Goal: Task Accomplishment & Management: Use online tool/utility

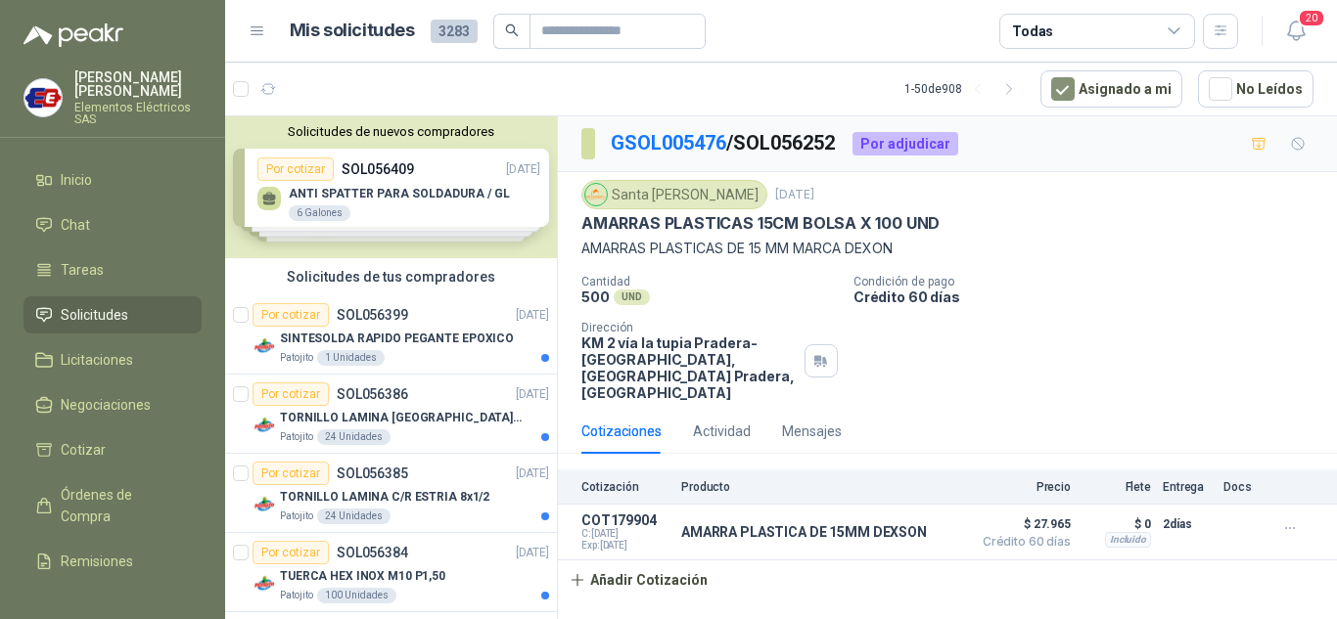
scroll to position [5773, 0]
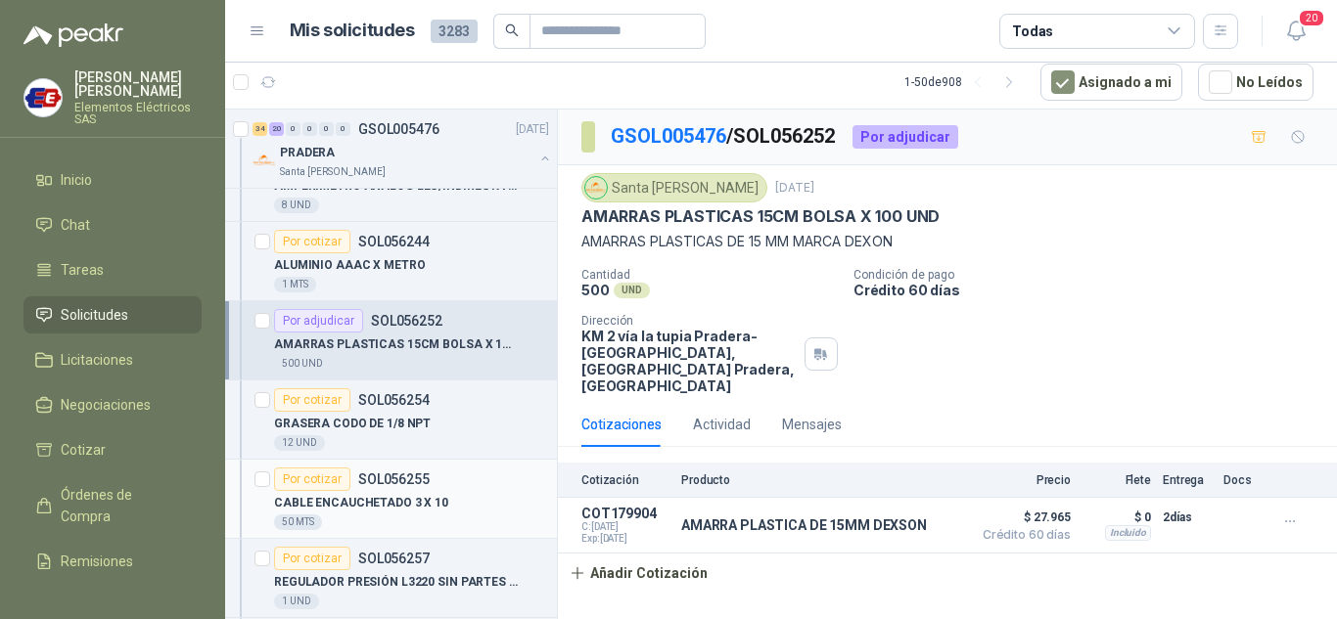
click at [303, 479] on div "Por cotizar" at bounding box center [312, 479] width 76 height 23
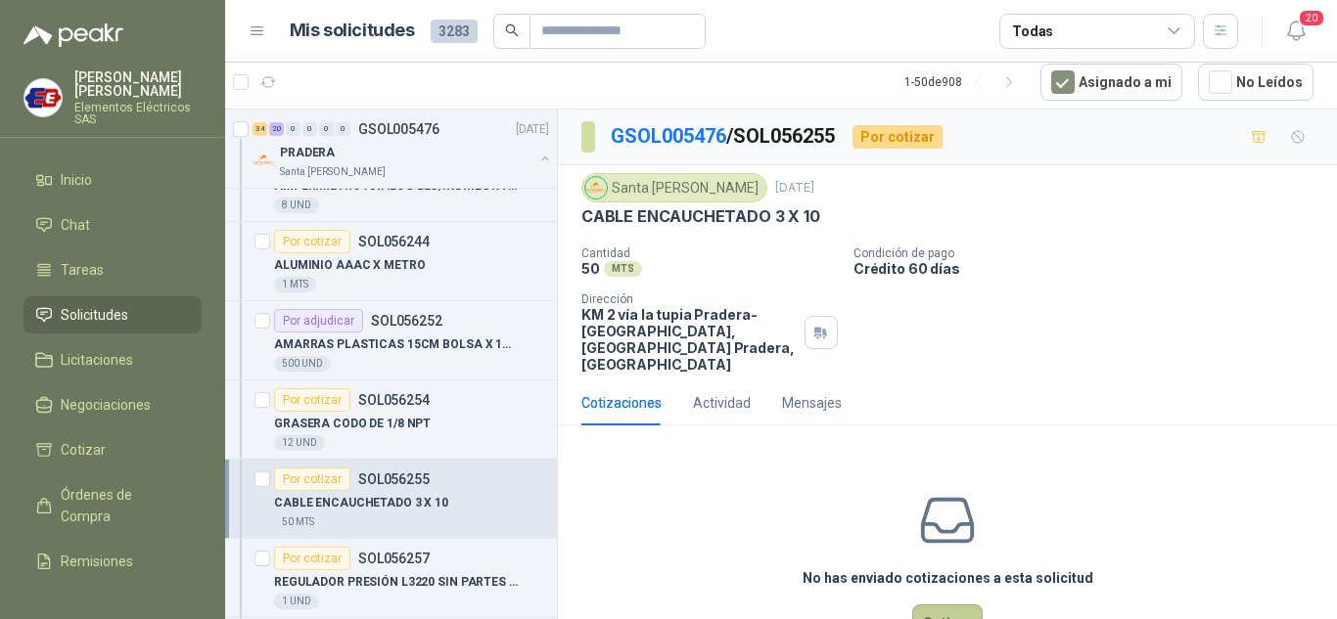
click at [955, 612] on button "Cotizar" at bounding box center [947, 623] width 70 height 37
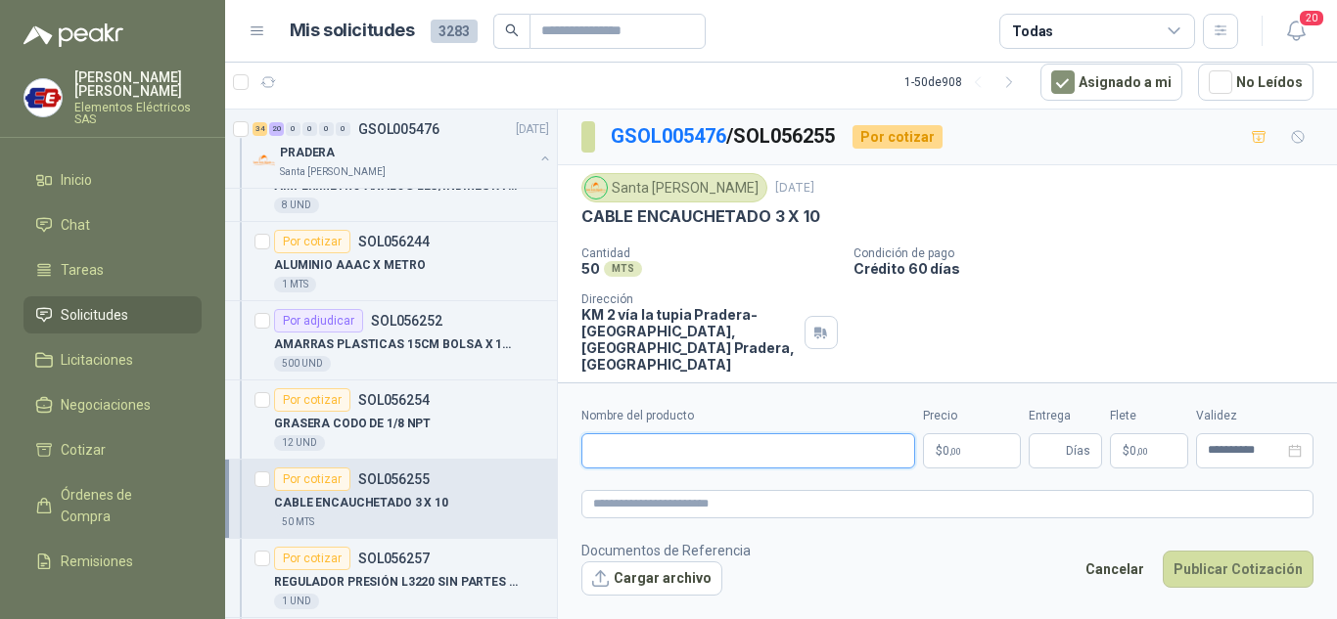
click at [670, 454] on input "Nombre del producto" at bounding box center [748, 450] width 334 height 35
click at [753, 451] on input "**********" at bounding box center [748, 450] width 334 height 35
type input "**********"
click at [963, 459] on p "$ 0 ,00" at bounding box center [972, 450] width 98 height 35
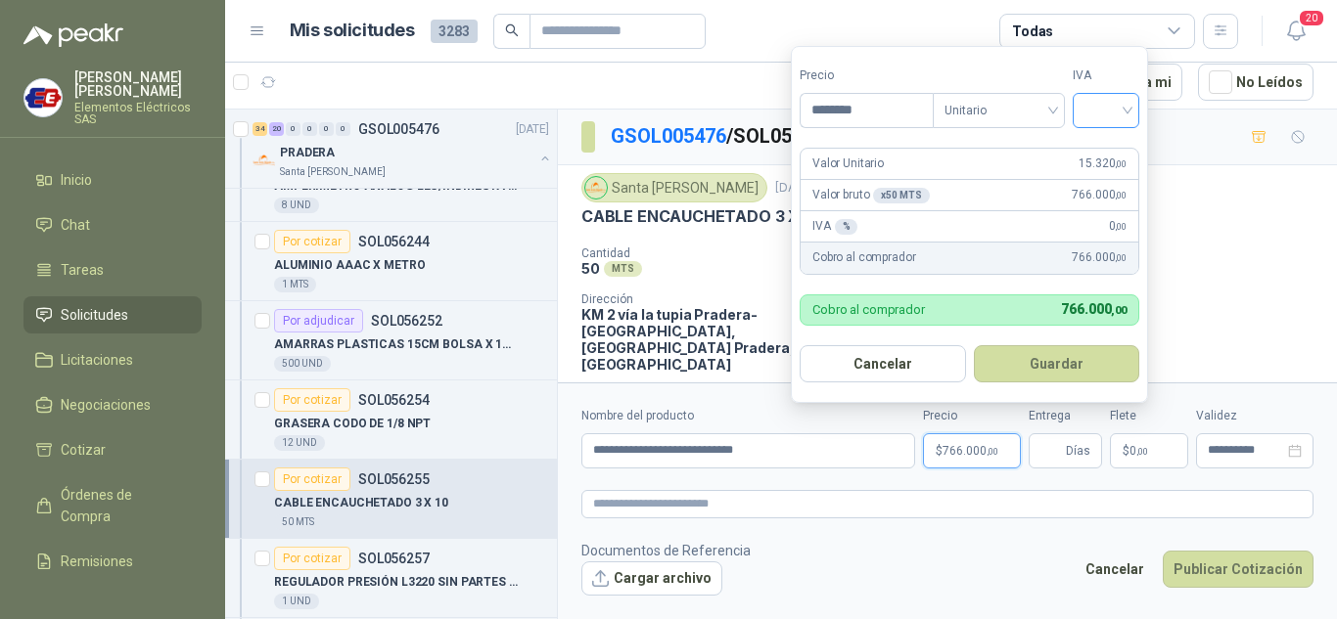
type input "********"
click at [1127, 114] on input "search" at bounding box center [1105, 108] width 43 height 29
drag, startPoint x: 1112, startPoint y: 148, endPoint x: 1105, endPoint y: 192, distance: 44.6
click at [1111, 150] on div "19%" at bounding box center [1110, 151] width 36 height 22
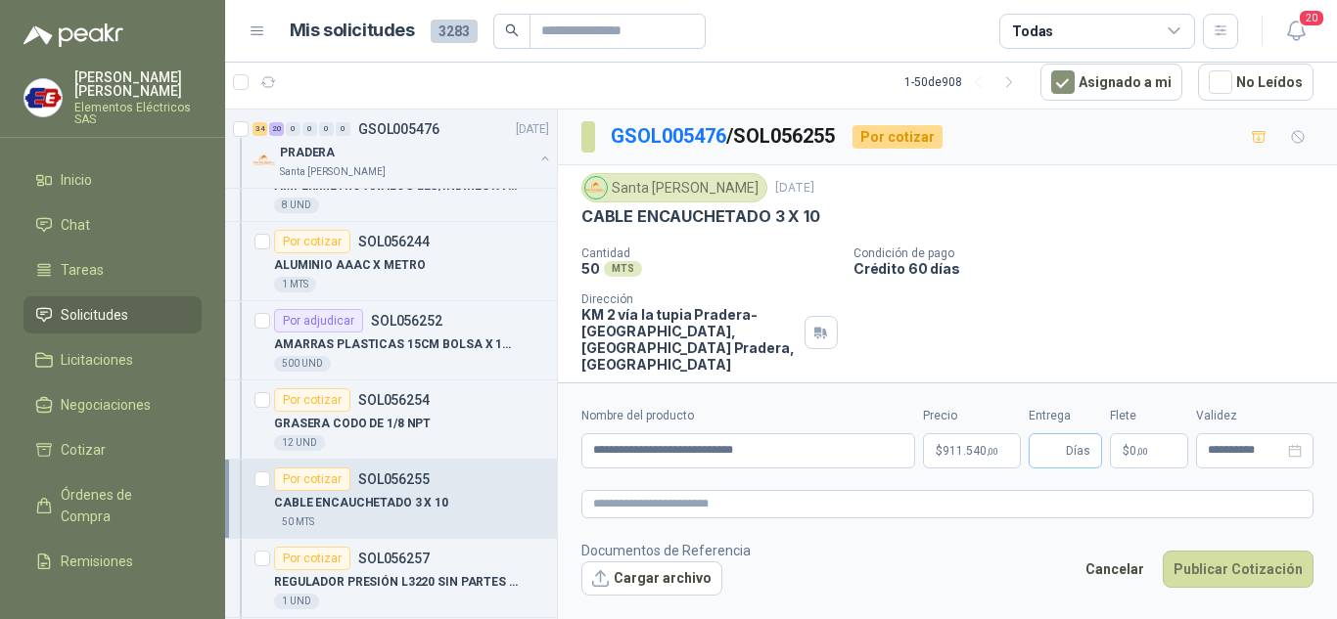
click at [1075, 446] on span "Días" at bounding box center [1078, 450] width 24 height 33
type input "*"
drag, startPoint x: 1089, startPoint y: 264, endPoint x: 1126, endPoint y: 398, distance: 139.1
click at [1116, 366] on div "GSOL005476 / SOL056255 Por cotizar Santa [PERSON_NAME] [DATE] CABLE ENCAUCHETAD…" at bounding box center [947, 276] width 779 height 332
click at [1139, 443] on p "$ 0 ,00" at bounding box center [1149, 450] width 78 height 35
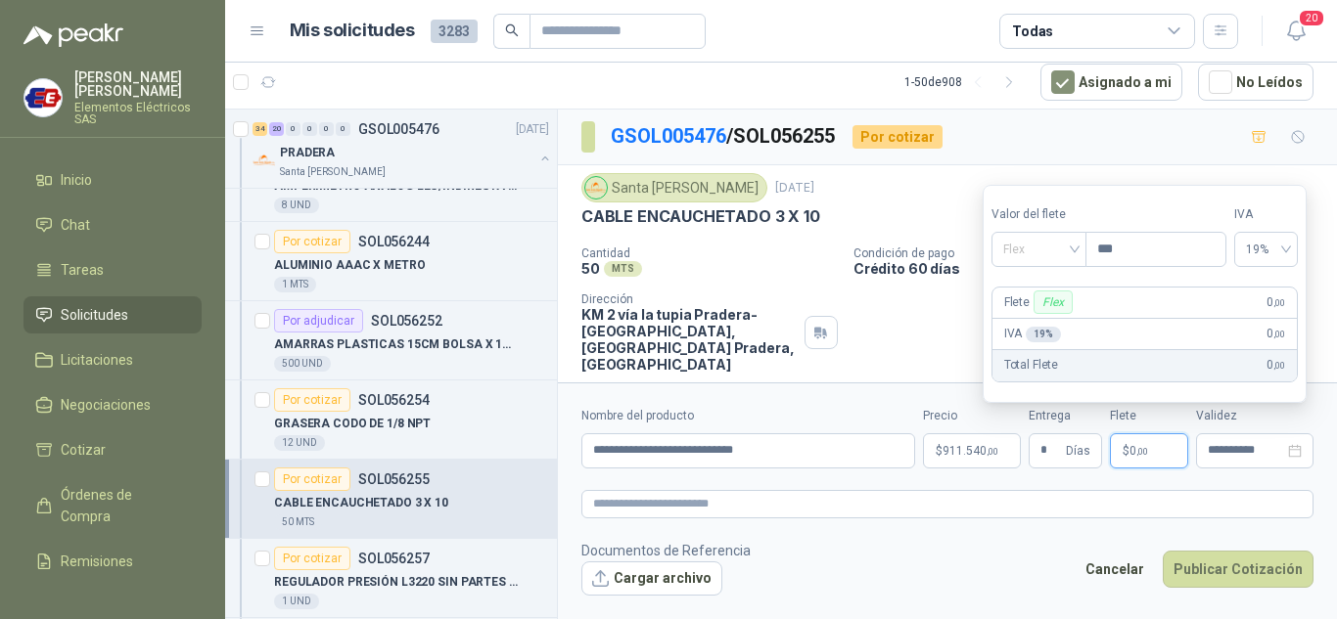
drag, startPoint x: 1069, startPoint y: 244, endPoint x: 1049, endPoint y: 292, distance: 51.8
click at [1069, 248] on span "Flex" at bounding box center [1038, 249] width 71 height 29
drag, startPoint x: 1040, startPoint y: 318, endPoint x: 1110, endPoint y: 499, distance: 193.9
click at [1040, 321] on div "Incluido" at bounding box center [1041, 322] width 68 height 22
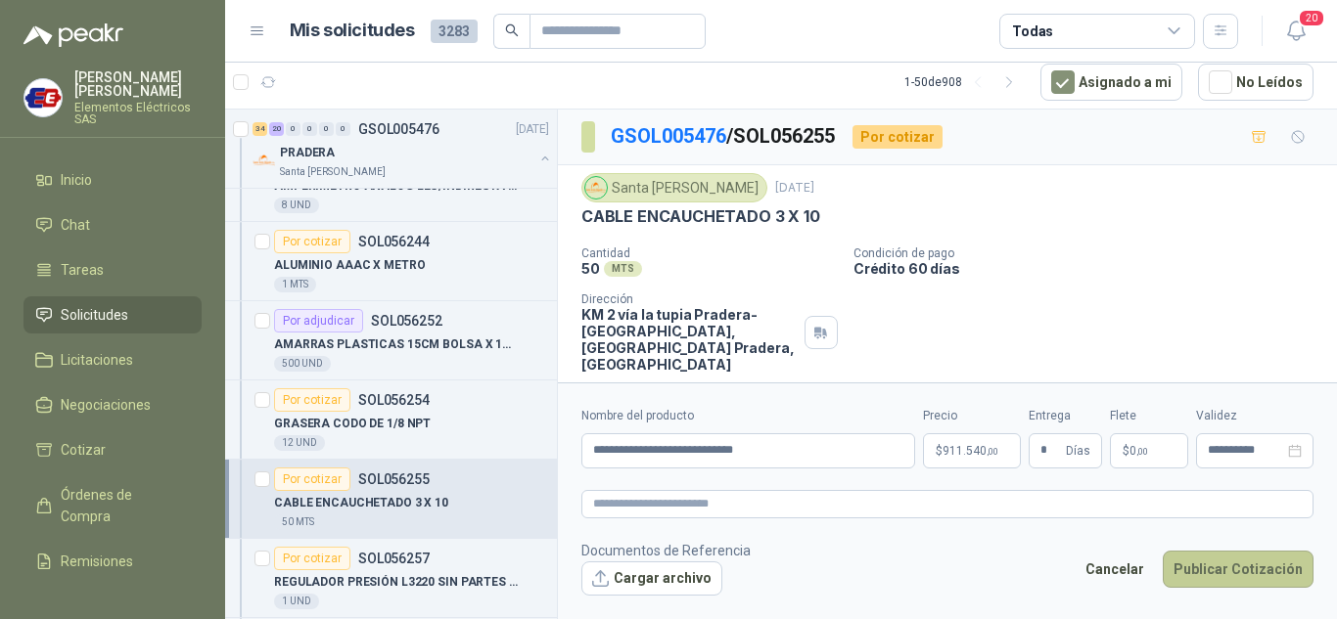
click at [1211, 571] on button "Publicar Cotización" at bounding box center [1238, 569] width 151 height 37
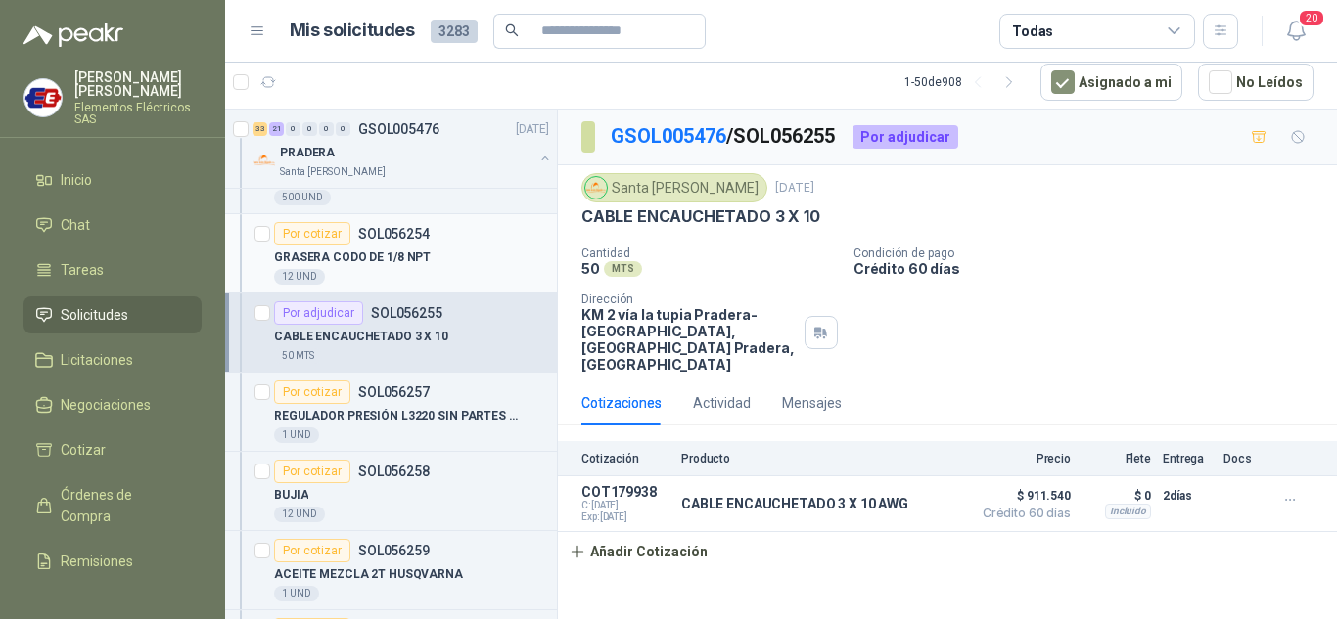
scroll to position [5969, 0]
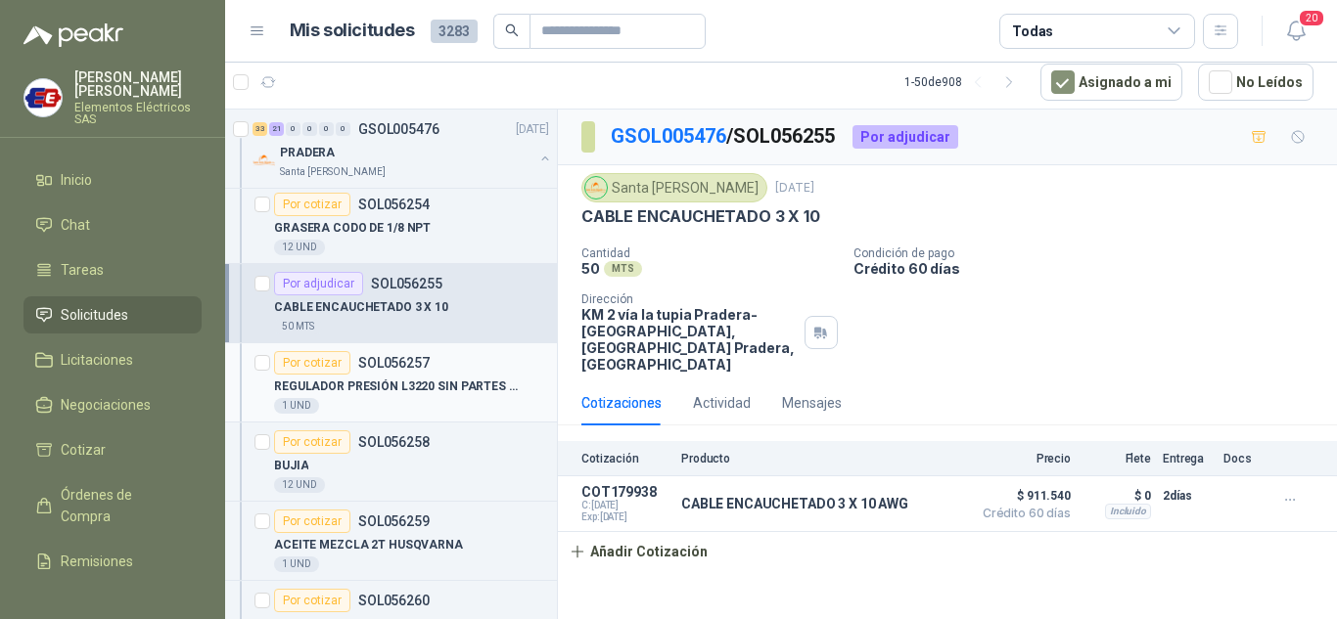
click at [322, 364] on div "Por cotizar" at bounding box center [312, 362] width 76 height 23
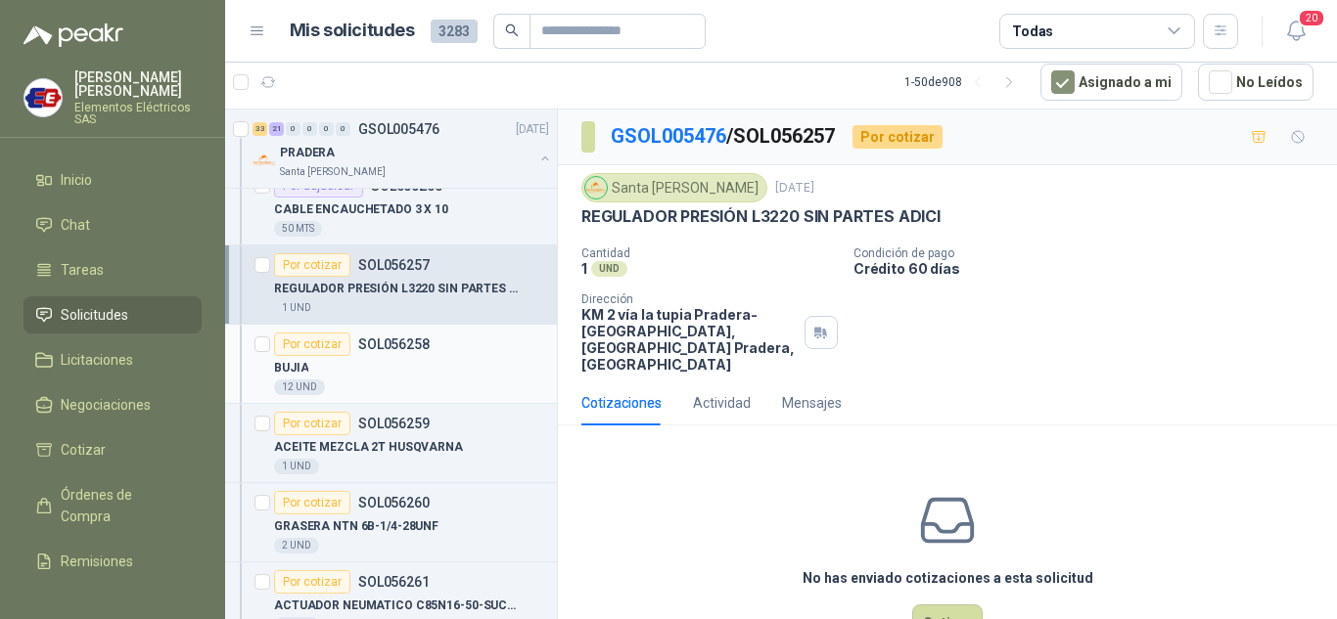
scroll to position [6165, 0]
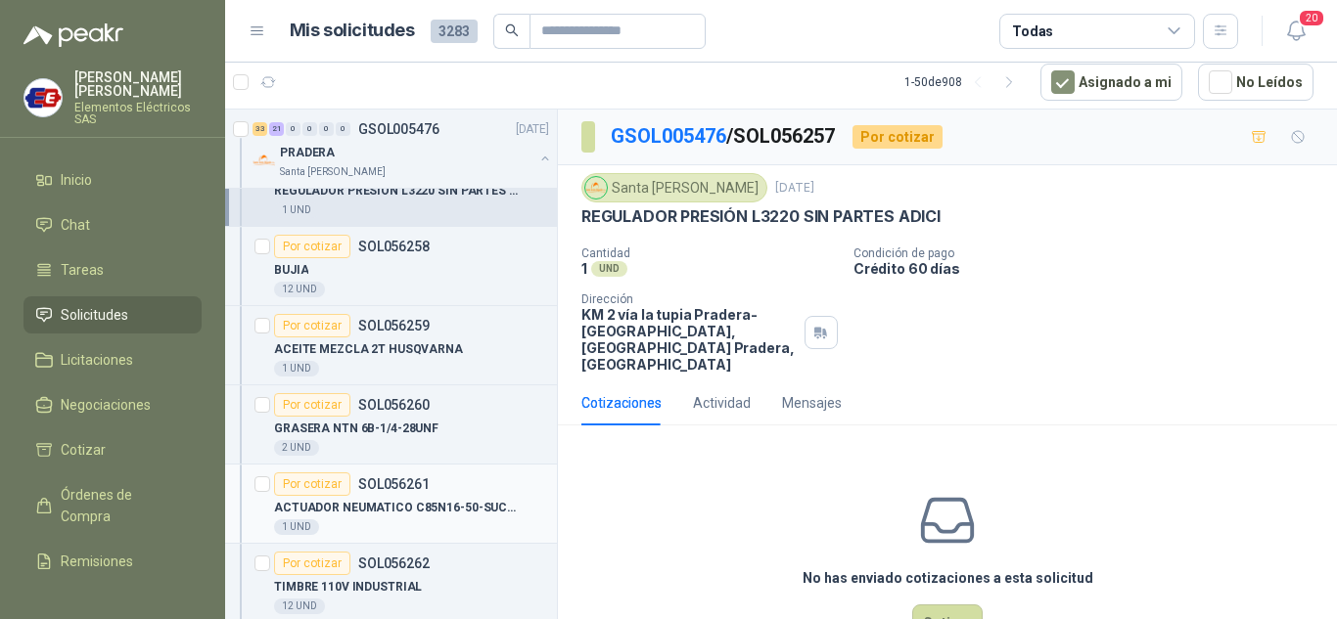
click at [319, 486] on div "Por cotizar" at bounding box center [312, 484] width 76 height 23
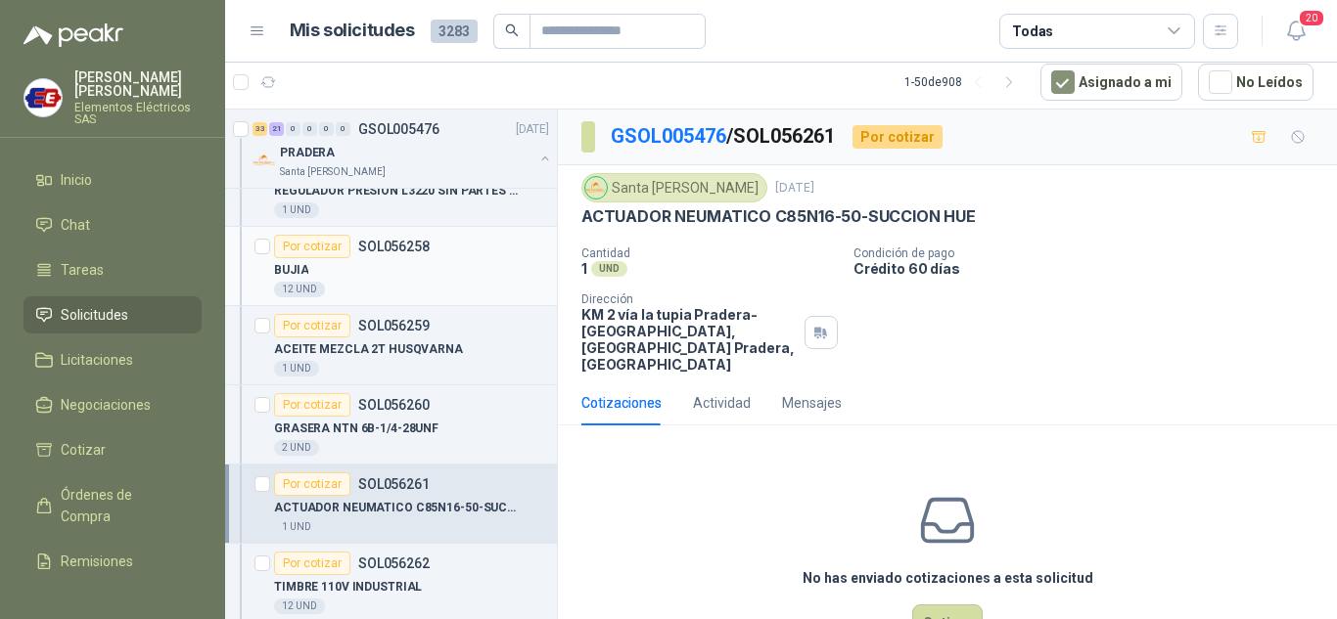
scroll to position [6263, 0]
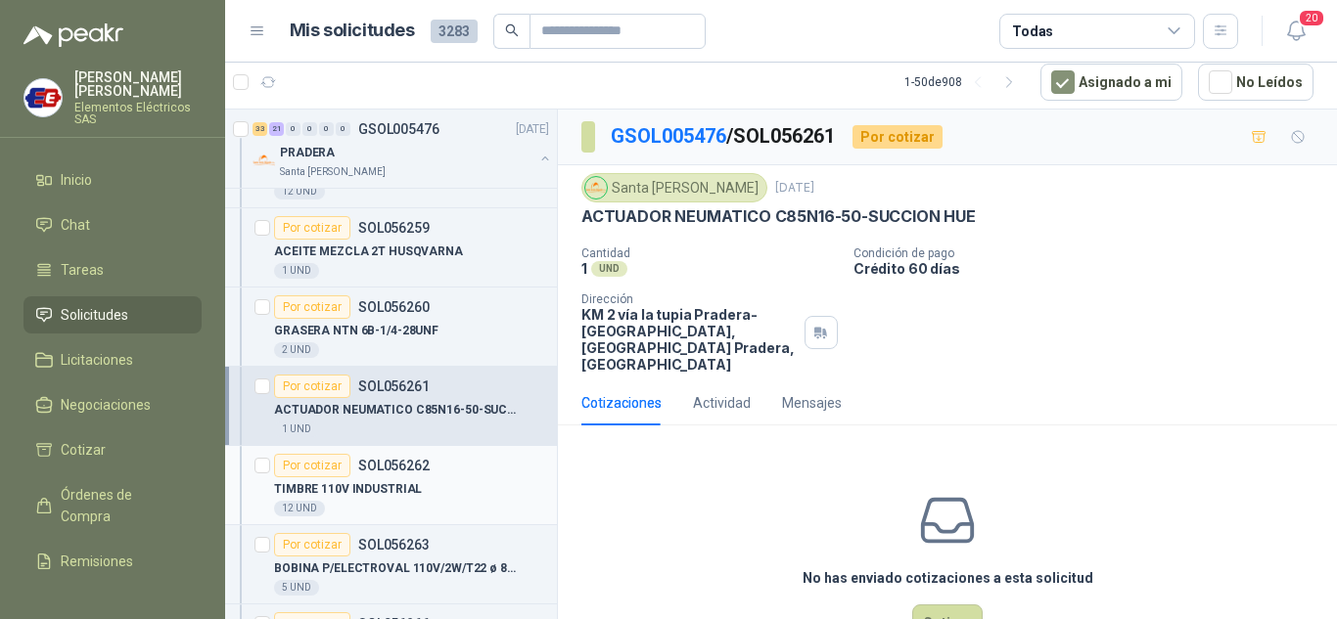
click at [301, 467] on div "Por cotizar" at bounding box center [312, 465] width 76 height 23
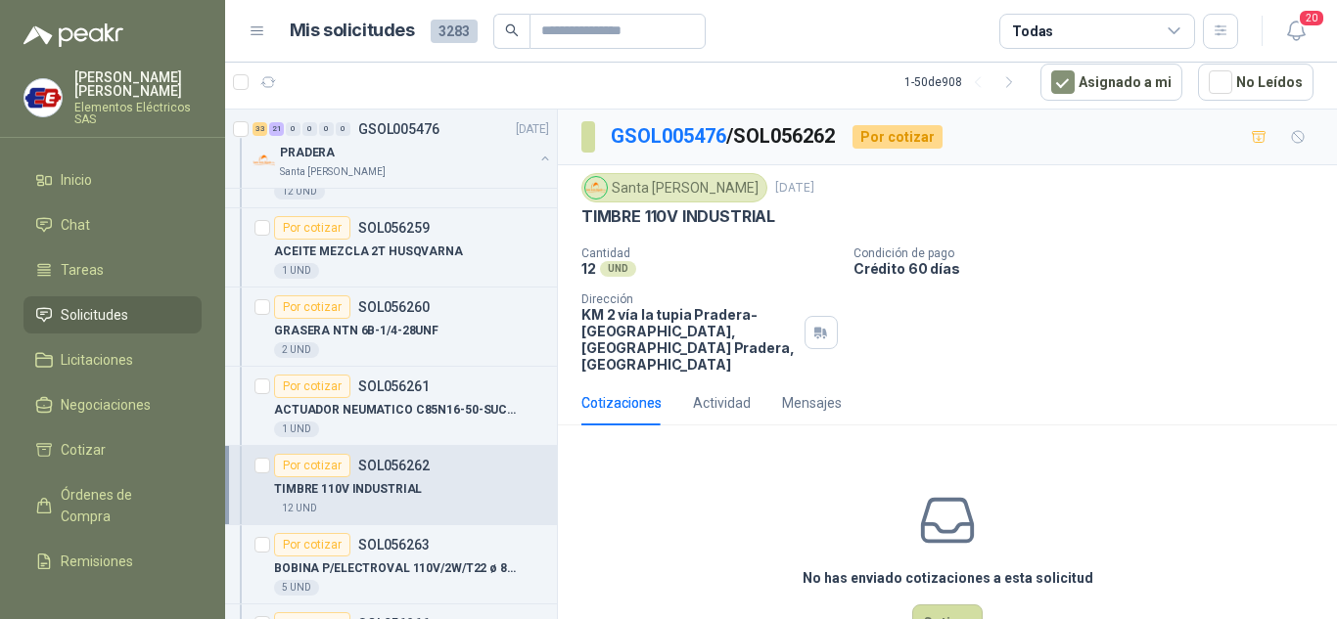
scroll to position [56, 0]
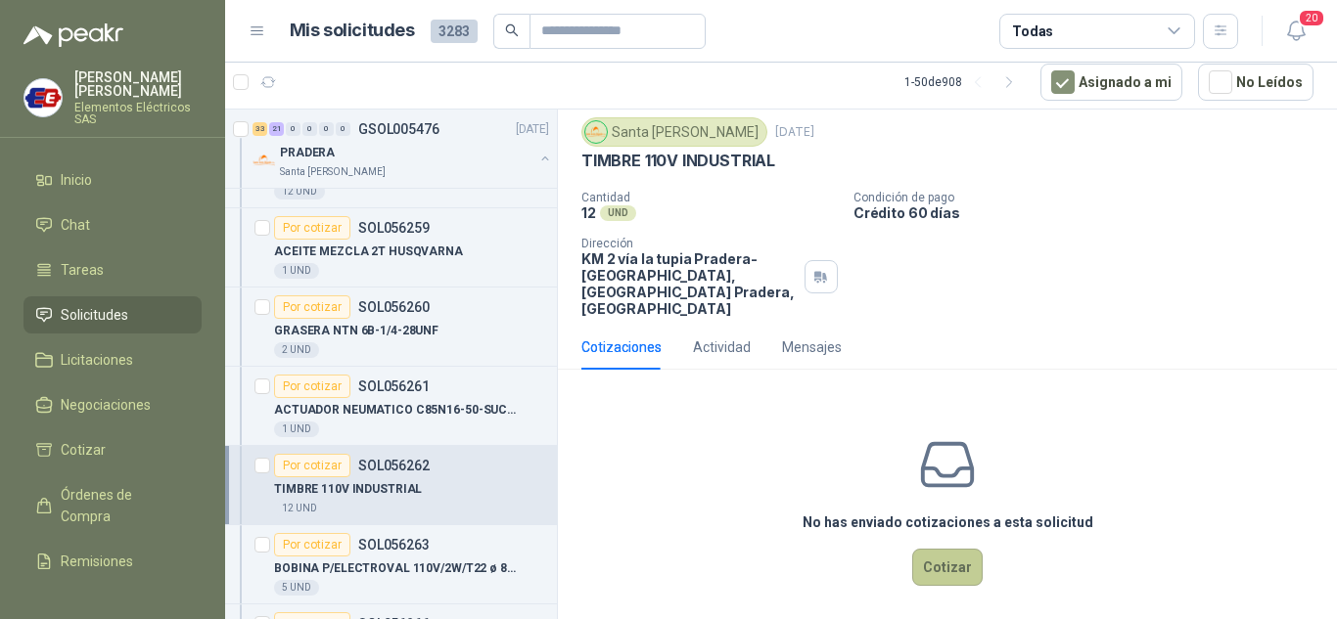
click at [918, 549] on button "Cotizar" at bounding box center [947, 567] width 70 height 37
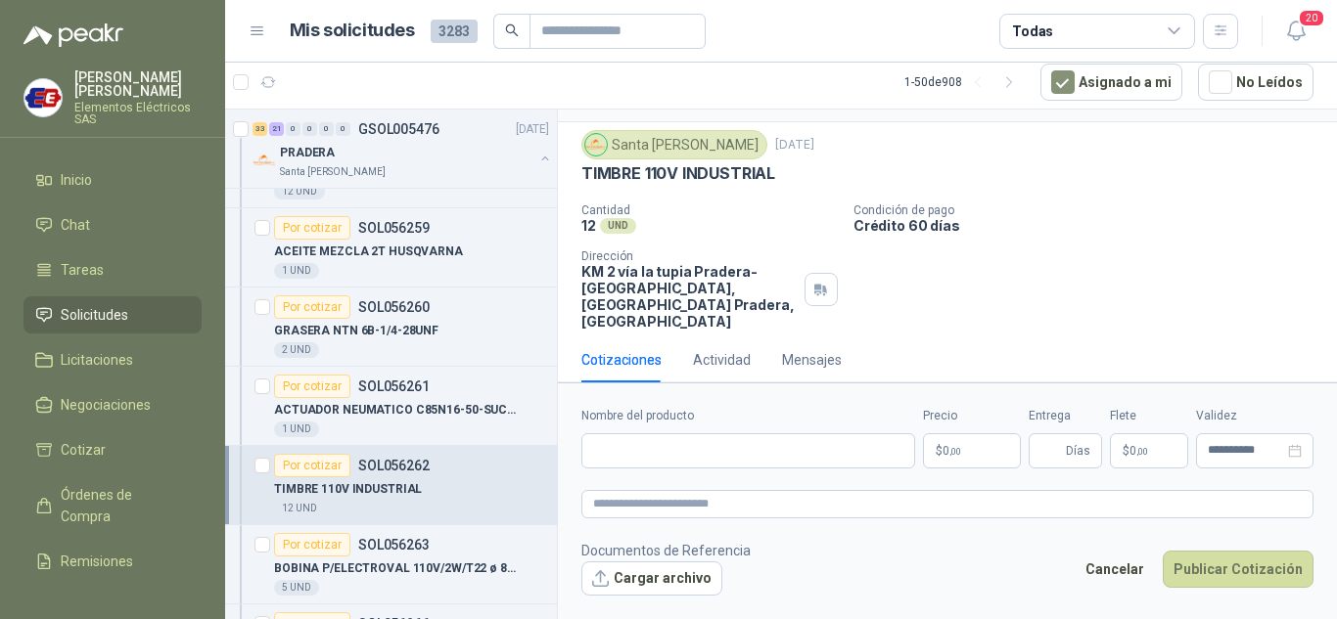
scroll to position [42, 0]
click at [662, 458] on input "Nombre del producto" at bounding box center [748, 450] width 334 height 35
type input "**********"
click at [950, 445] on span "0 ,00" at bounding box center [951, 451] width 19 height 12
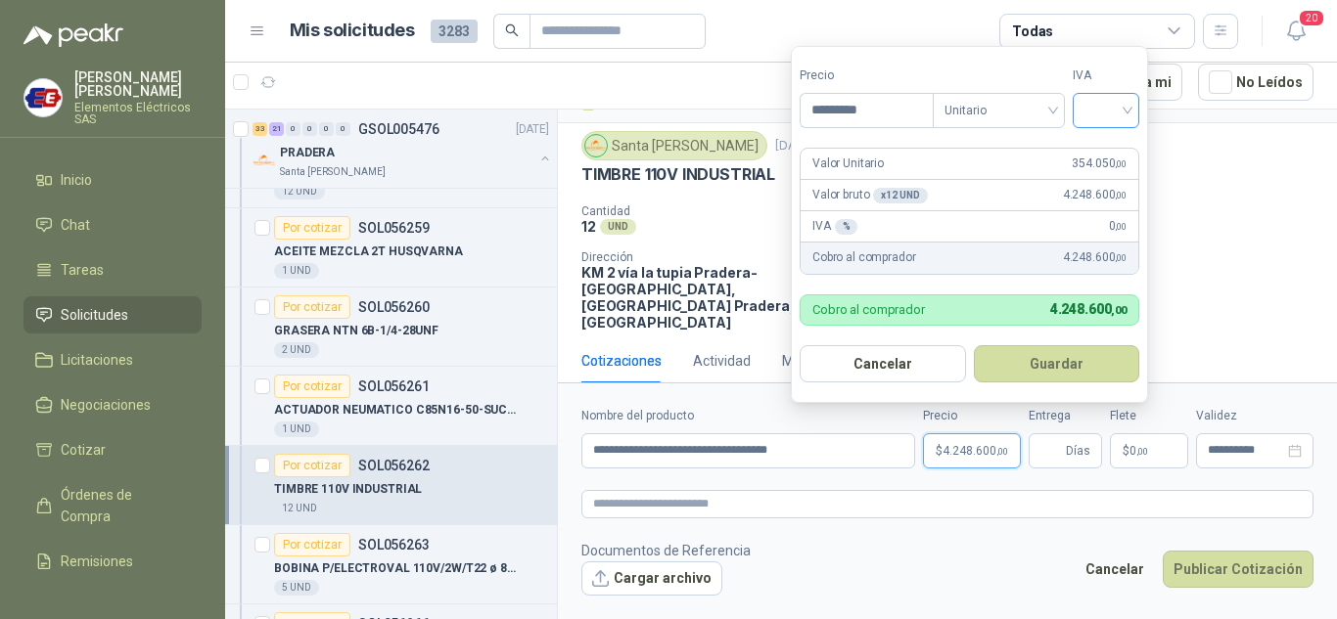
type input "*********"
click at [1127, 110] on input "search" at bounding box center [1105, 108] width 43 height 29
drag, startPoint x: 1109, startPoint y: 146, endPoint x: 1114, endPoint y: 186, distance: 40.4
click at [1109, 147] on div "19%" at bounding box center [1110, 151] width 36 height 22
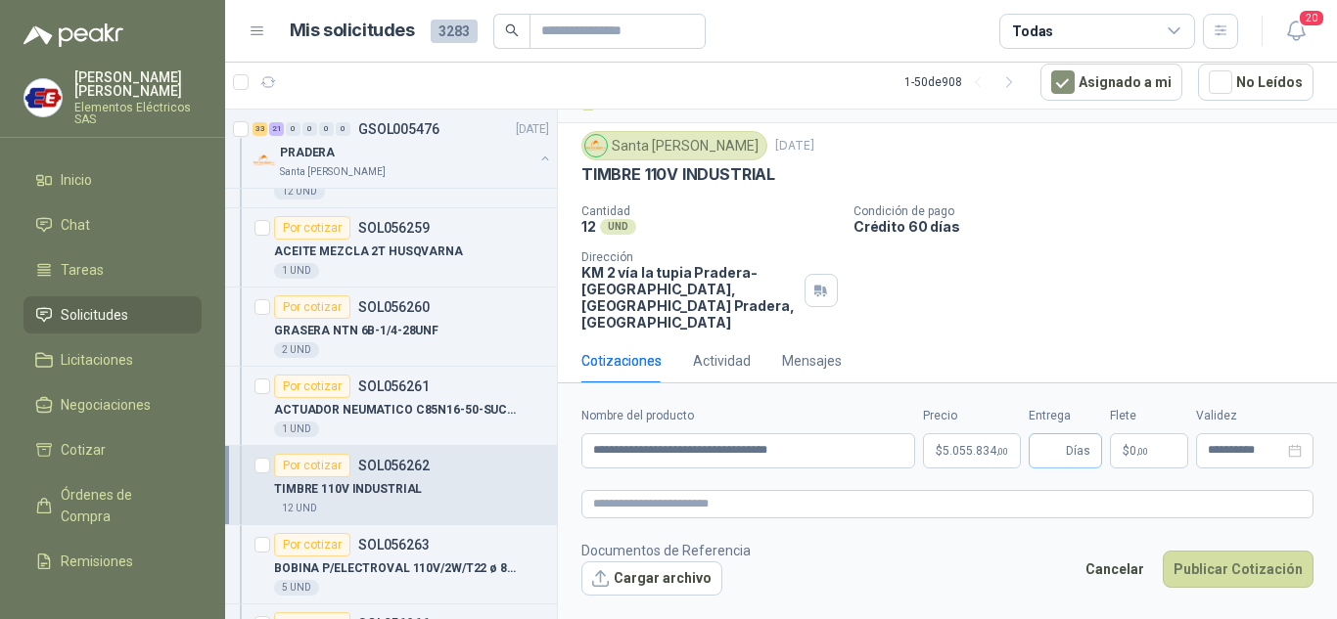
click at [1064, 448] on span "Días" at bounding box center [1064, 450] width 73 height 35
type input "*"
drag, startPoint x: 1082, startPoint y: 279, endPoint x: 1132, endPoint y: 402, distance: 133.0
click at [1091, 298] on div "Cantidad 12 UND  Condición de pago Crédito 60 días Dirección KM 2 vía la tupia…" at bounding box center [947, 268] width 732 height 126
click at [1129, 447] on span "0 ,00" at bounding box center [1138, 451] width 19 height 12
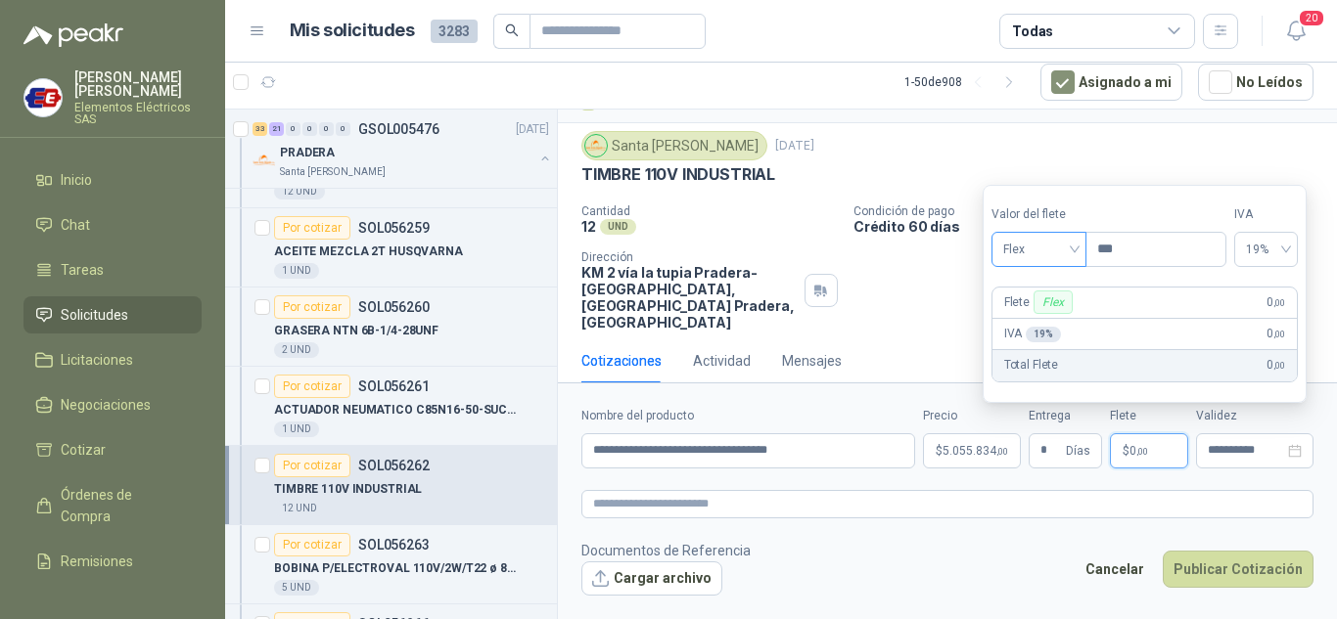
click at [1071, 247] on span "Flex" at bounding box center [1038, 249] width 71 height 29
click at [1042, 318] on div "Incluido" at bounding box center [1041, 322] width 68 height 22
click at [1205, 565] on button "Publicar Cotización" at bounding box center [1238, 569] width 151 height 37
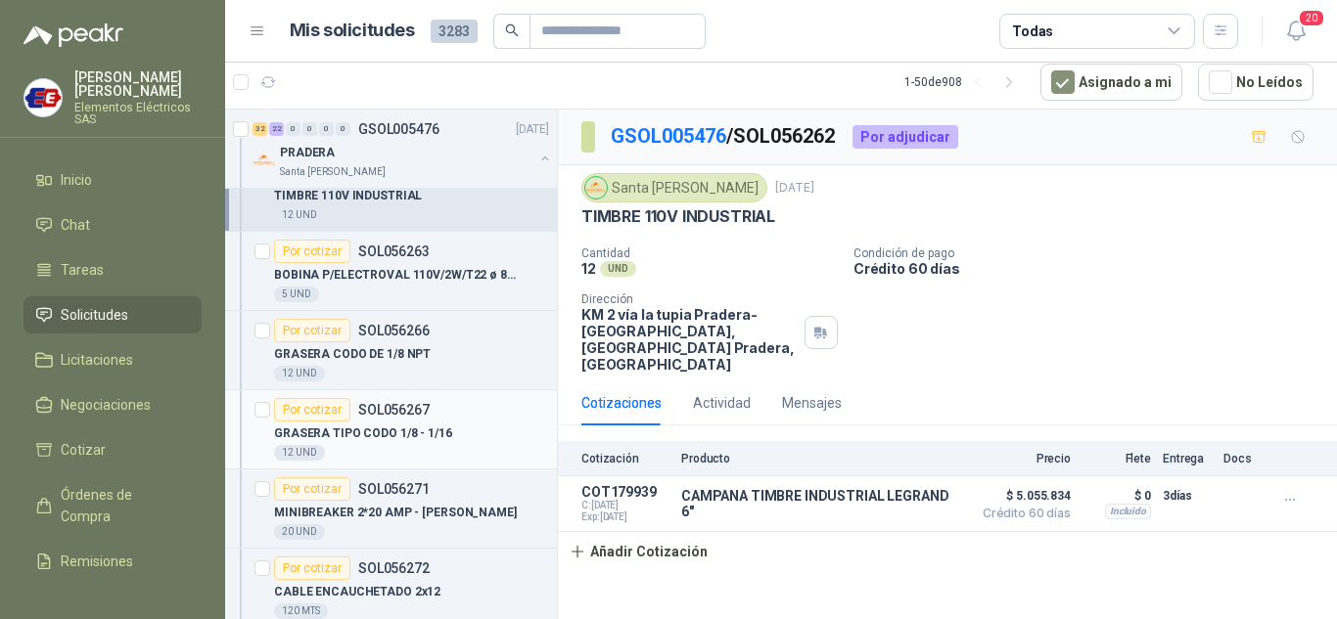
scroll to position [6654, 0]
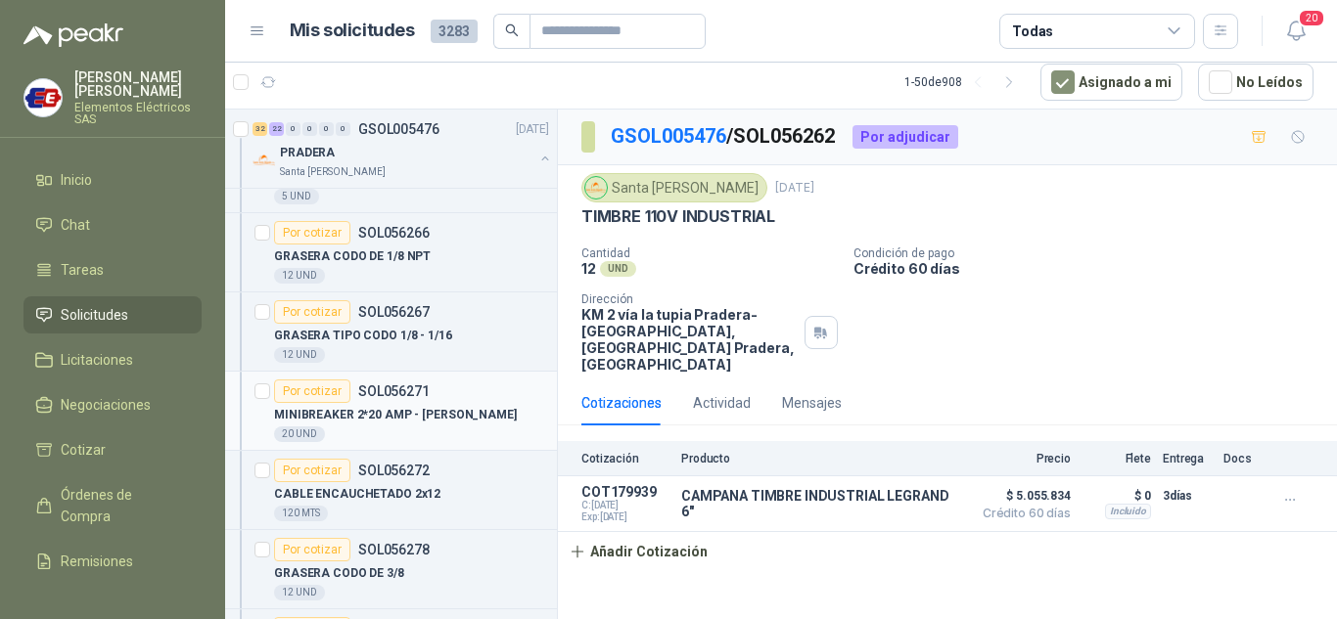
click at [320, 389] on div "Por cotizar" at bounding box center [312, 391] width 76 height 23
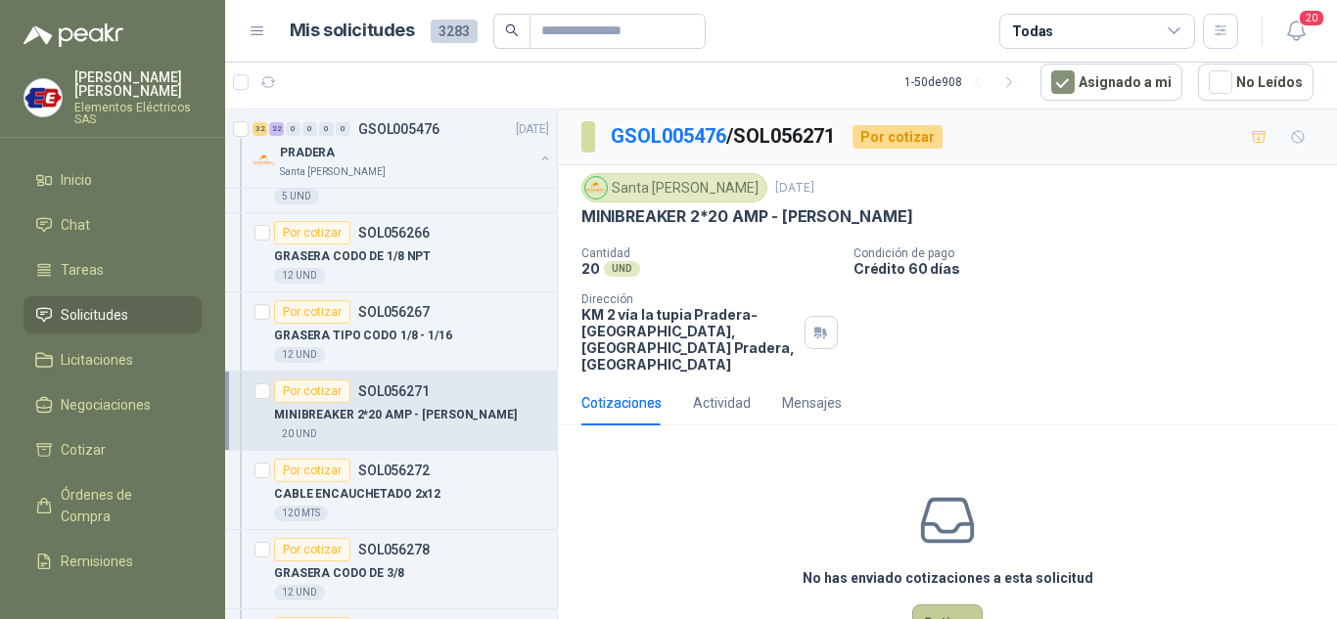
click at [939, 611] on button "Cotizar" at bounding box center [947, 623] width 70 height 37
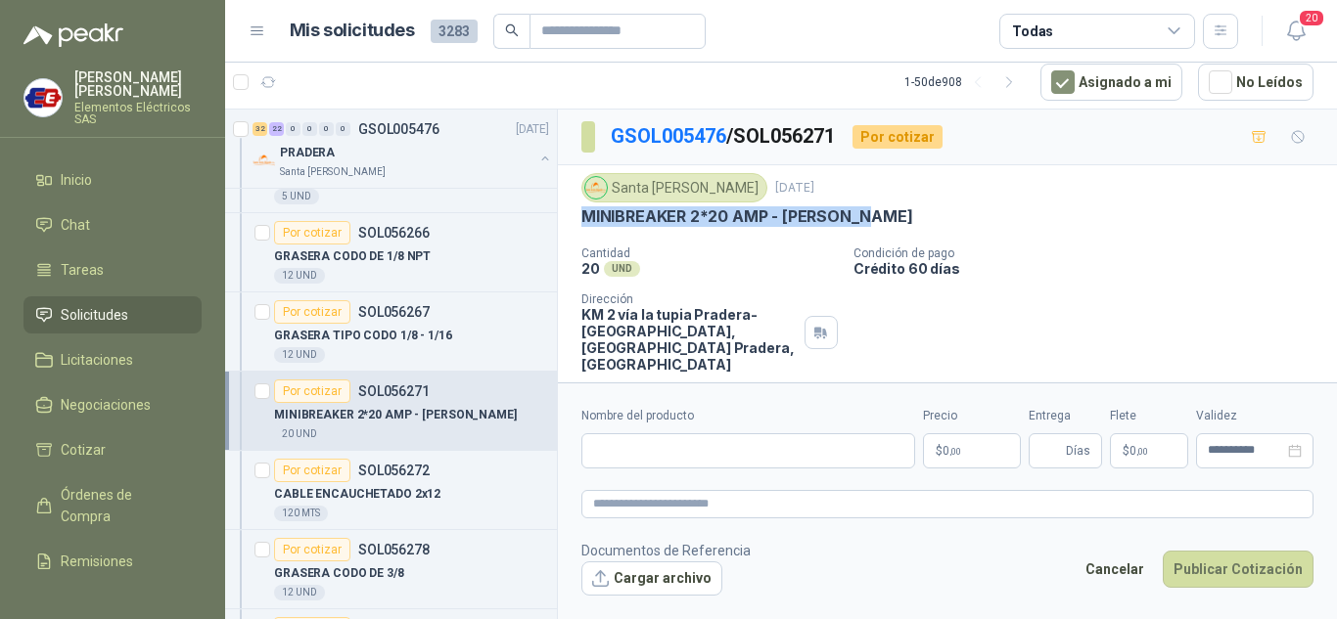
drag, startPoint x: 581, startPoint y: 213, endPoint x: 888, endPoint y: 214, distance: 306.3
click at [888, 214] on div "MINIBREAKER 2*20 AMP - [PERSON_NAME]" at bounding box center [947, 216] width 732 height 21
copy p "MINIBREAKER 2*20 AMP - [PERSON_NAME]"
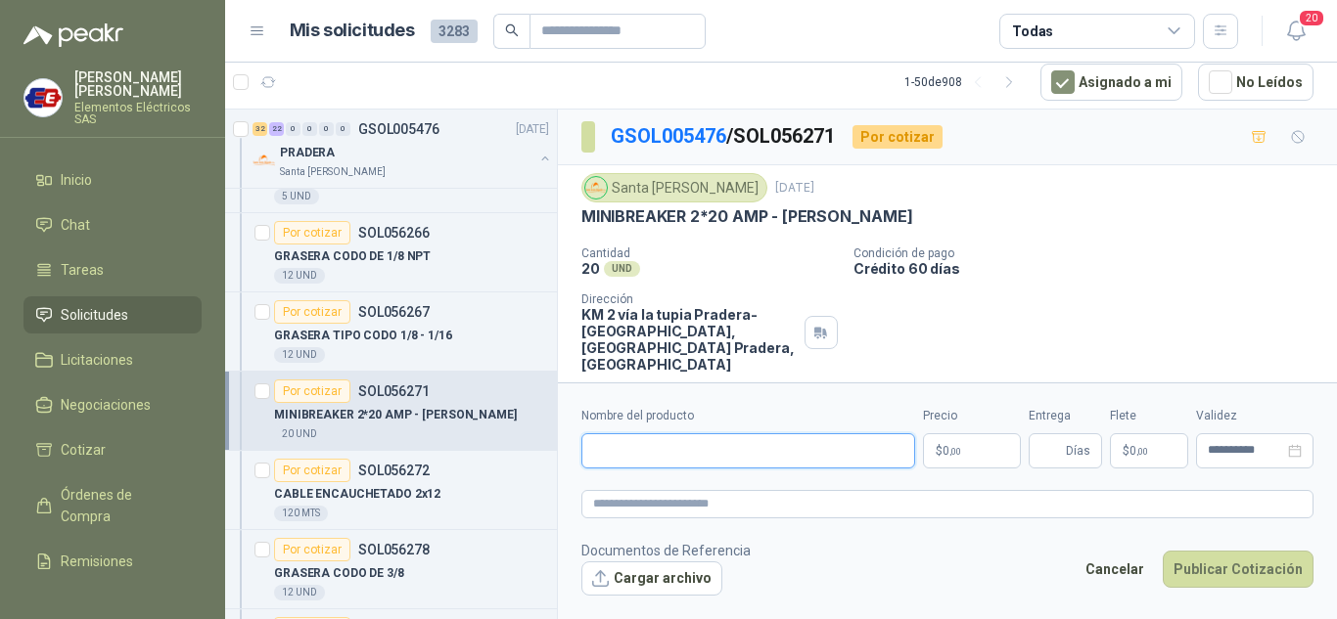
click at [631, 446] on input "Nombre del producto" at bounding box center [748, 450] width 334 height 35
paste input "**********"
type input "**********"
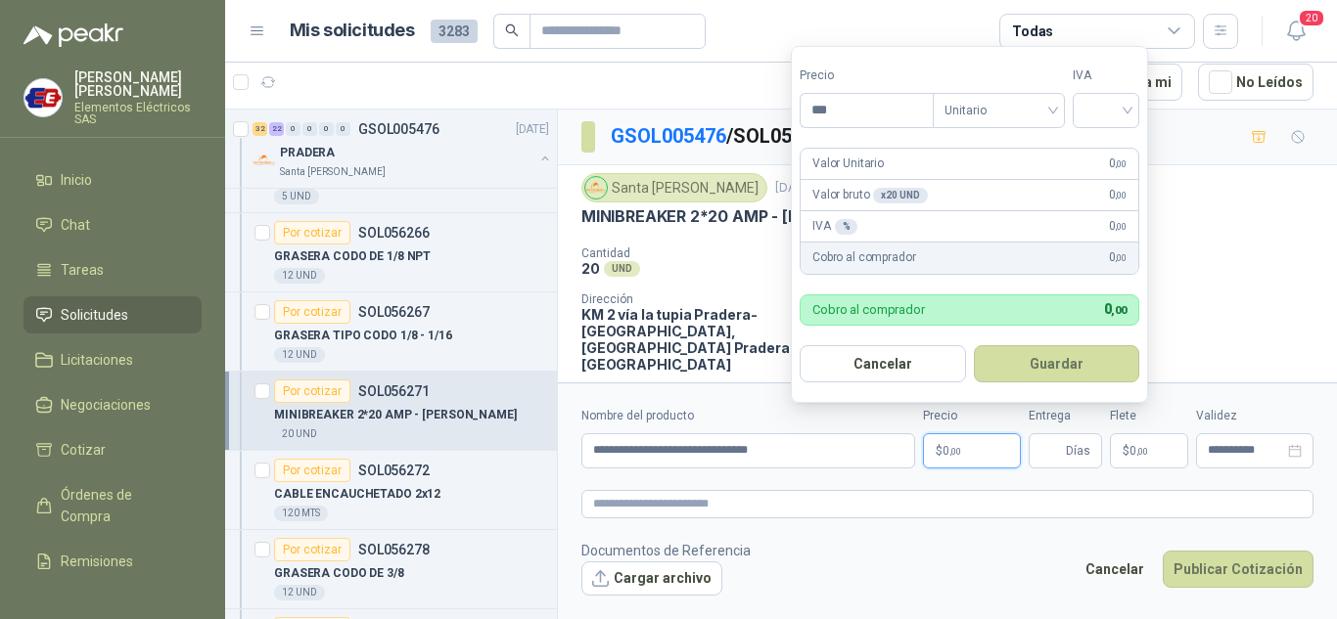
click at [957, 450] on span ",00" at bounding box center [955, 451] width 12 height 11
click at [883, 105] on input "***" at bounding box center [866, 110] width 132 height 33
click at [1135, 105] on div at bounding box center [1105, 110] width 67 height 35
type input "********"
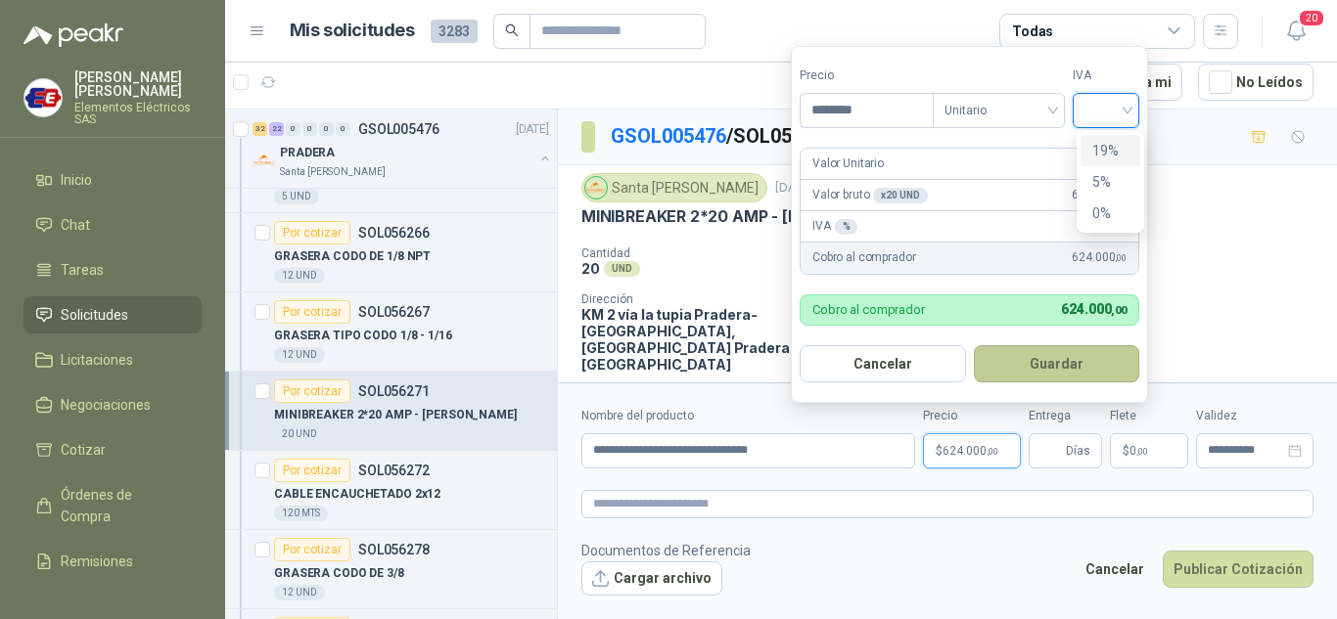
drag, startPoint x: 1105, startPoint y: 145, endPoint x: 1072, endPoint y: 360, distance: 217.7
click at [1105, 151] on div "19%" at bounding box center [1110, 151] width 36 height 22
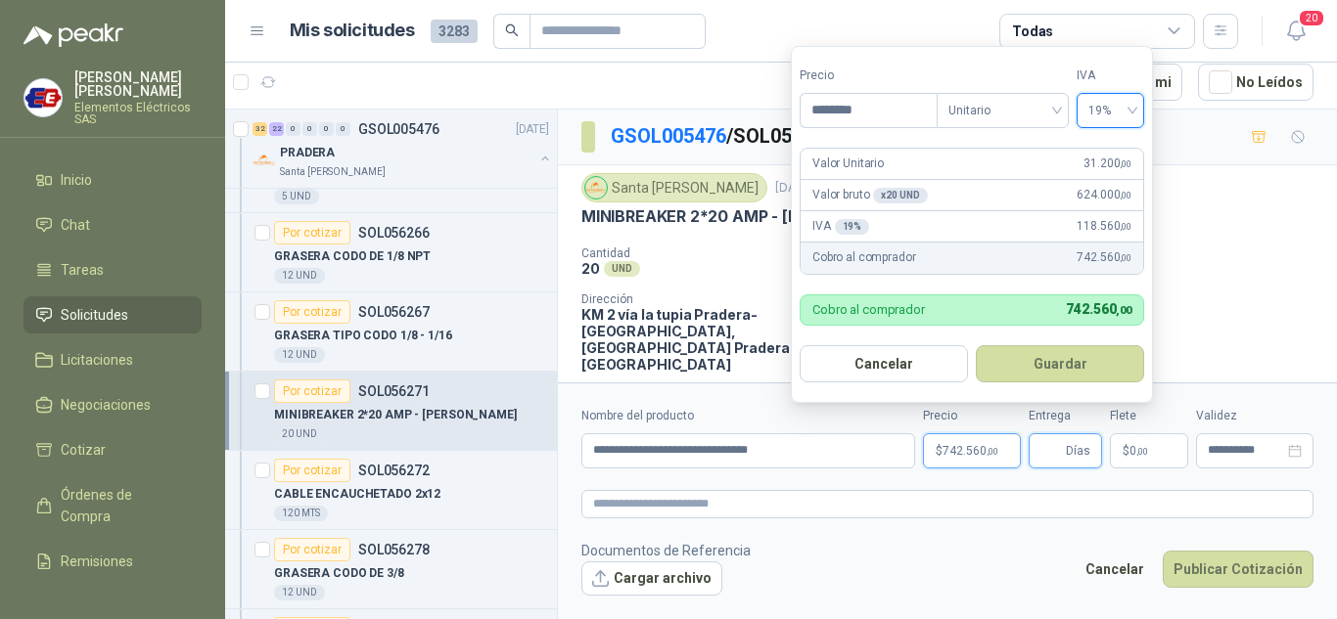
click at [1055, 455] on input "Entrega" at bounding box center [1051, 450] width 22 height 33
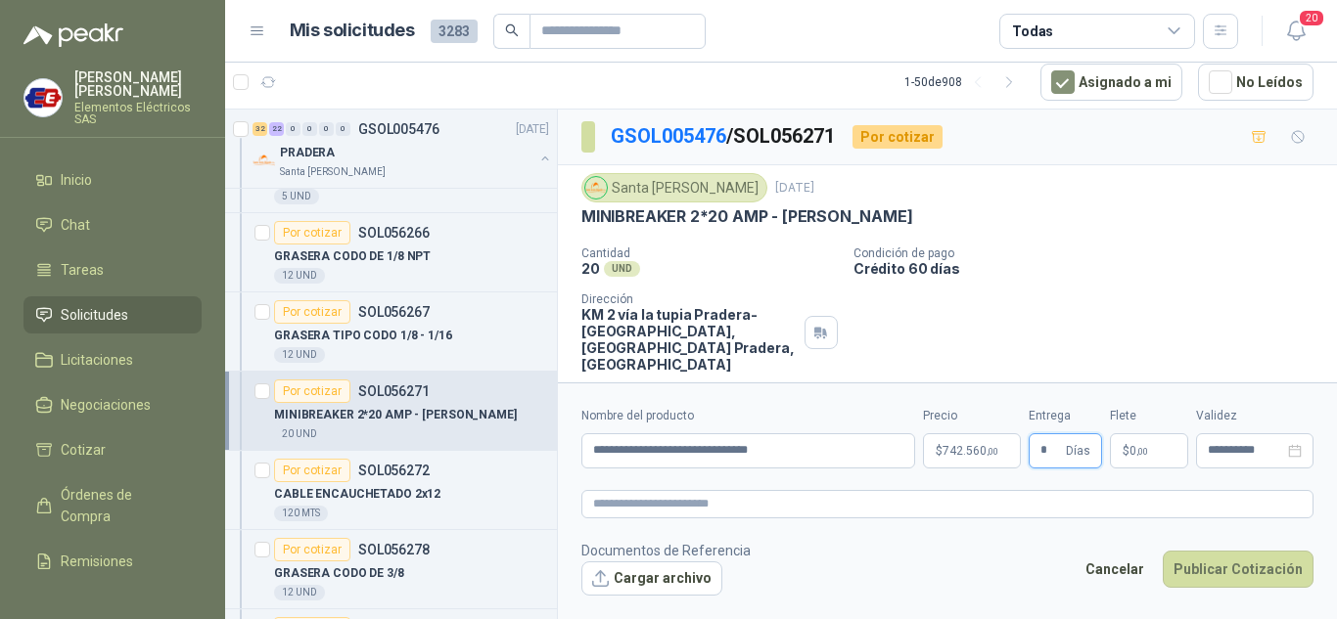
type input "*"
drag, startPoint x: 1010, startPoint y: 169, endPoint x: 1116, endPoint y: 371, distance: 227.6
click at [1012, 172] on div "Santa [PERSON_NAME] [DATE] MINIBREAKER 2*20 AMP - SCHNEIDER  Cantidad 20 UND …" at bounding box center [947, 272] width 779 height 215
click at [1137, 460] on p "$ 0 ,00" at bounding box center [1149, 450] width 78 height 35
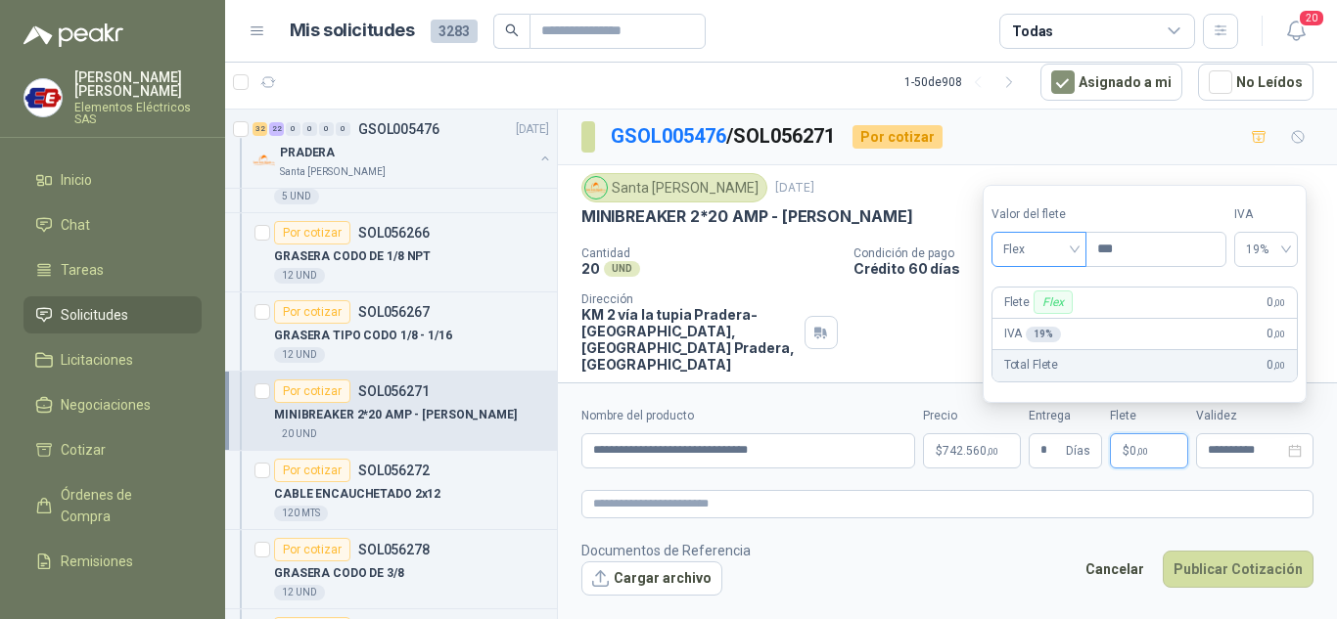
click at [1062, 254] on span "Flex" at bounding box center [1038, 249] width 71 height 29
drag, startPoint x: 1025, startPoint y: 320, endPoint x: 1081, endPoint y: 440, distance: 133.1
click at [1027, 322] on div "Incluido" at bounding box center [1041, 322] width 68 height 22
click at [1198, 561] on button "Publicar Cotización" at bounding box center [1238, 569] width 151 height 37
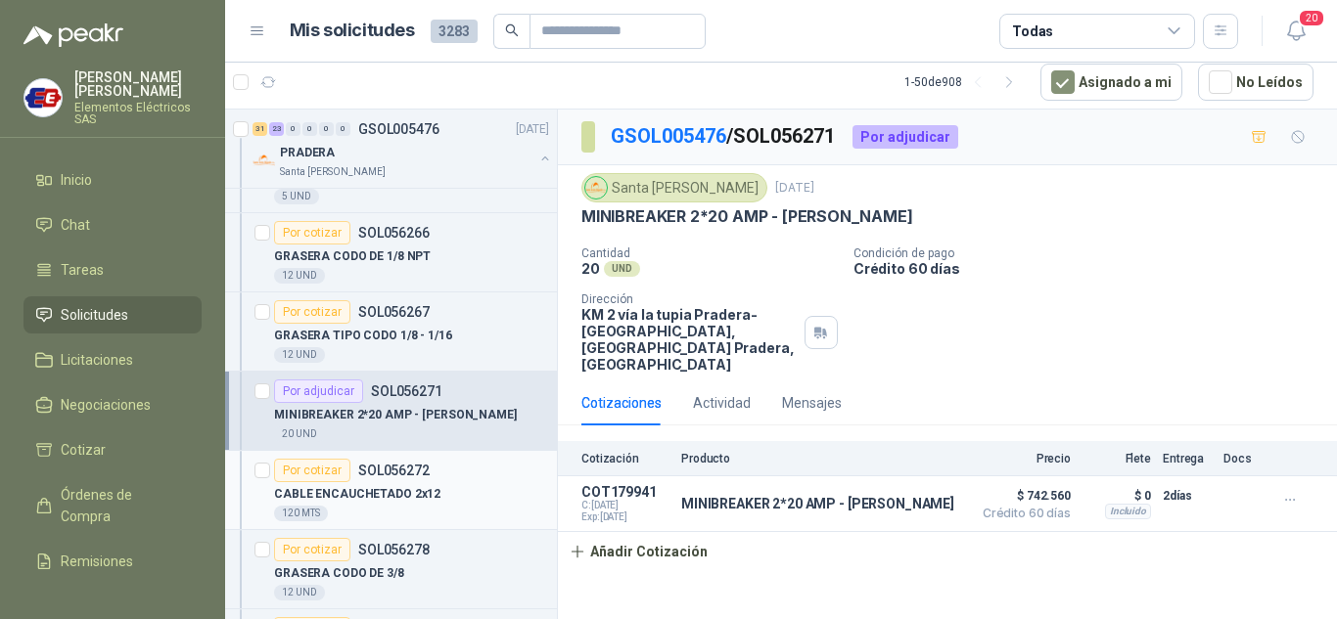
click at [307, 476] on div "Por cotizar" at bounding box center [312, 470] width 76 height 23
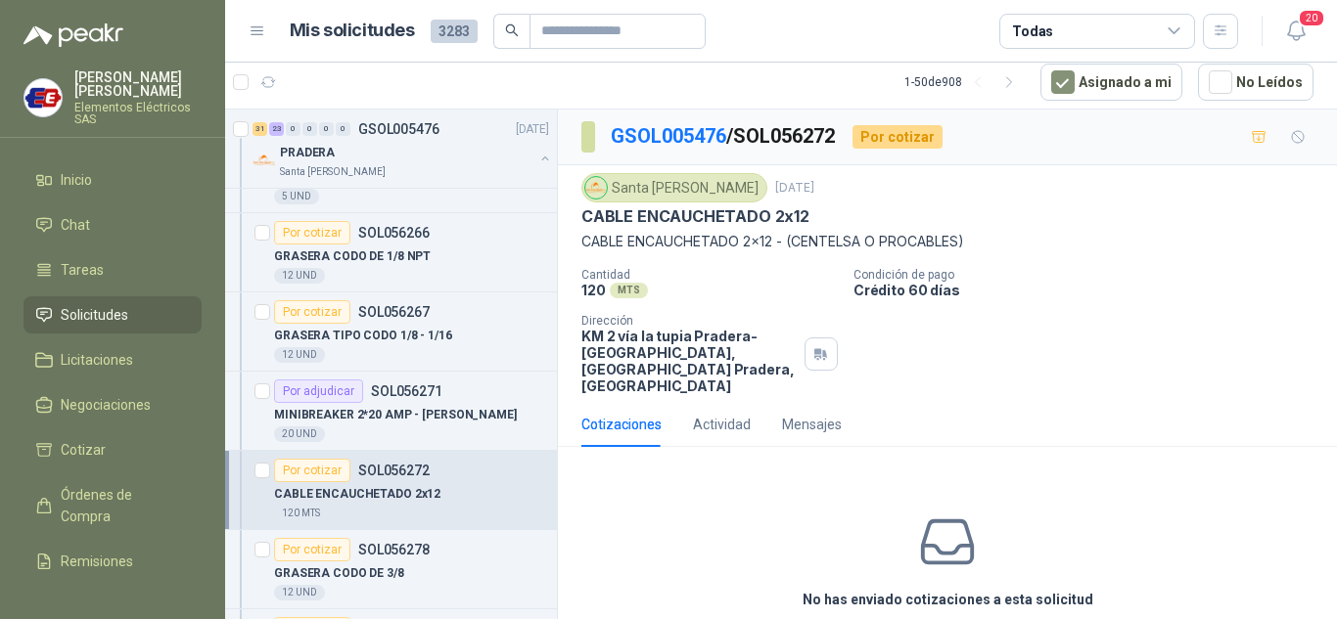
scroll to position [77, 0]
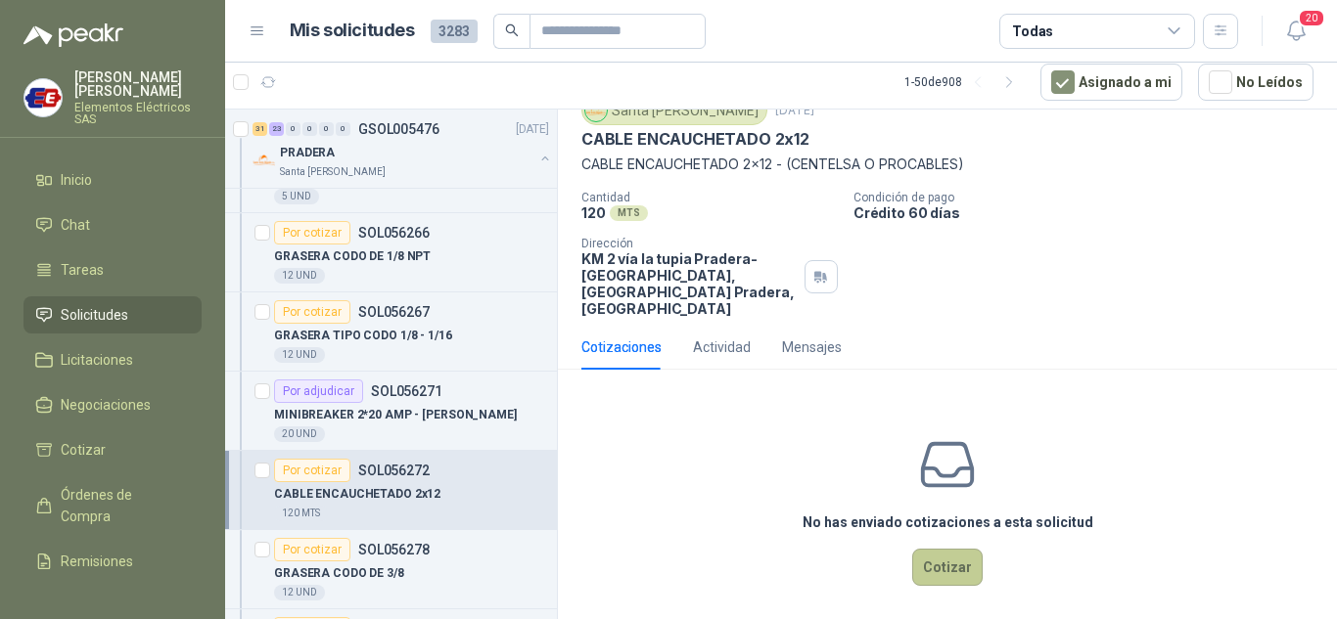
click at [936, 549] on button "Cotizar" at bounding box center [947, 567] width 70 height 37
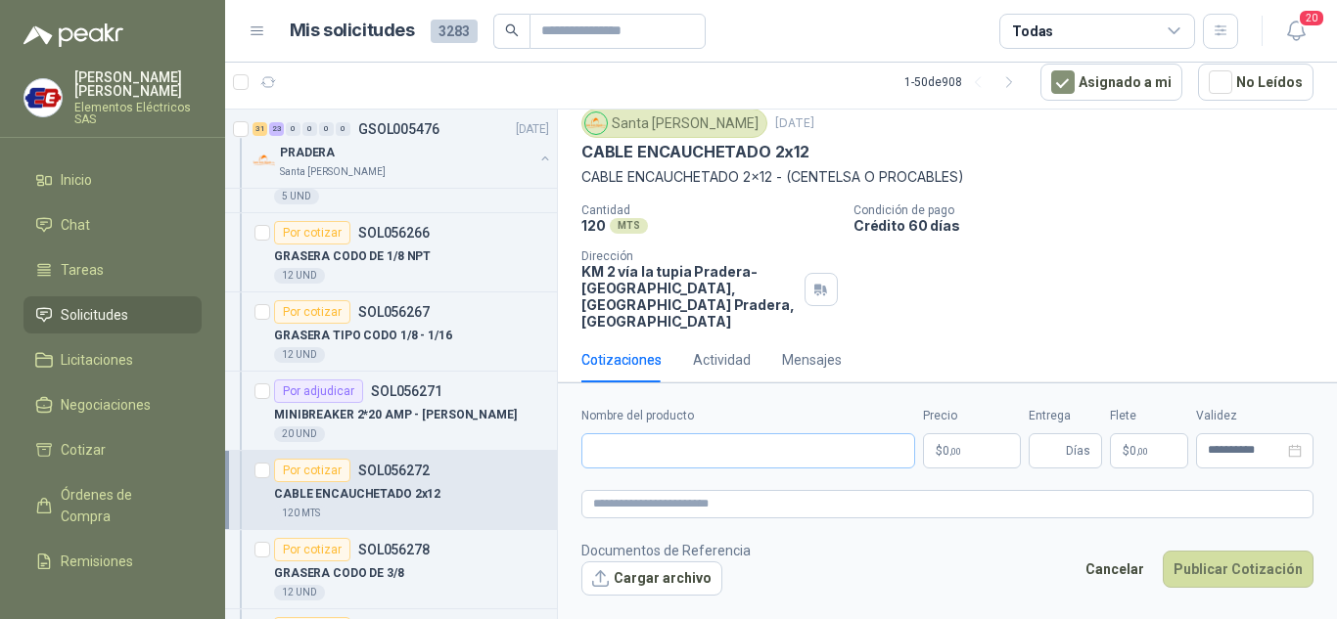
scroll to position [64, 0]
click at [668, 455] on input "Nombre del producto" at bounding box center [748, 450] width 334 height 35
click at [752, 447] on input "**********" at bounding box center [748, 450] width 334 height 35
type input "**********"
click at [958, 450] on span ",00" at bounding box center [955, 451] width 12 height 11
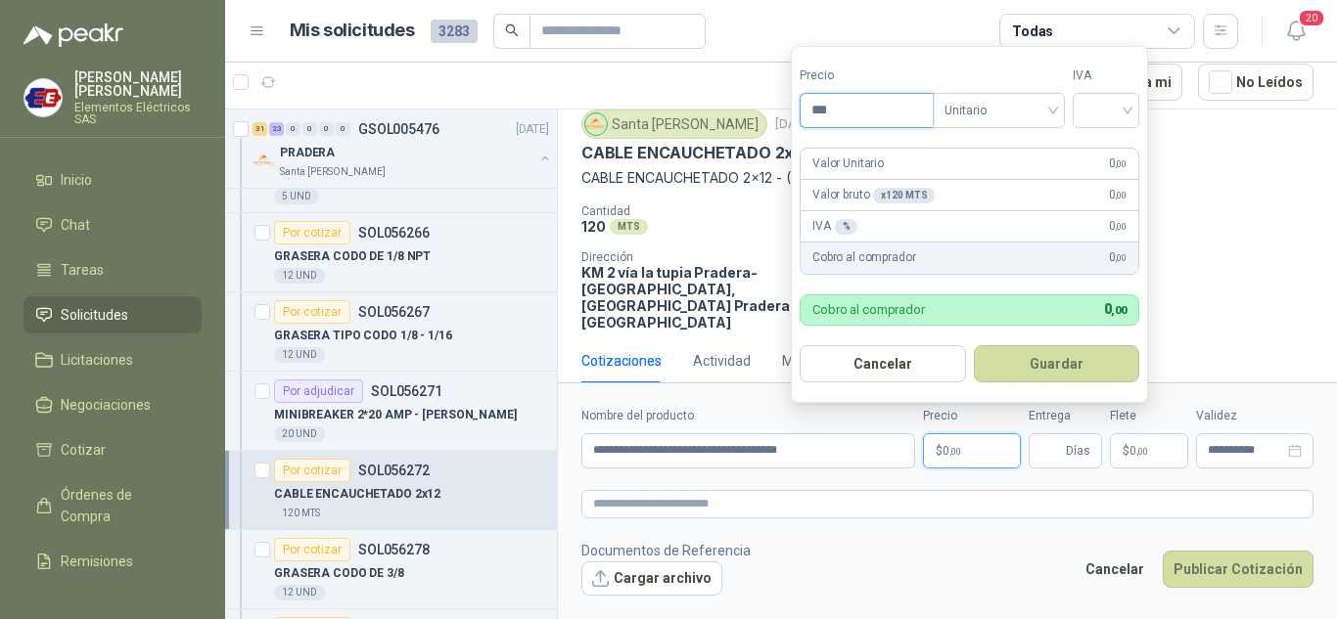
click at [848, 105] on input "***" at bounding box center [866, 110] width 132 height 33
type input "*******"
drag, startPoint x: 1123, startPoint y: 108, endPoint x: 1118, endPoint y: 124, distance: 17.6
click at [1123, 109] on input "search" at bounding box center [1105, 108] width 43 height 29
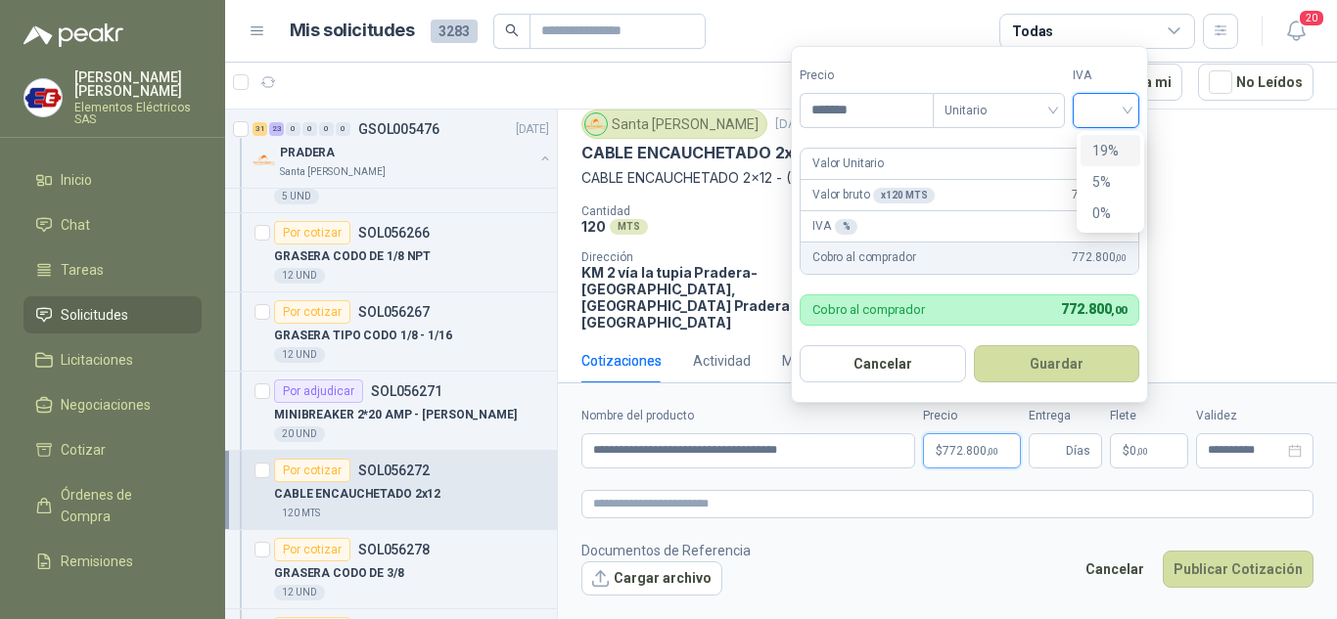
drag, startPoint x: 1108, startPoint y: 154, endPoint x: 1108, endPoint y: 179, distance: 25.4
click at [1108, 160] on div "19%" at bounding box center [1110, 151] width 36 height 22
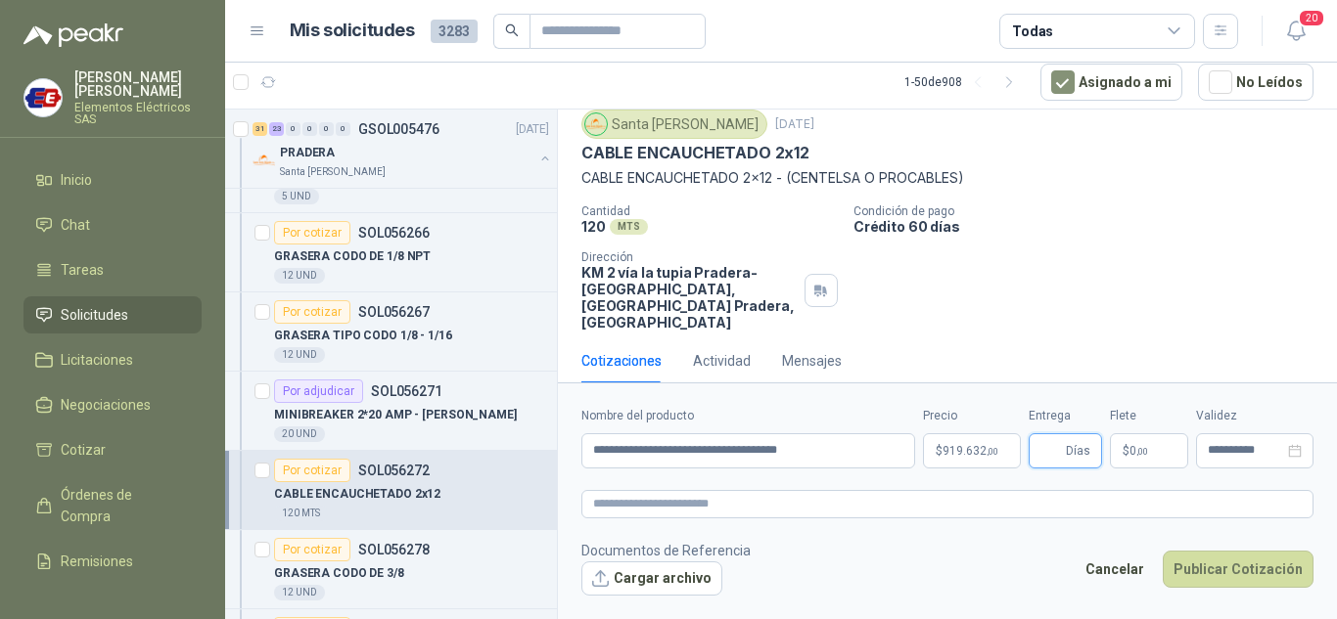
click at [1045, 450] on input "Entrega" at bounding box center [1051, 450] width 22 height 33
type input "*"
click at [1130, 412] on label "Flete" at bounding box center [1149, 416] width 78 height 19
click at [1133, 453] on span "0 ,00" at bounding box center [1138, 451] width 19 height 12
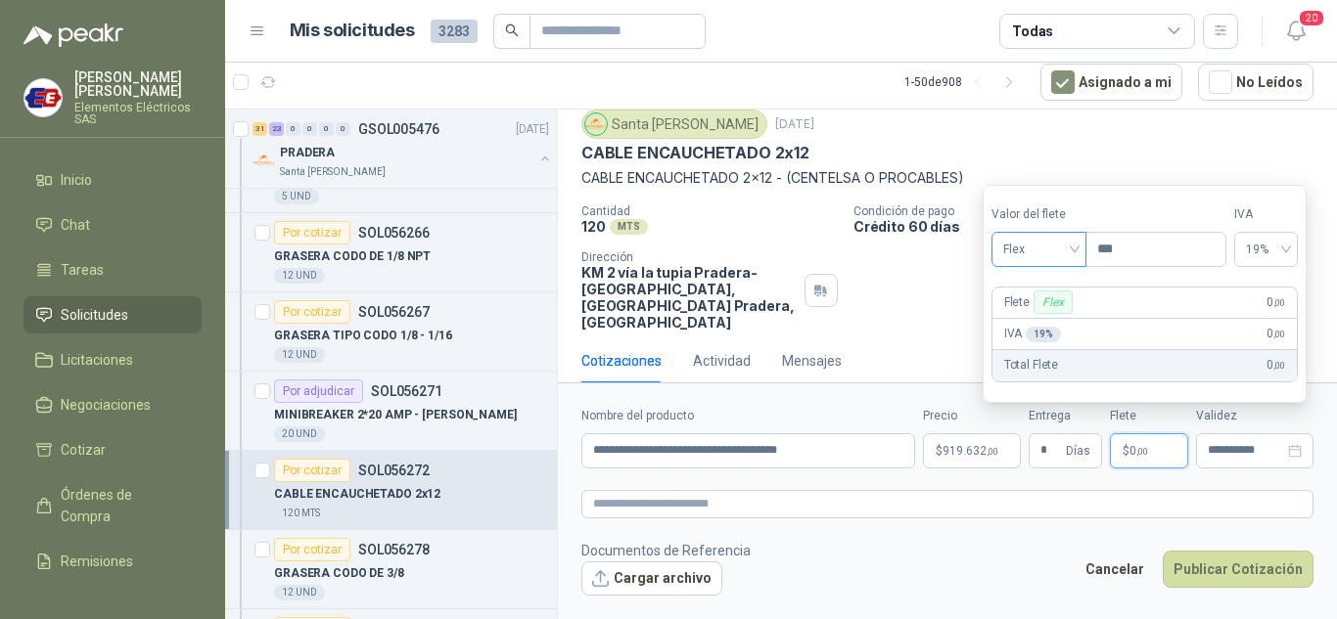
click at [1074, 254] on span "Flex" at bounding box center [1038, 249] width 71 height 29
click at [1024, 328] on div "Incluido" at bounding box center [1041, 322] width 68 height 22
click at [1203, 569] on button "Publicar Cotización" at bounding box center [1238, 569] width 151 height 37
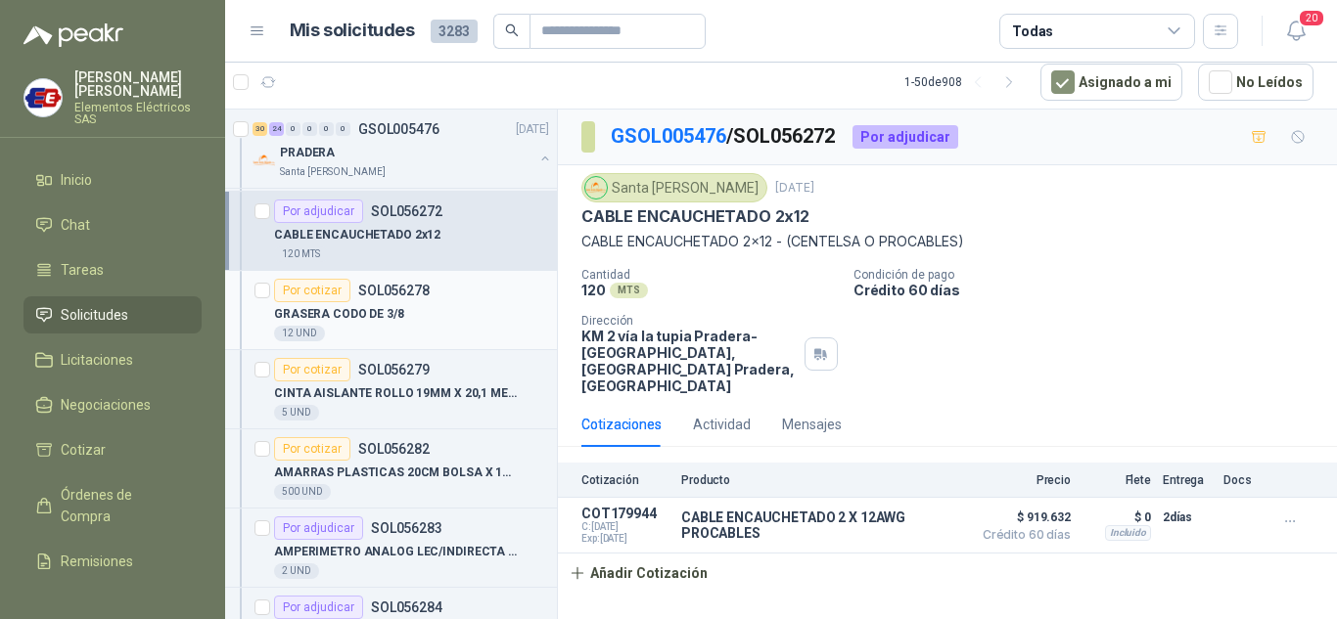
scroll to position [6948, 0]
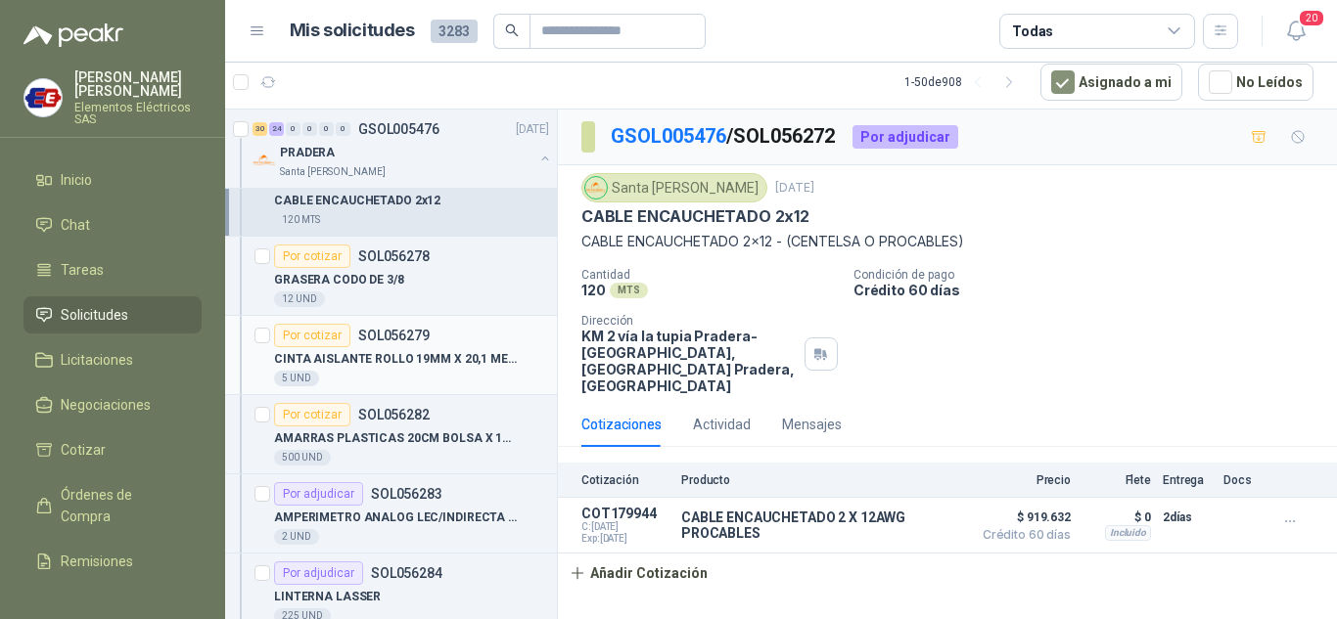
click at [315, 334] on div "Por cotizar" at bounding box center [312, 335] width 76 height 23
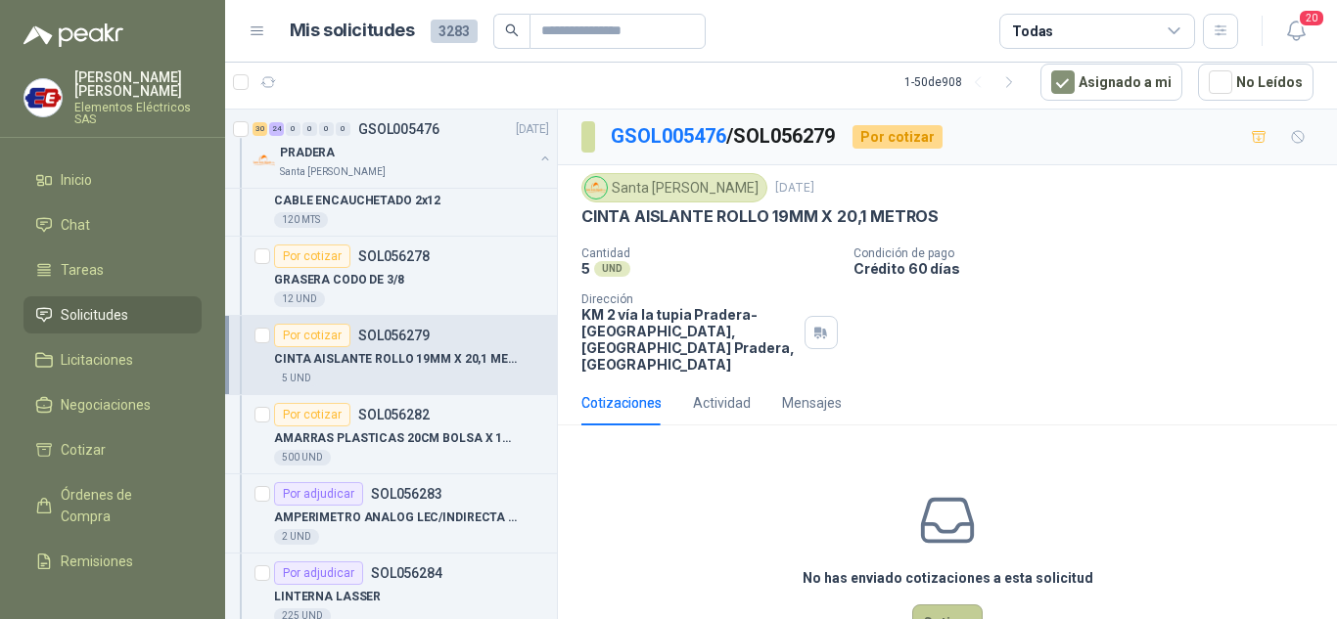
click at [946, 606] on button "Cotizar" at bounding box center [947, 623] width 70 height 37
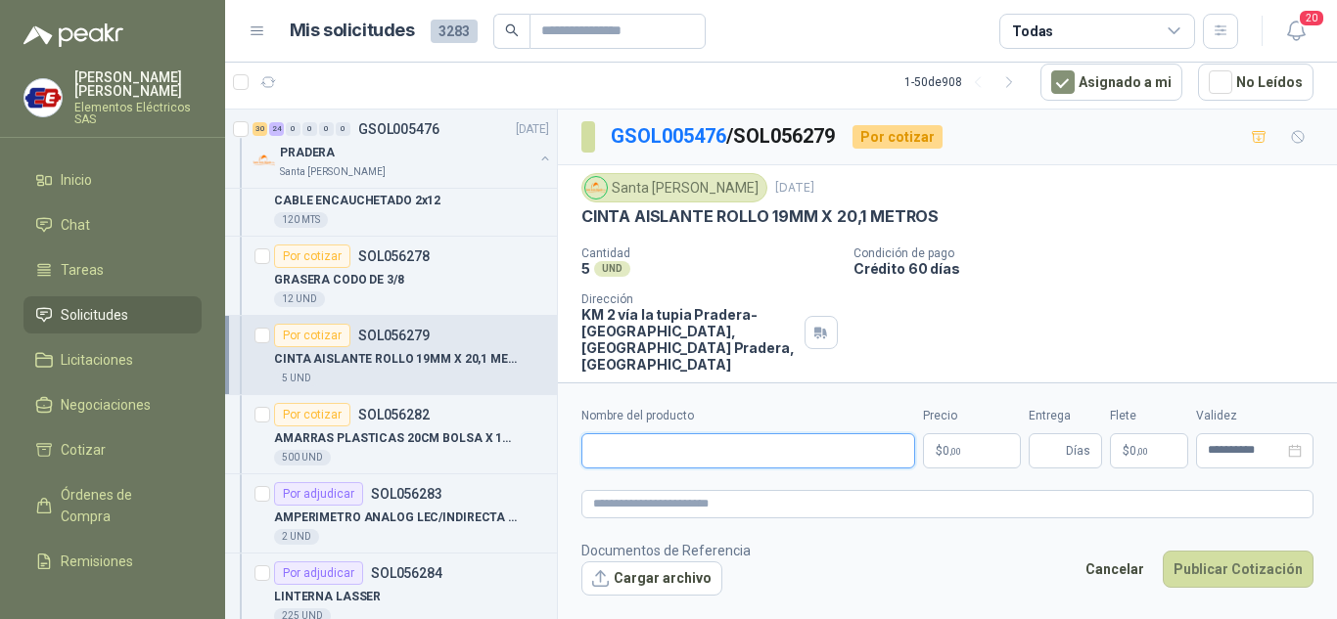
click at [599, 434] on input "Nombre del producto" at bounding box center [748, 450] width 334 height 35
type input "**********"
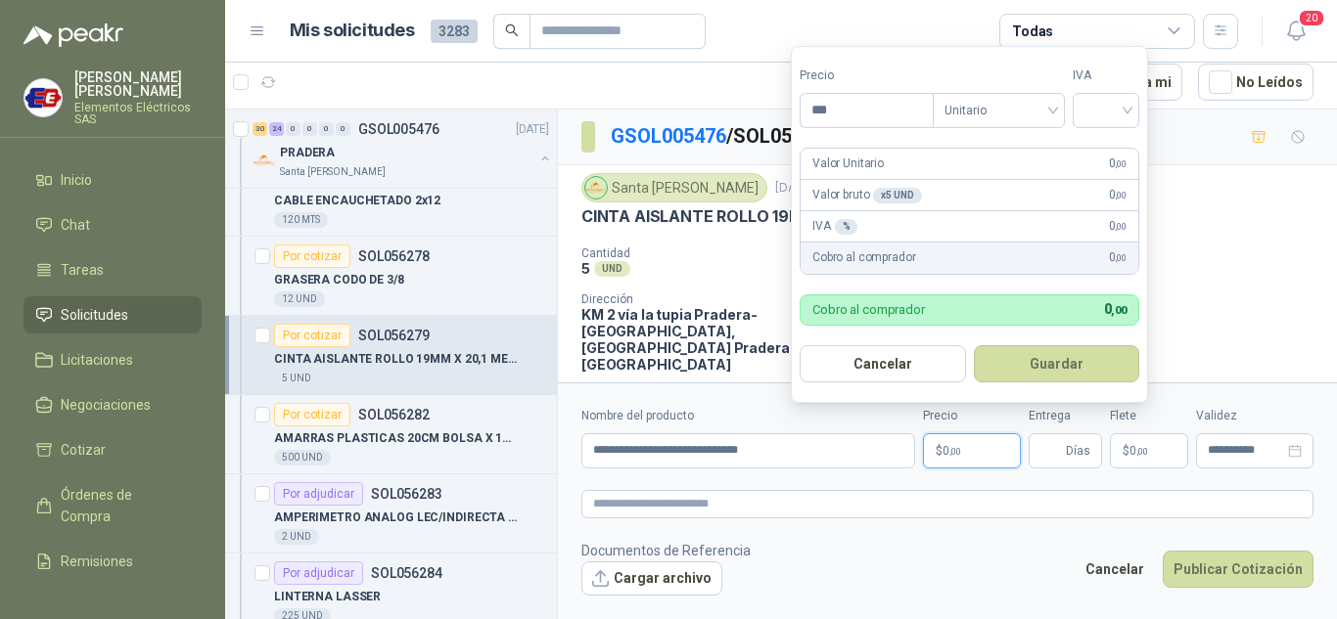
click at [958, 453] on span ",00" at bounding box center [955, 451] width 12 height 11
type input "********"
click at [1119, 107] on input "search" at bounding box center [1105, 108] width 43 height 29
drag, startPoint x: 1107, startPoint y: 157, endPoint x: 1107, endPoint y: 172, distance: 15.7
click at [1107, 161] on div "19%" at bounding box center [1110, 150] width 60 height 31
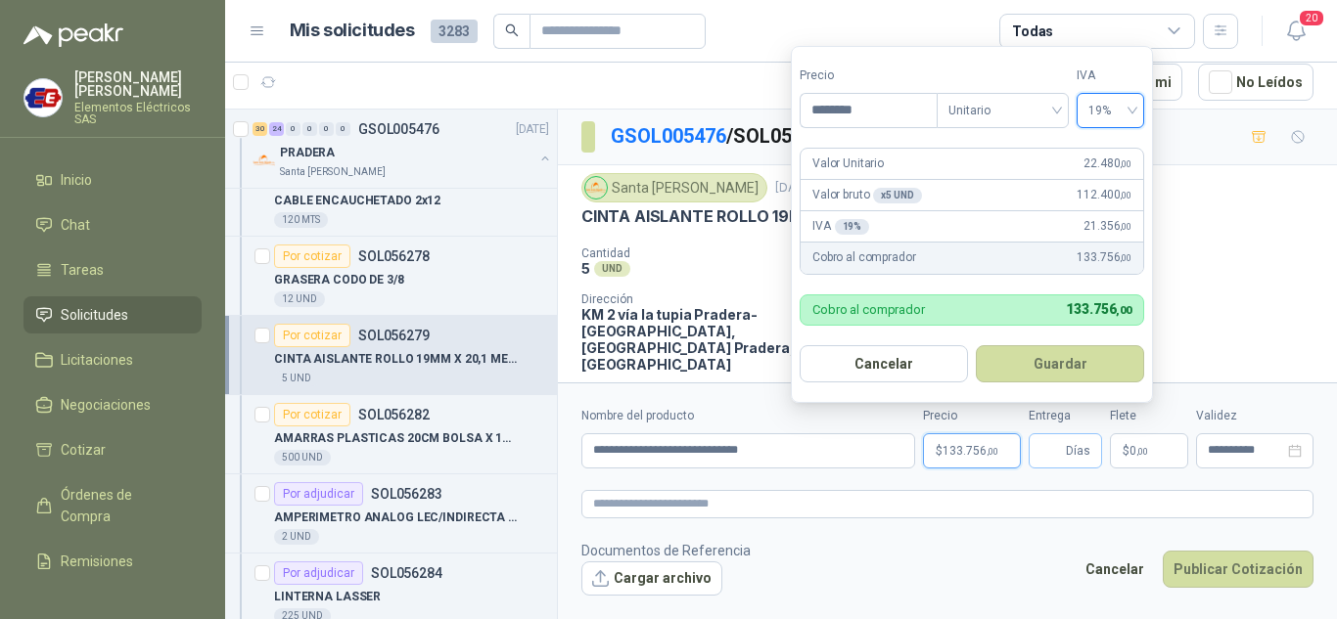
click at [1074, 448] on span "Días" at bounding box center [1078, 450] width 24 height 33
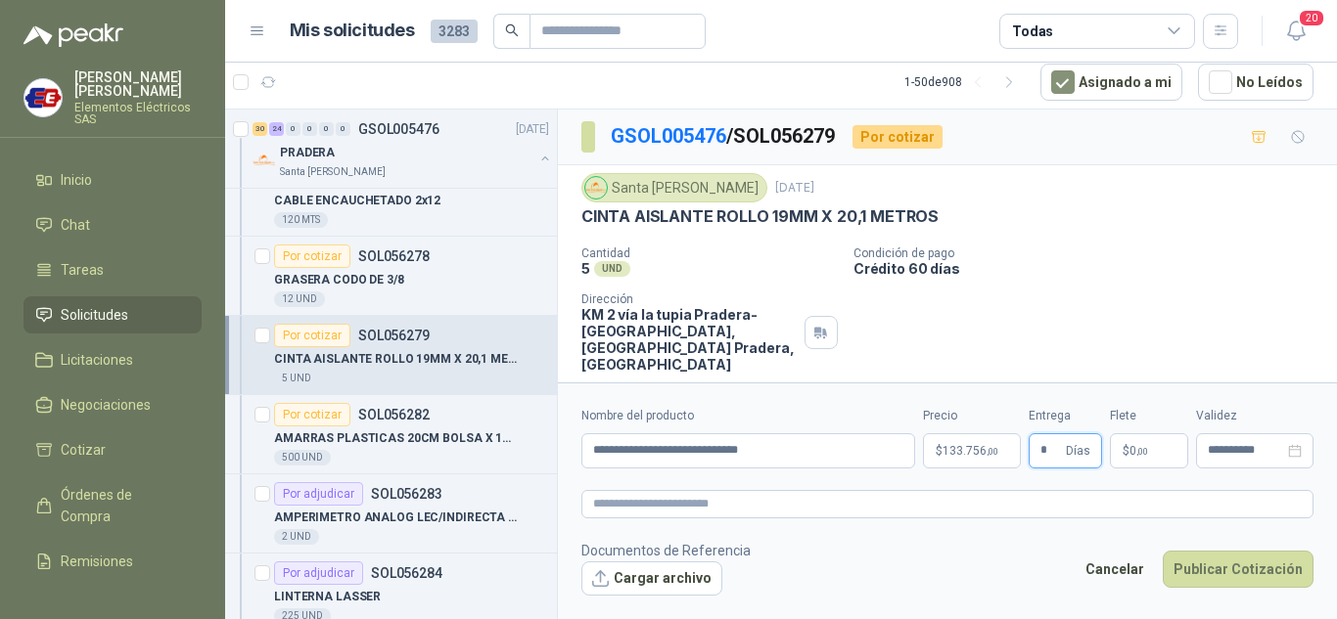
type input "*"
drag, startPoint x: 1137, startPoint y: 248, endPoint x: 1140, endPoint y: 358, distance: 110.6
click at [1137, 252] on p "Condición de pago" at bounding box center [1091, 254] width 476 height 14
click at [1130, 454] on span "0 ,00" at bounding box center [1138, 451] width 19 height 12
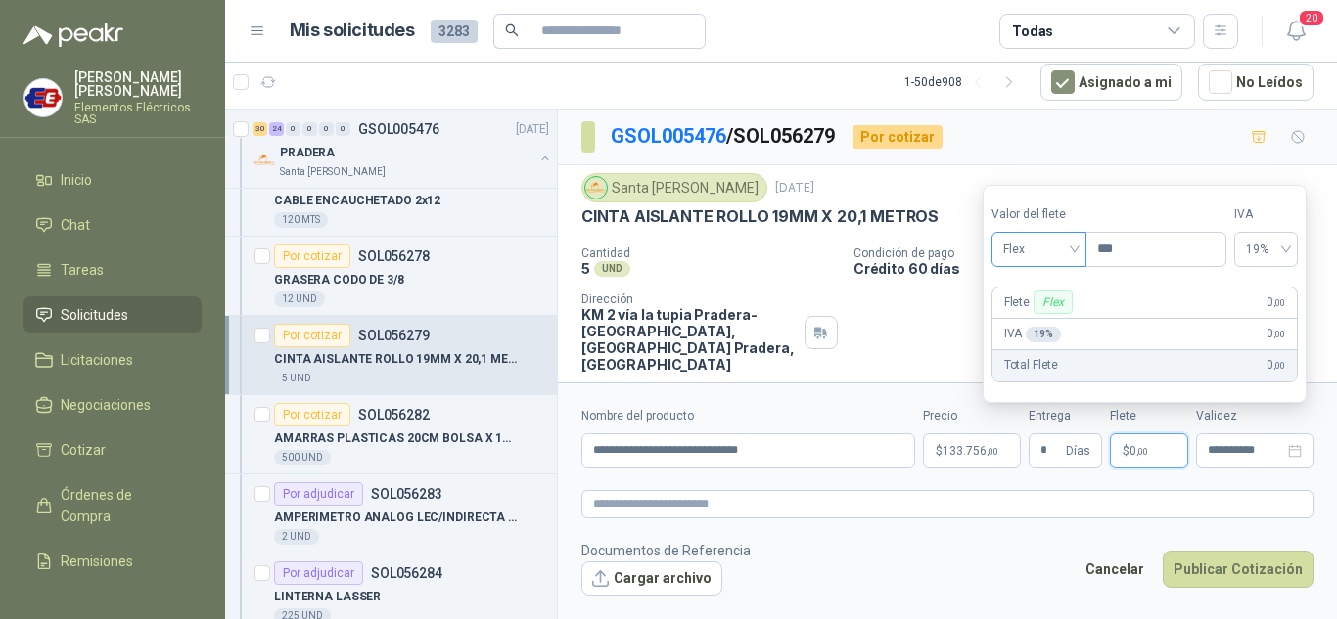
click at [1074, 250] on span "Flex" at bounding box center [1038, 249] width 71 height 29
click at [1031, 319] on div "Incluido" at bounding box center [1041, 322] width 68 height 22
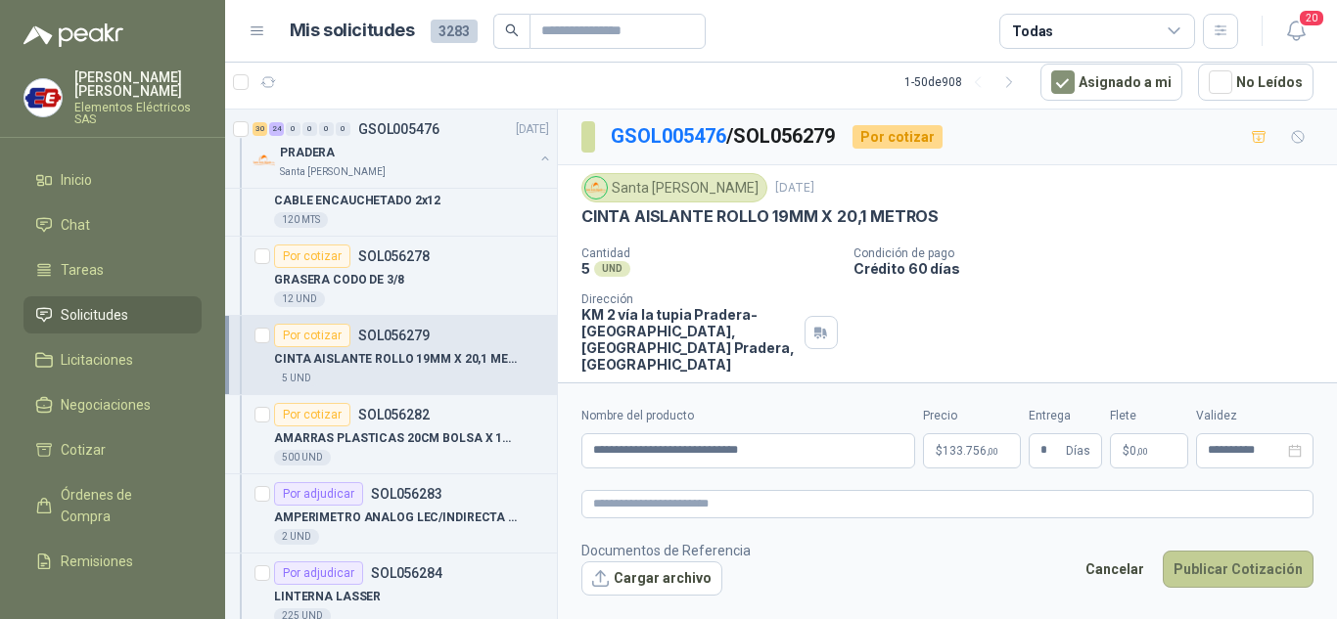
click at [1213, 574] on button "Publicar Cotización" at bounding box center [1238, 569] width 151 height 37
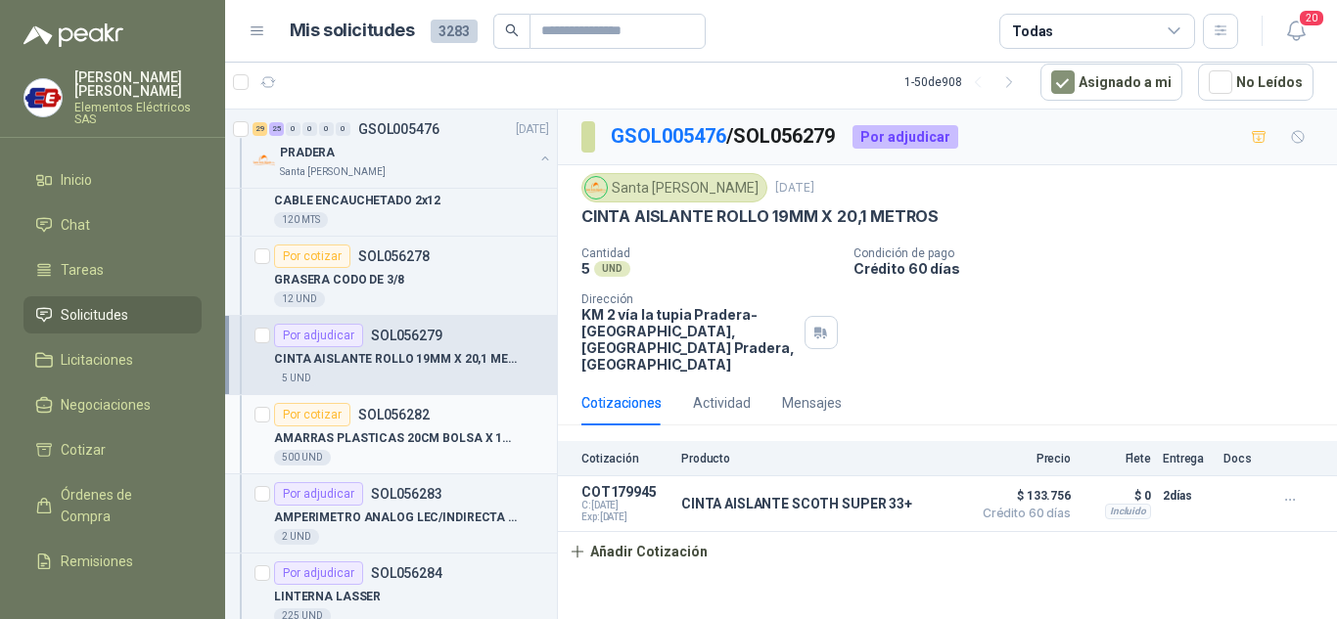
click at [308, 413] on div "Por cotizar" at bounding box center [312, 414] width 76 height 23
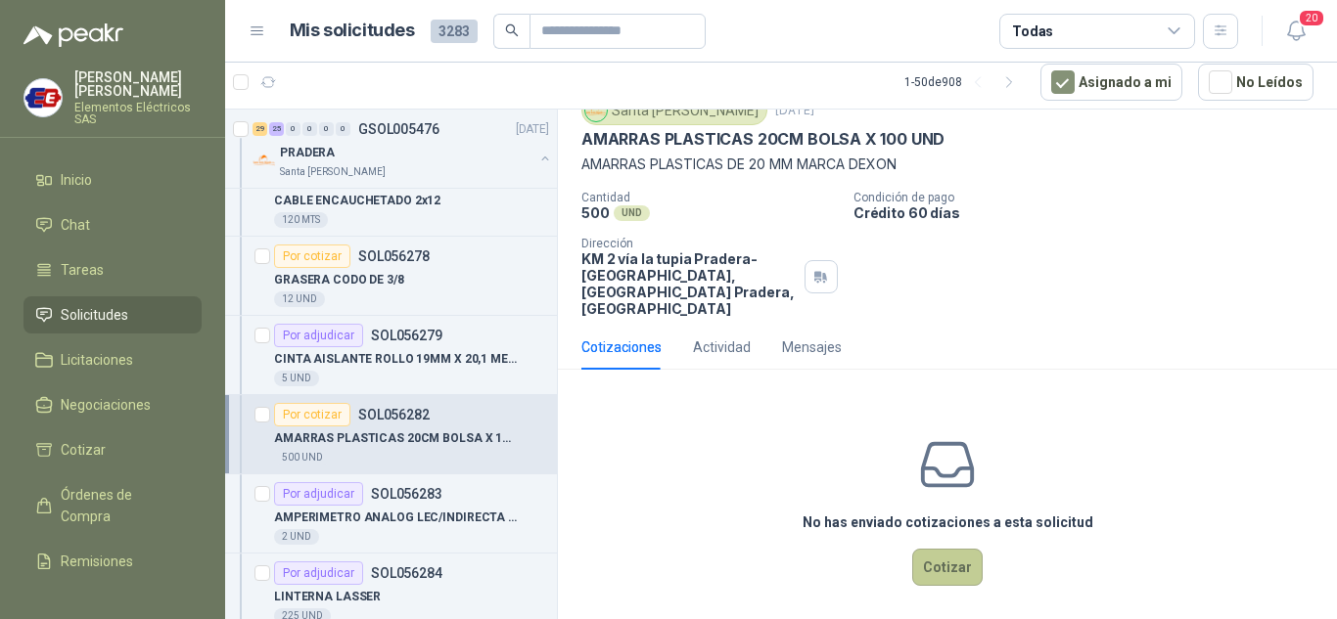
click at [926, 551] on button "Cotizar" at bounding box center [947, 567] width 70 height 37
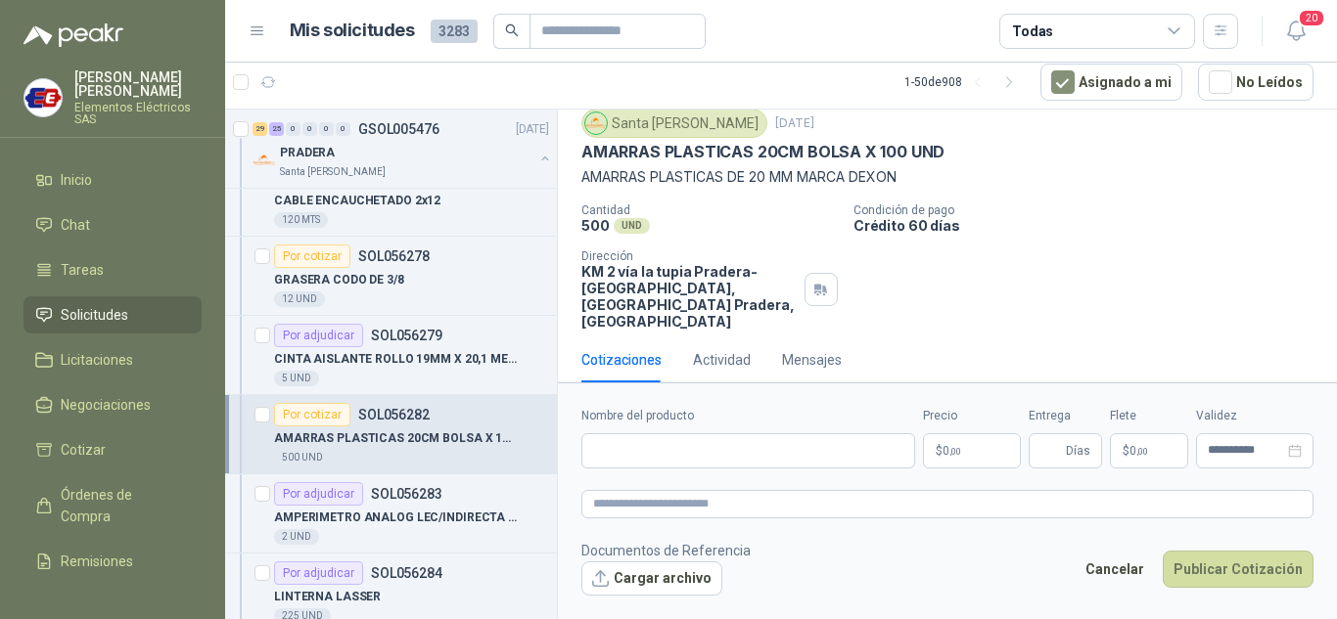
scroll to position [64, 0]
click at [622, 448] on input "Nombre del producto" at bounding box center [748, 450] width 334 height 35
type input "**********"
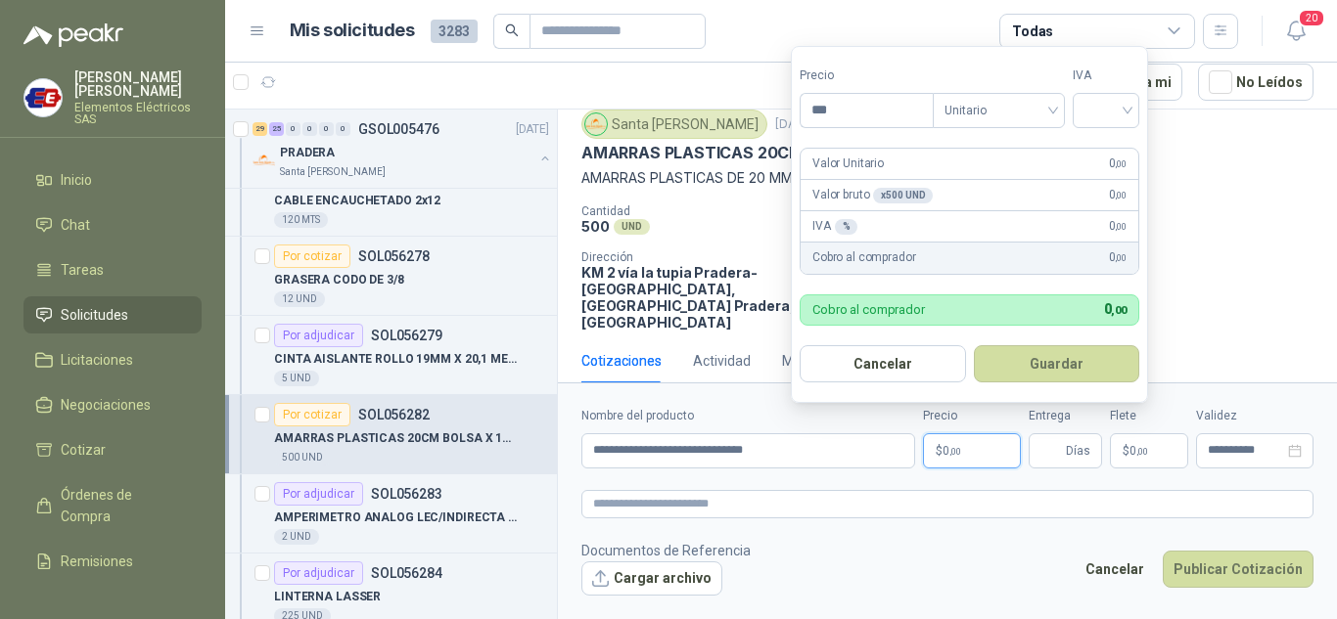
click at [954, 446] on span ",00" at bounding box center [955, 451] width 12 height 11
type input "****"
click at [1126, 110] on input "search" at bounding box center [1105, 108] width 43 height 29
drag, startPoint x: 1112, startPoint y: 154, endPoint x: 1106, endPoint y: 260, distance: 106.8
click at [1112, 159] on div "19%" at bounding box center [1110, 151] width 36 height 22
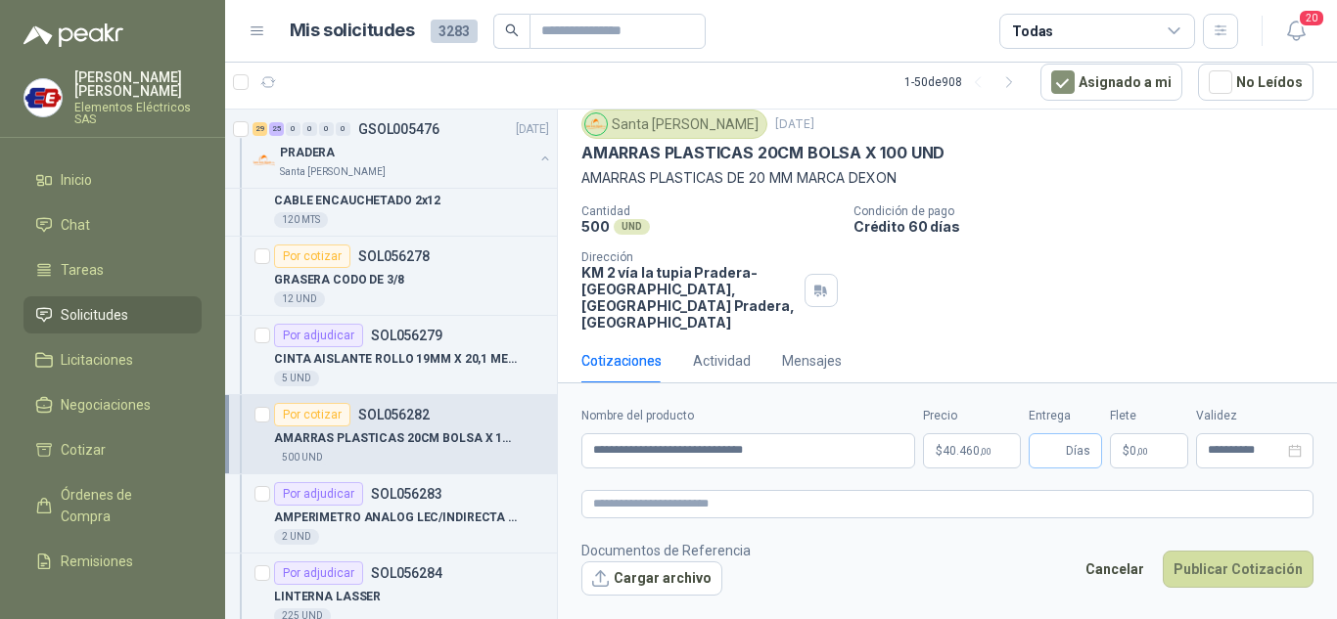
click at [1079, 447] on span "Días" at bounding box center [1078, 450] width 24 height 33
type input "*"
drag, startPoint x: 1117, startPoint y: 223, endPoint x: 1141, endPoint y: 341, distance: 119.9
click at [1117, 228] on p "Crédito 60 días" at bounding box center [1091, 226] width 476 height 17
click at [1140, 448] on span ",00" at bounding box center [1142, 451] width 12 height 11
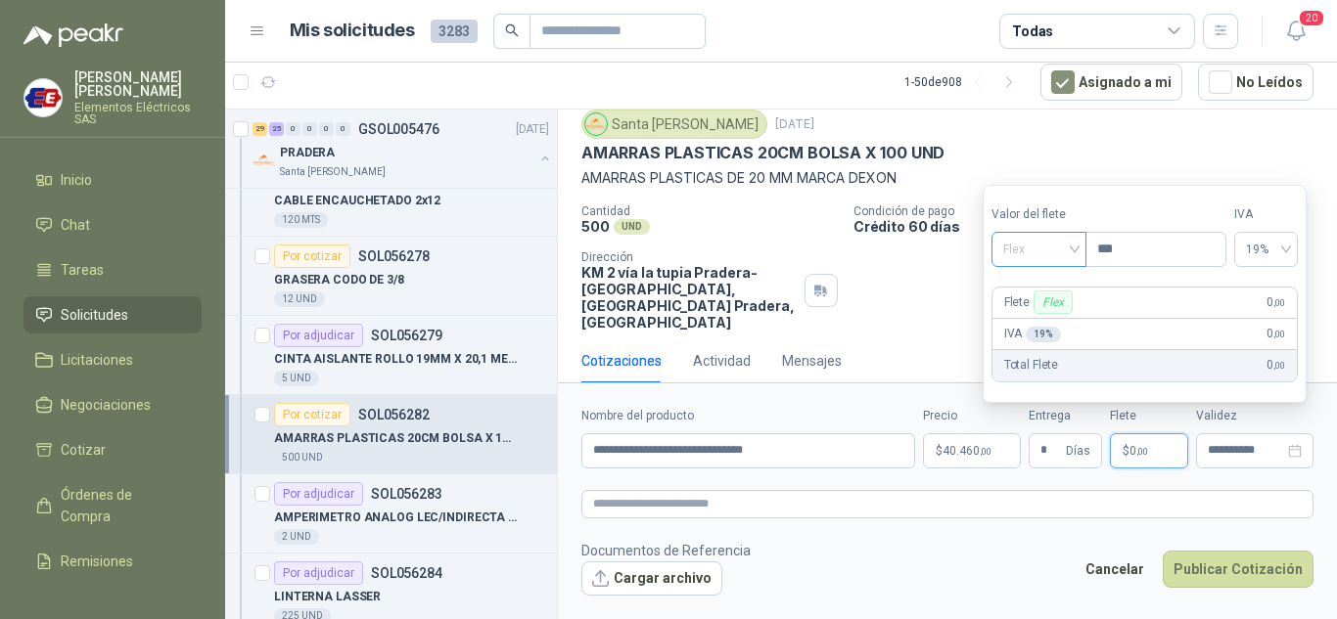
click at [1064, 257] on span "Flex" at bounding box center [1038, 249] width 71 height 29
click at [1024, 318] on div "Incluido" at bounding box center [1041, 322] width 68 height 22
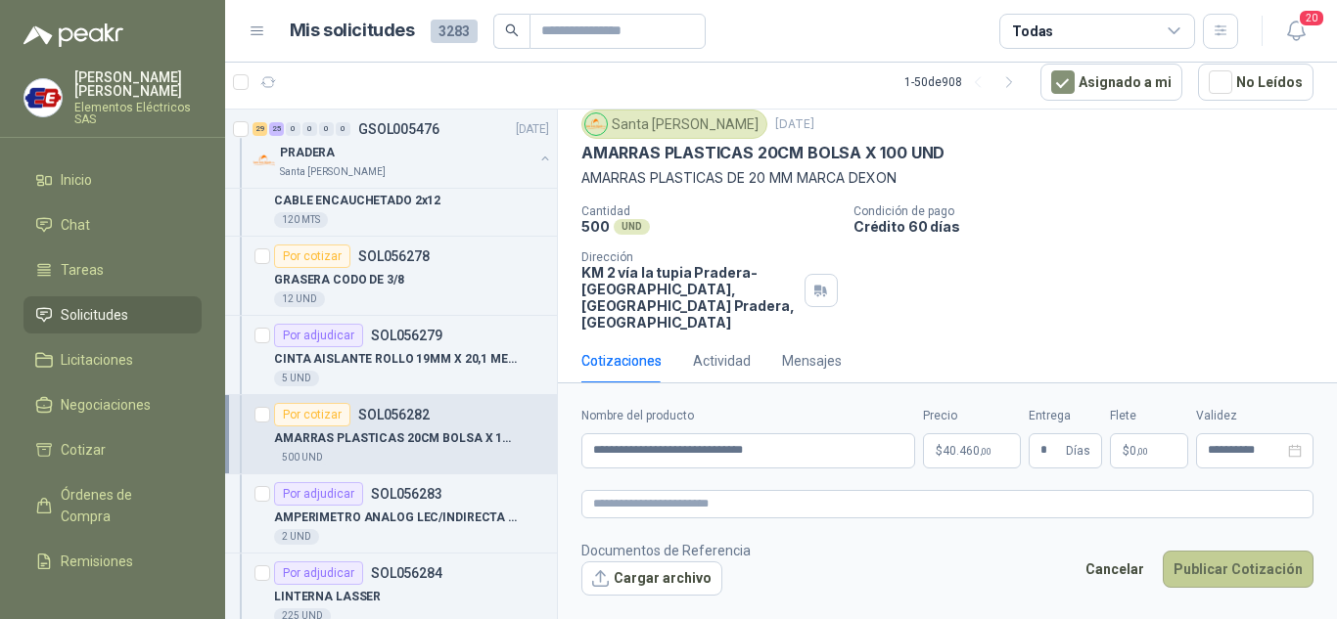
click at [1203, 568] on button "Publicar Cotización" at bounding box center [1238, 569] width 151 height 37
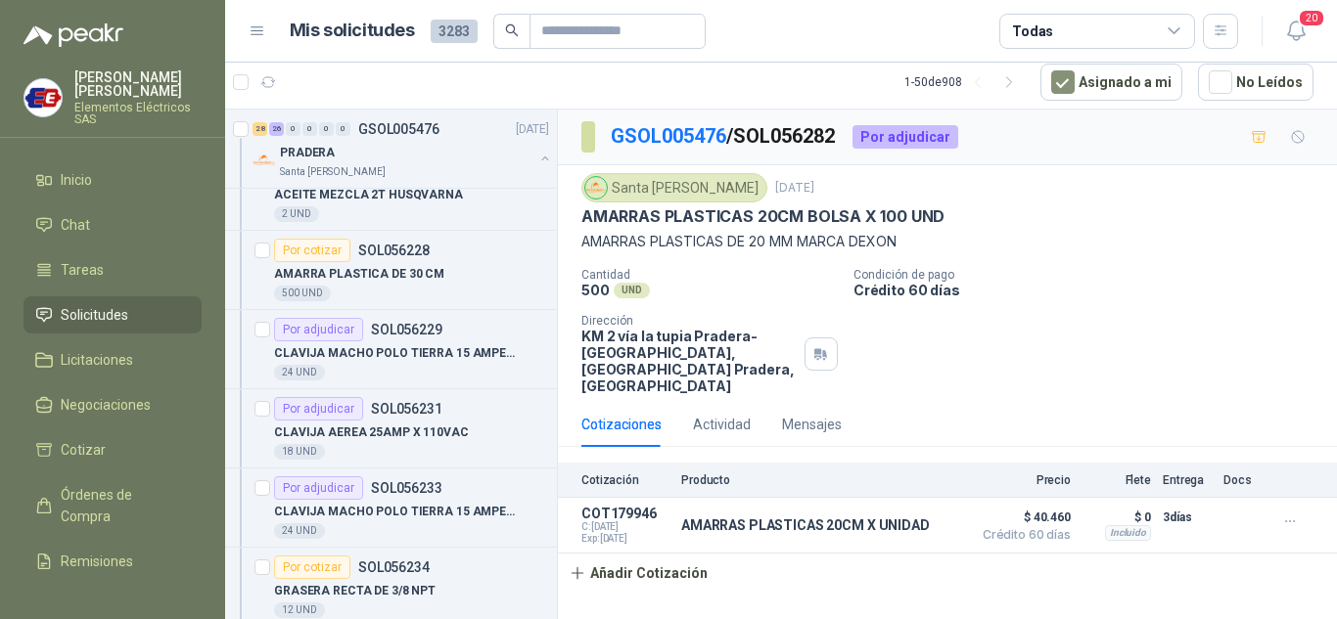
scroll to position [4795, 0]
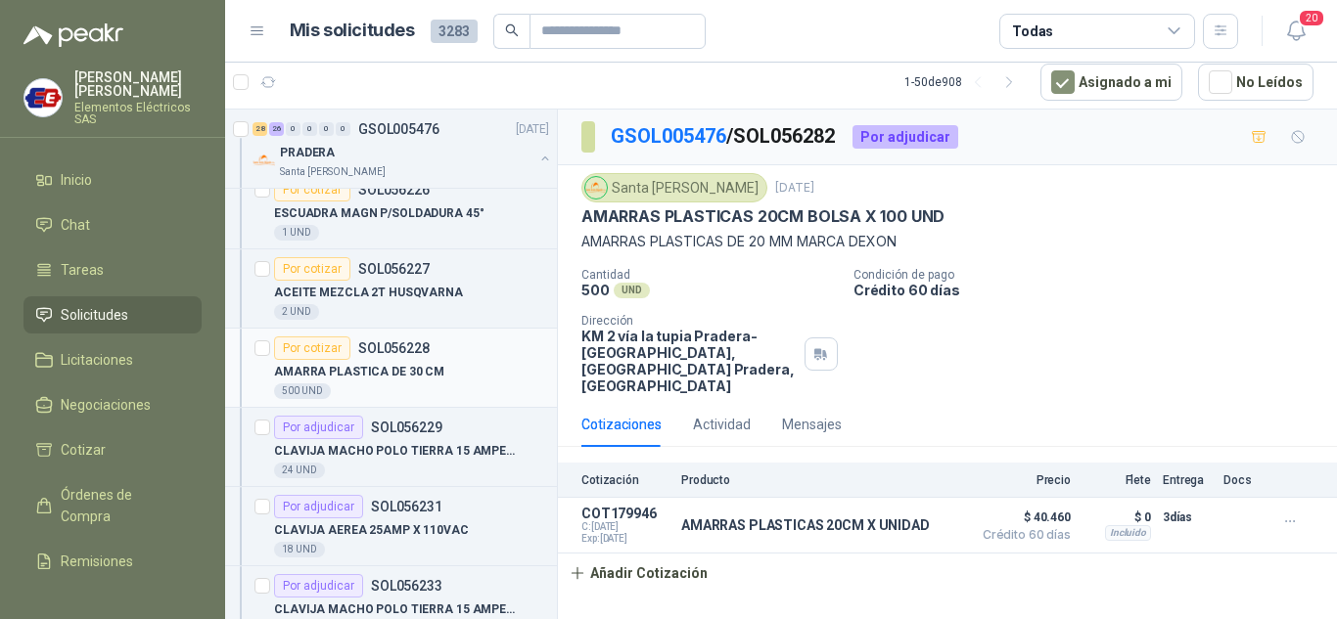
click at [317, 337] on div "Por cotizar" at bounding box center [312, 348] width 76 height 23
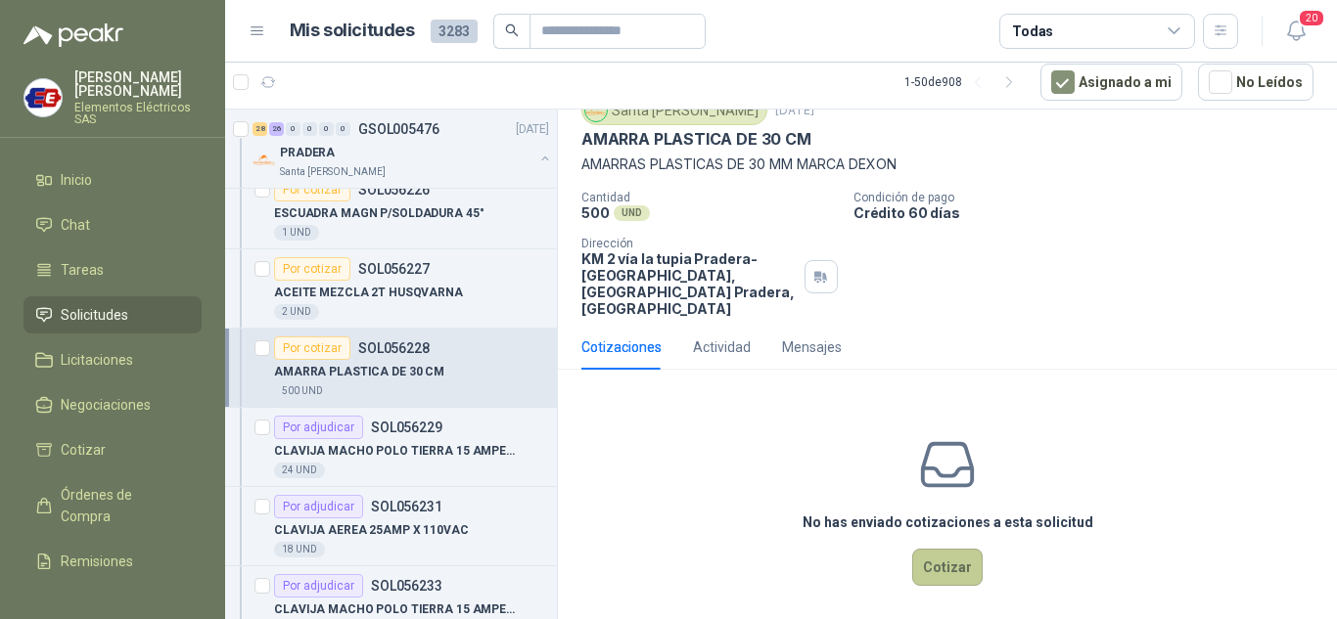
click at [930, 554] on button "Cotizar" at bounding box center [947, 567] width 70 height 37
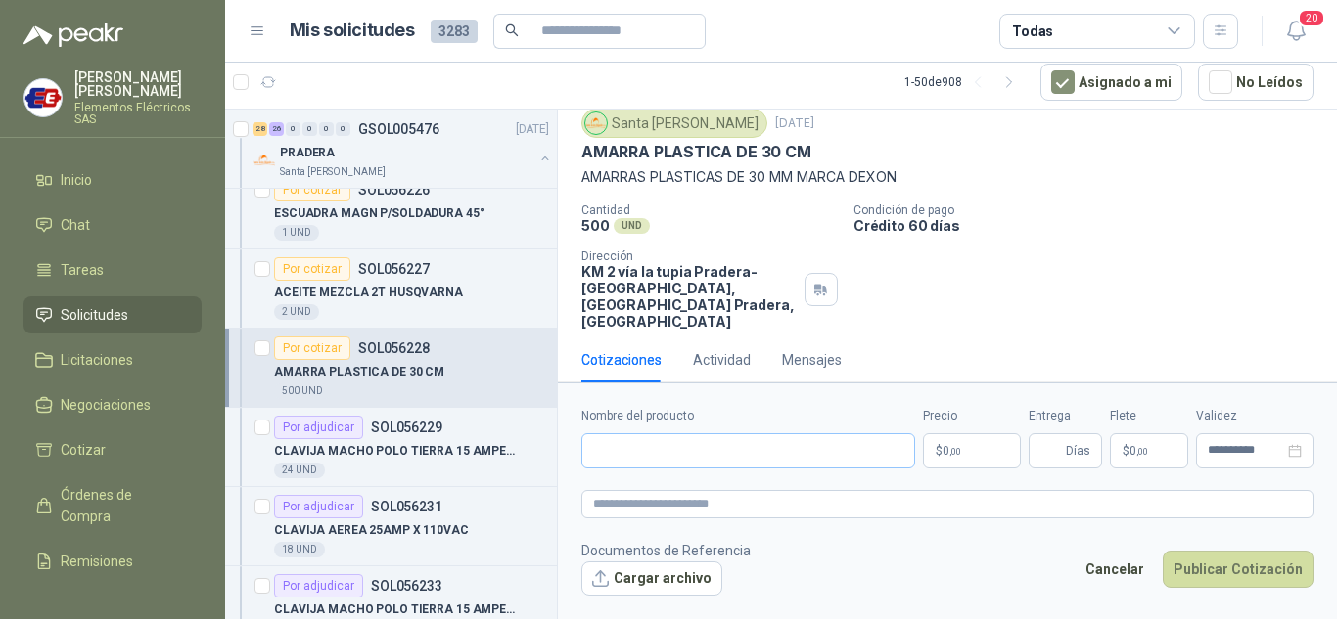
scroll to position [64, 0]
click at [687, 454] on input "Nombre del producto" at bounding box center [748, 450] width 334 height 35
type input "**********"
click at [959, 454] on span ",00" at bounding box center [955, 451] width 12 height 11
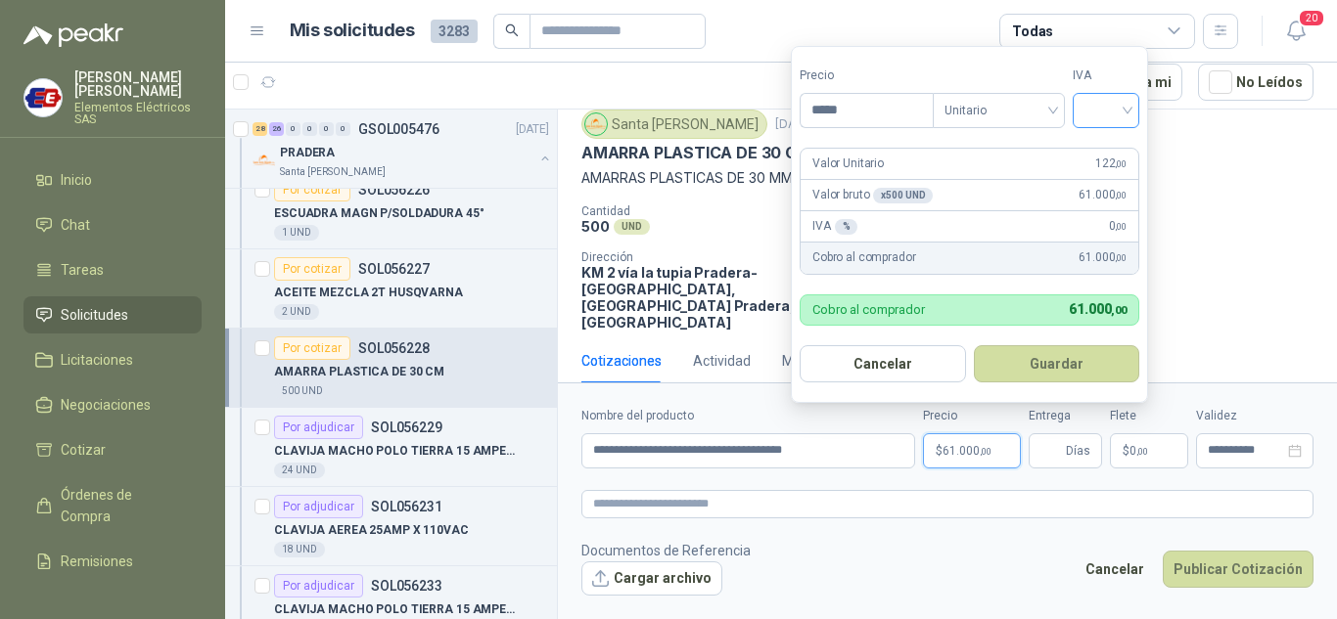
type input "*****"
drag, startPoint x: 1116, startPoint y: 108, endPoint x: 1094, endPoint y: 152, distance: 49.0
click at [1114, 108] on input "search" at bounding box center [1105, 108] width 43 height 29
drag, startPoint x: 1109, startPoint y: 147, endPoint x: 1109, endPoint y: 180, distance: 33.3
click at [1109, 150] on div "19%" at bounding box center [1110, 151] width 36 height 22
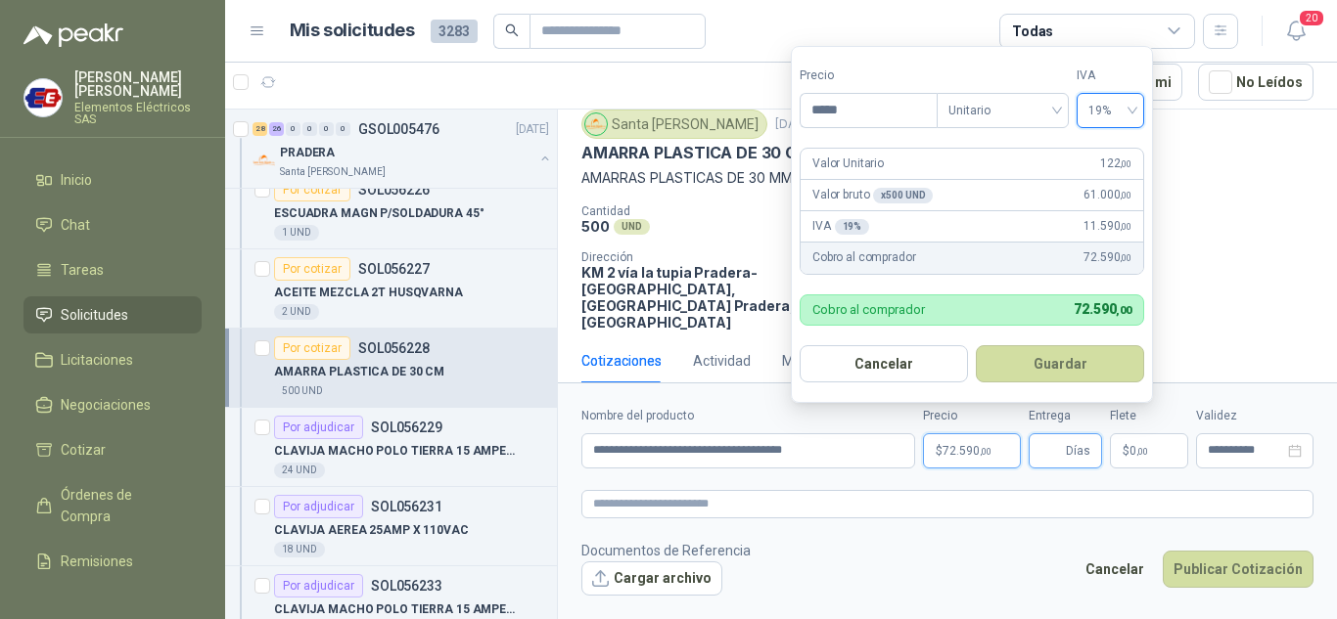
click at [1056, 455] on input "Entrega" at bounding box center [1051, 450] width 22 height 33
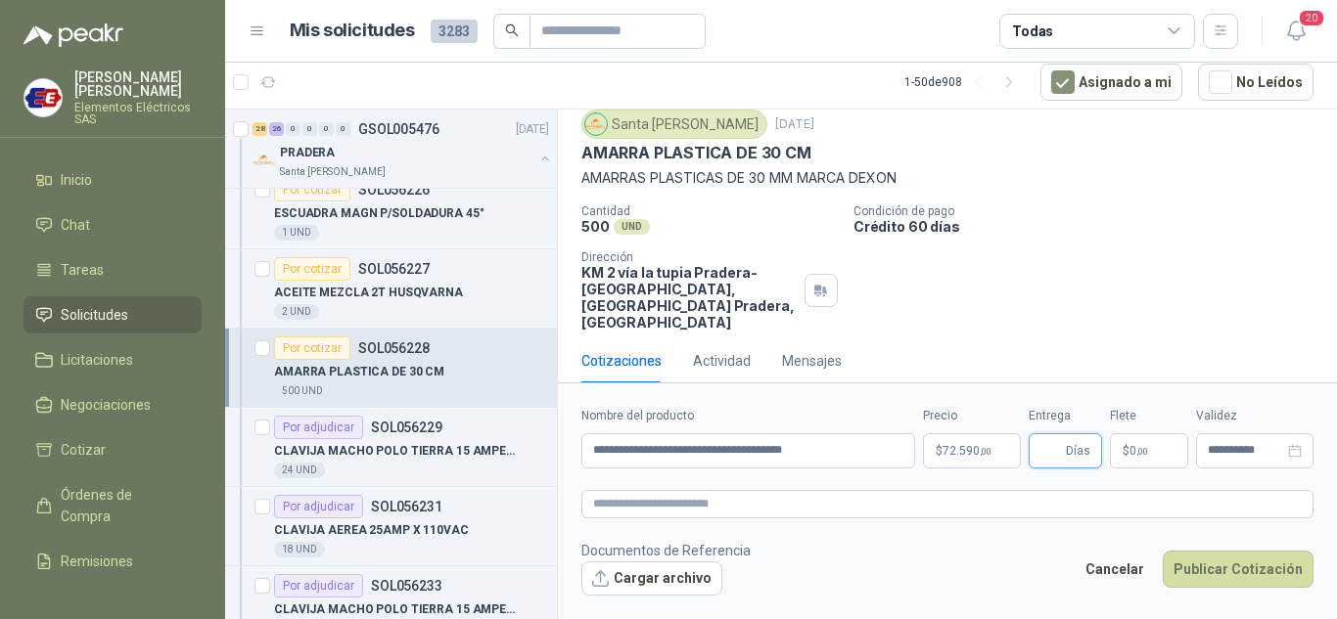
type input "*"
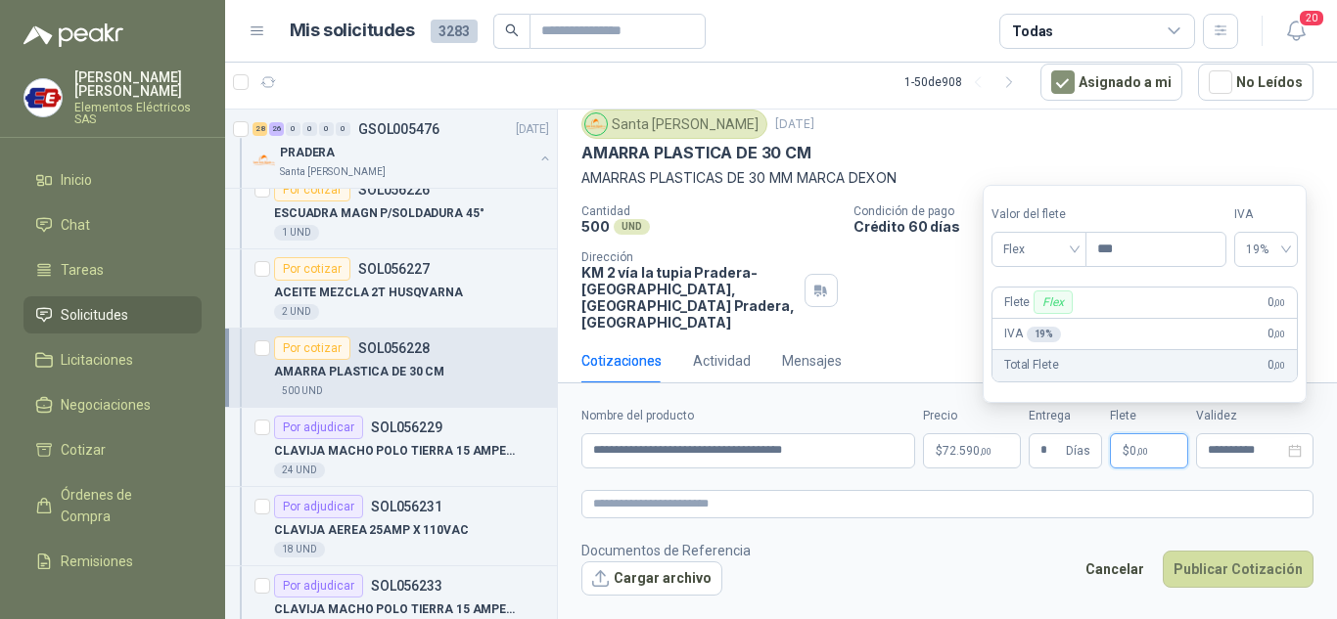
click at [1124, 456] on span "$" at bounding box center [1125, 451] width 7 height 12
click at [1064, 254] on span "Flex" at bounding box center [1038, 249] width 71 height 29
drag, startPoint x: 1047, startPoint y: 323, endPoint x: 1071, endPoint y: 346, distance: 33.2
click at [1047, 324] on div "Incluido" at bounding box center [1041, 322] width 68 height 22
click at [1232, 563] on button "Publicar Cotización" at bounding box center [1238, 569] width 151 height 37
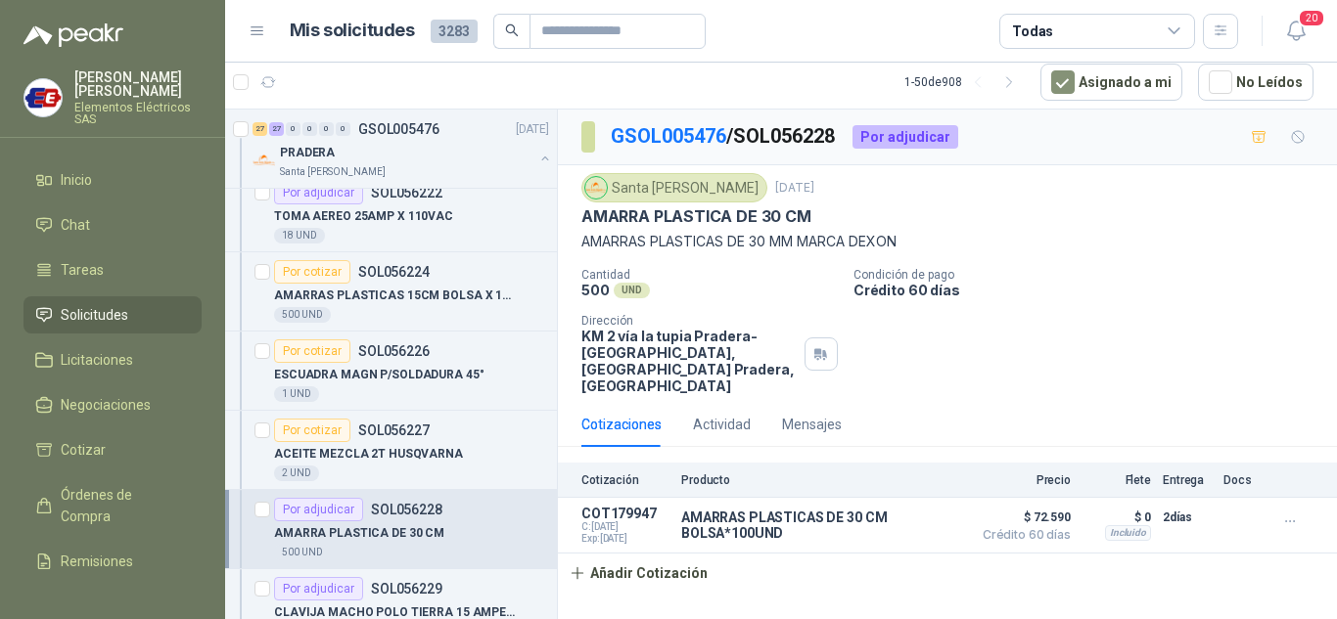
scroll to position [4599, 0]
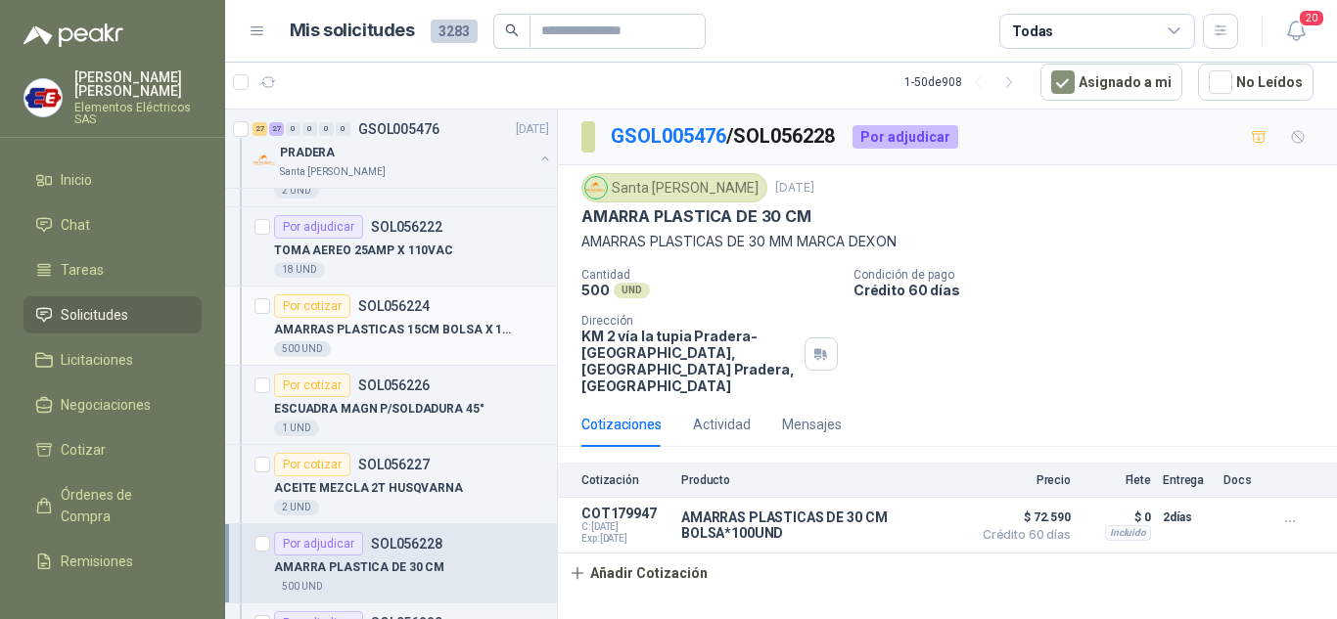
click at [296, 298] on div "Por cotizar" at bounding box center [312, 306] width 76 height 23
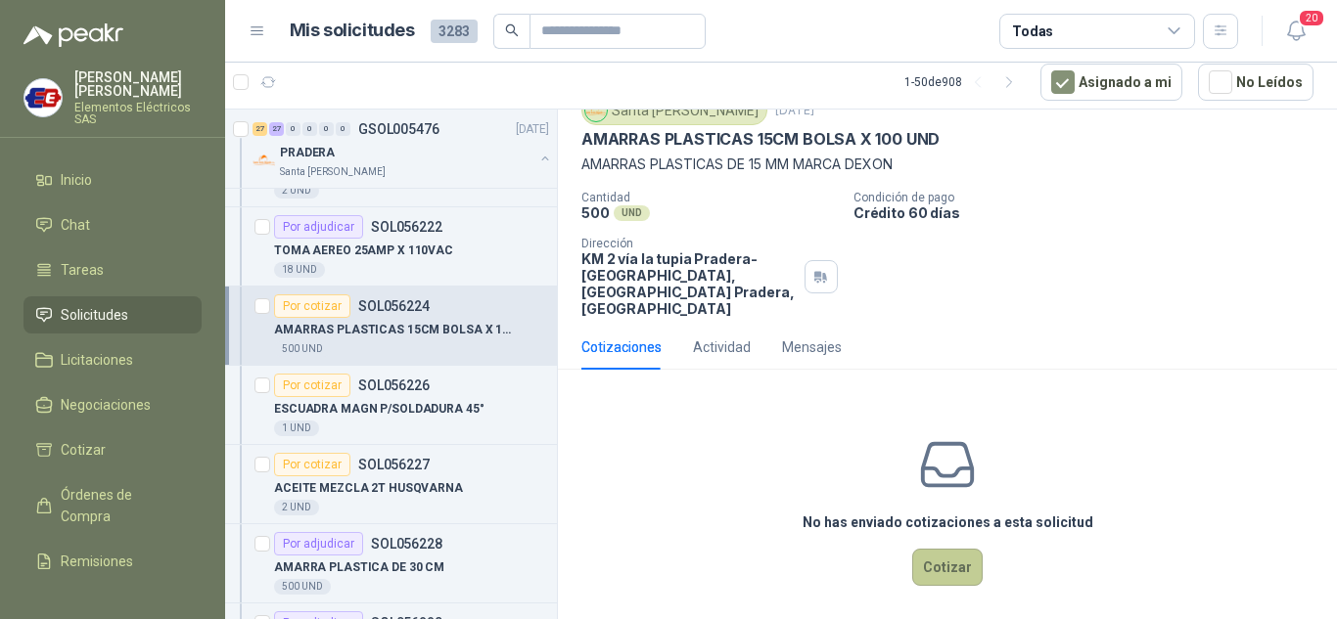
click at [943, 549] on button "Cotizar" at bounding box center [947, 567] width 70 height 37
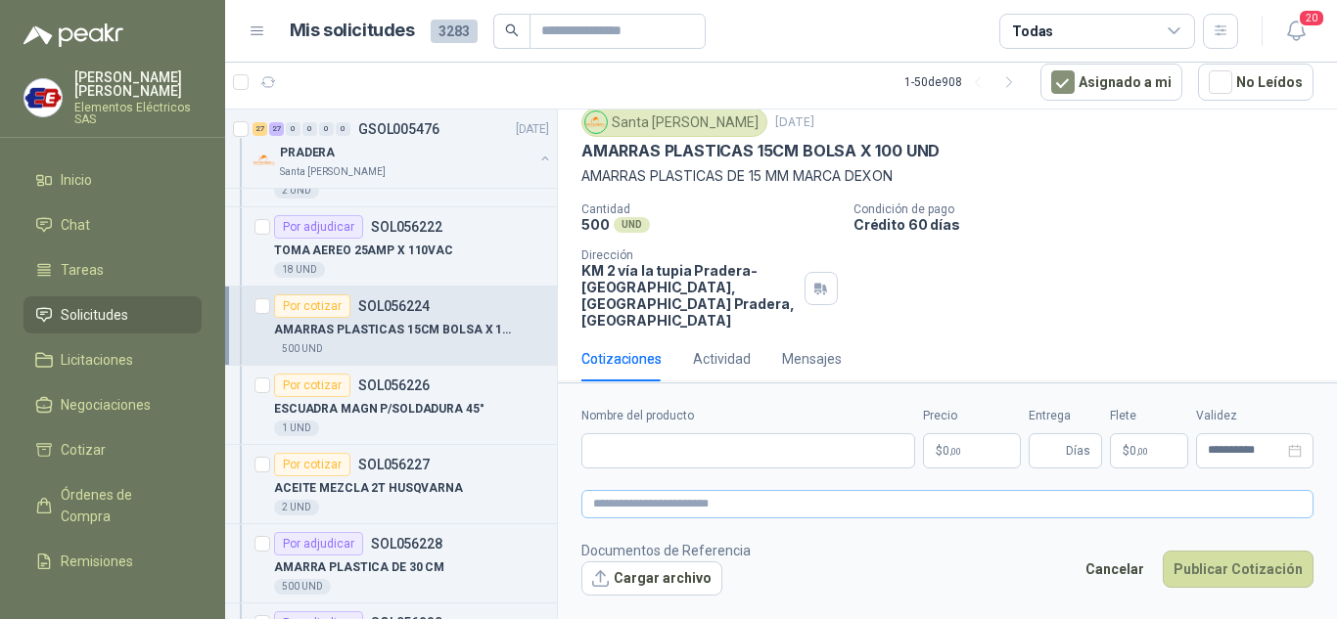
scroll to position [64, 0]
click at [667, 452] on input "Nombre del producto" at bounding box center [748, 450] width 334 height 35
type input "**********"
click at [965, 447] on p "$ 0 ,00" at bounding box center [972, 450] width 98 height 35
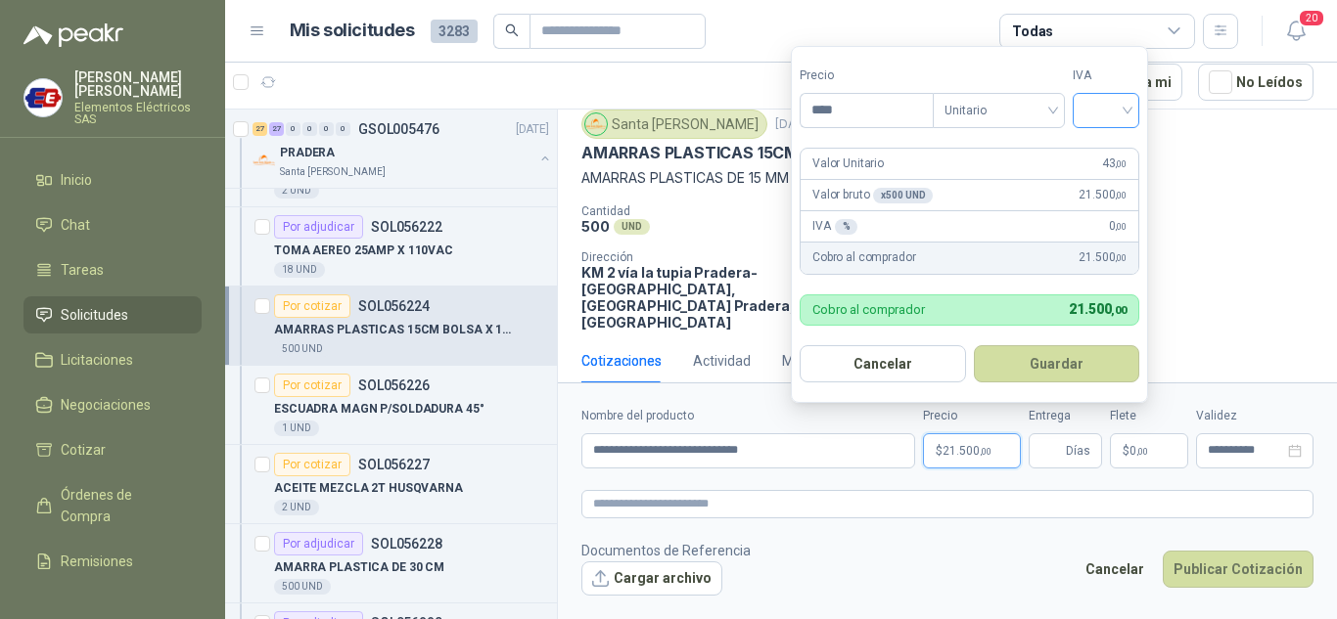
type input "****"
click at [1120, 102] on input "search" at bounding box center [1105, 108] width 43 height 29
click at [1117, 155] on div "19%" at bounding box center [1110, 151] width 36 height 22
click at [1062, 453] on input "Entrega" at bounding box center [1051, 450] width 22 height 33
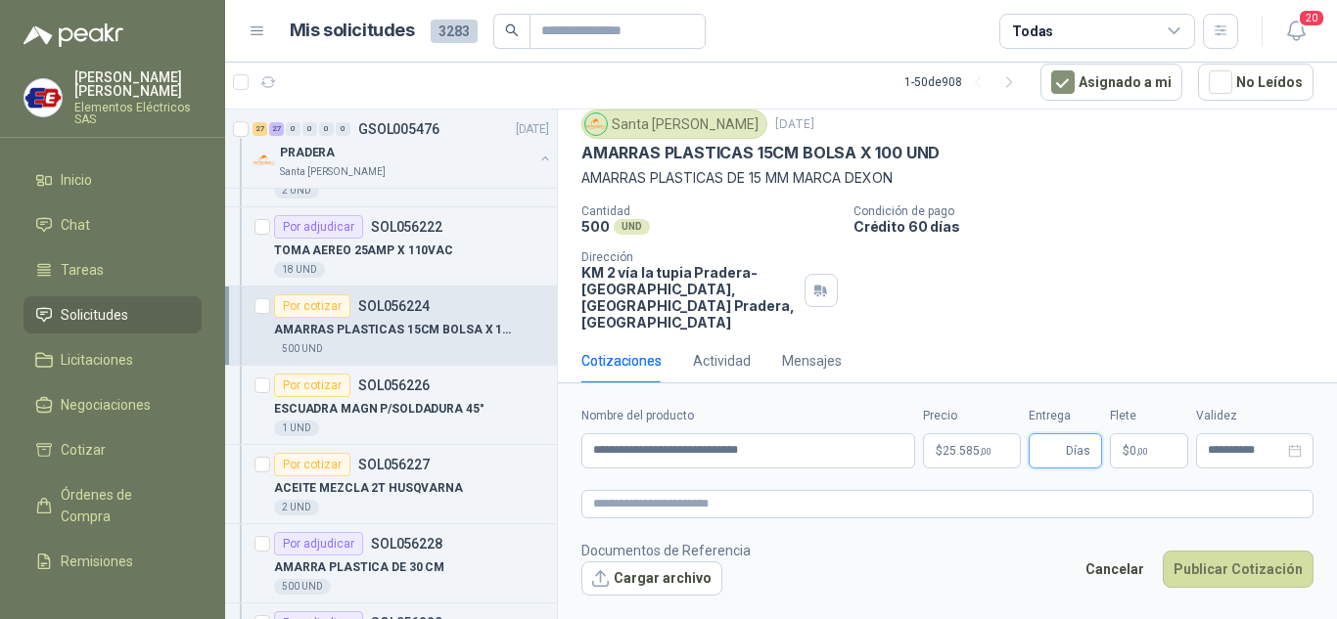
type input "*"
drag, startPoint x: 1084, startPoint y: 285, endPoint x: 1141, endPoint y: 448, distance: 173.0
click at [1091, 301] on div "Cantidad 500 UND  Condición de pago Crédito 60 días Dirección KM 2 vía la tupi…" at bounding box center [947, 268] width 732 height 126
click at [1141, 457] on p "$ 0 ,00" at bounding box center [1149, 450] width 78 height 35
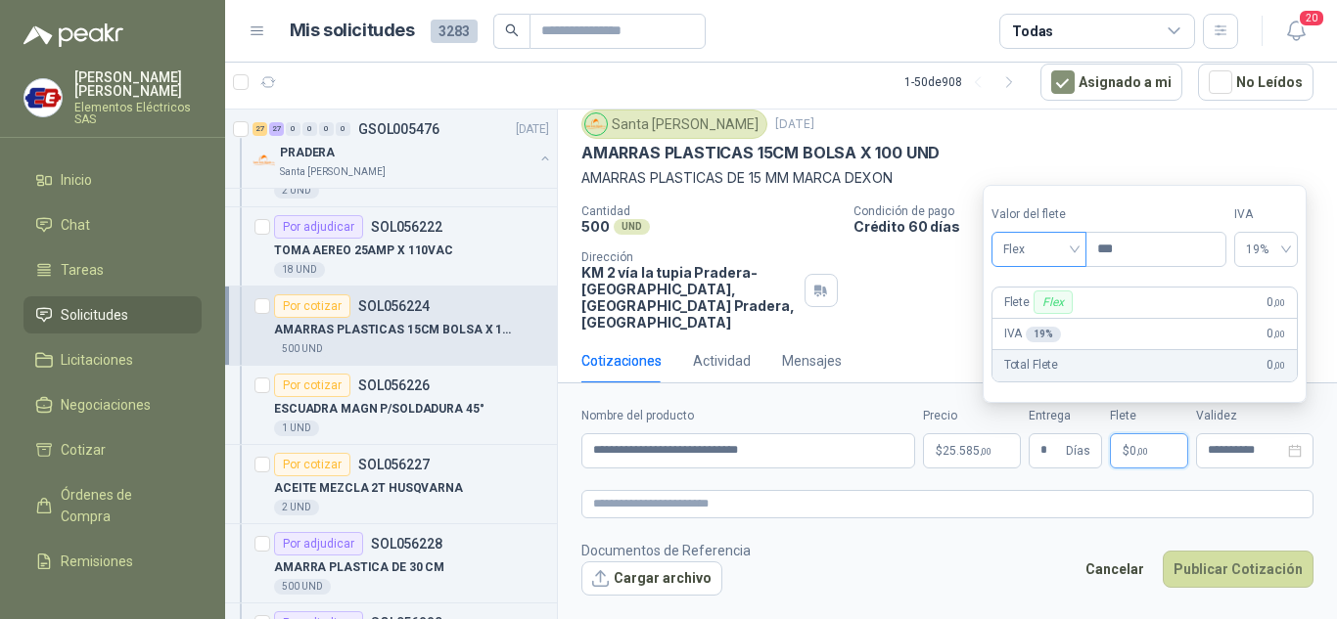
drag, startPoint x: 1073, startPoint y: 266, endPoint x: 1072, endPoint y: 251, distance: 14.7
click at [1073, 256] on div "Flex" at bounding box center [1038, 249] width 95 height 35
drag, startPoint x: 1044, startPoint y: 319, endPoint x: 1217, endPoint y: 527, distance: 271.0
click at [1044, 321] on div "Incluido" at bounding box center [1041, 322] width 68 height 22
click at [1247, 566] on button "Publicar Cotización" at bounding box center [1238, 569] width 151 height 37
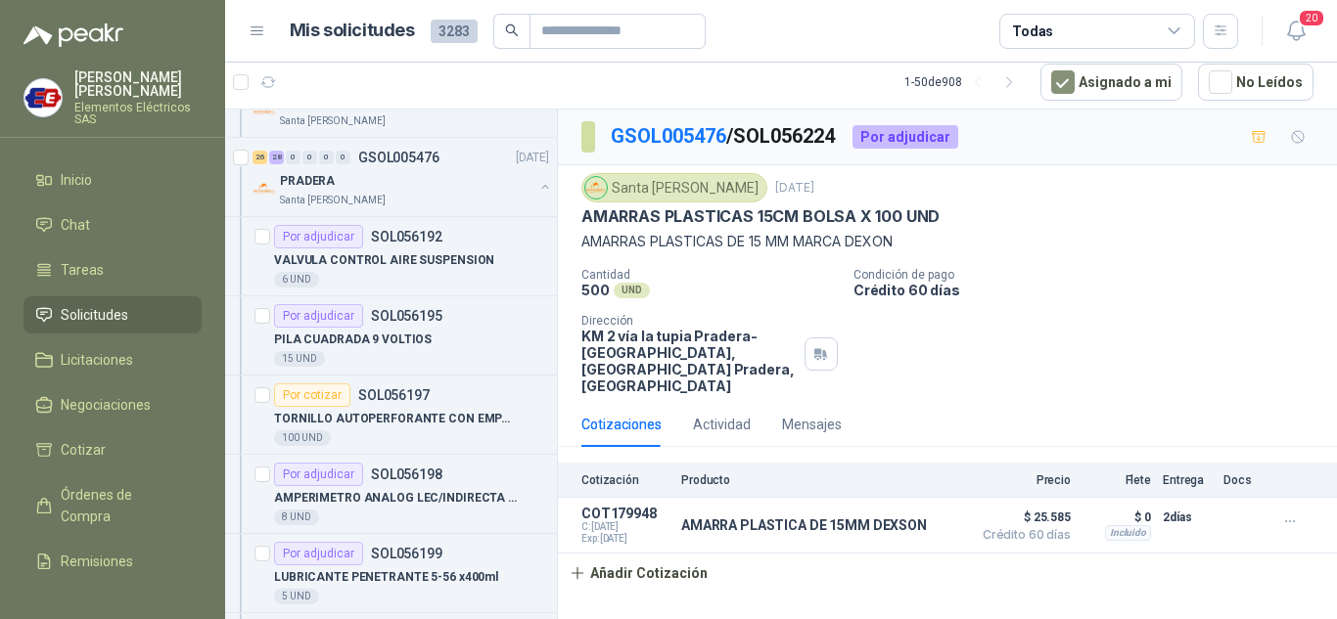
scroll to position [3131, 0]
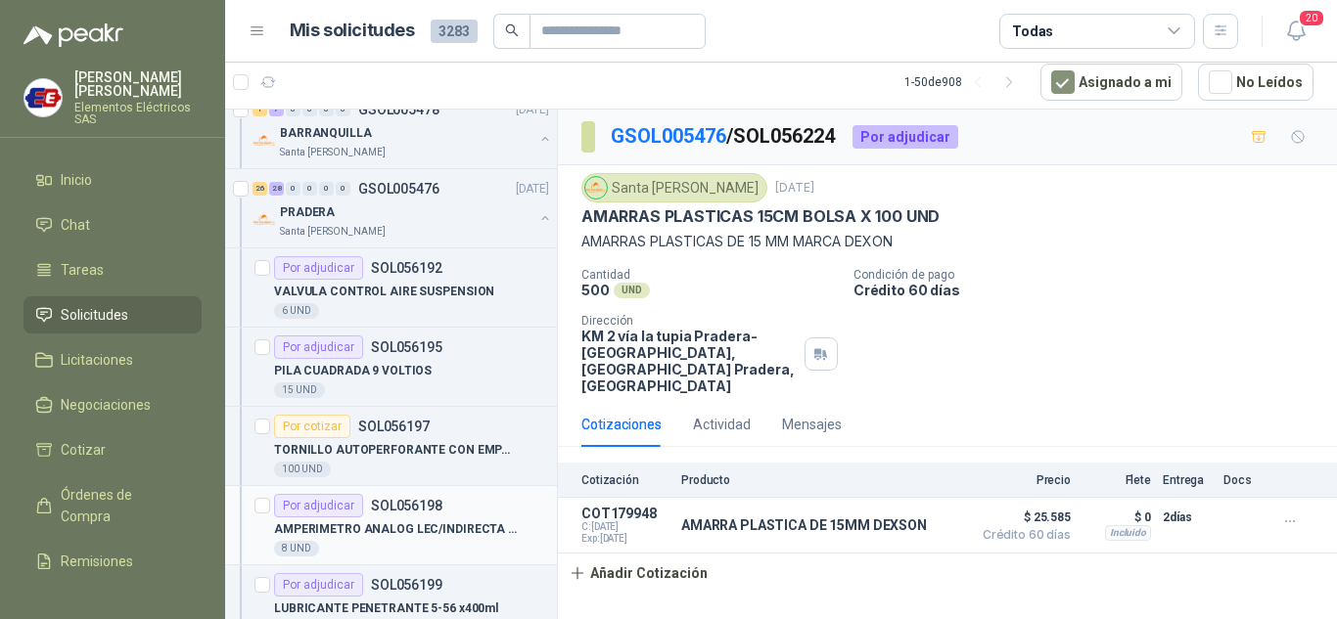
click at [337, 505] on div "Por adjudicar" at bounding box center [318, 505] width 89 height 23
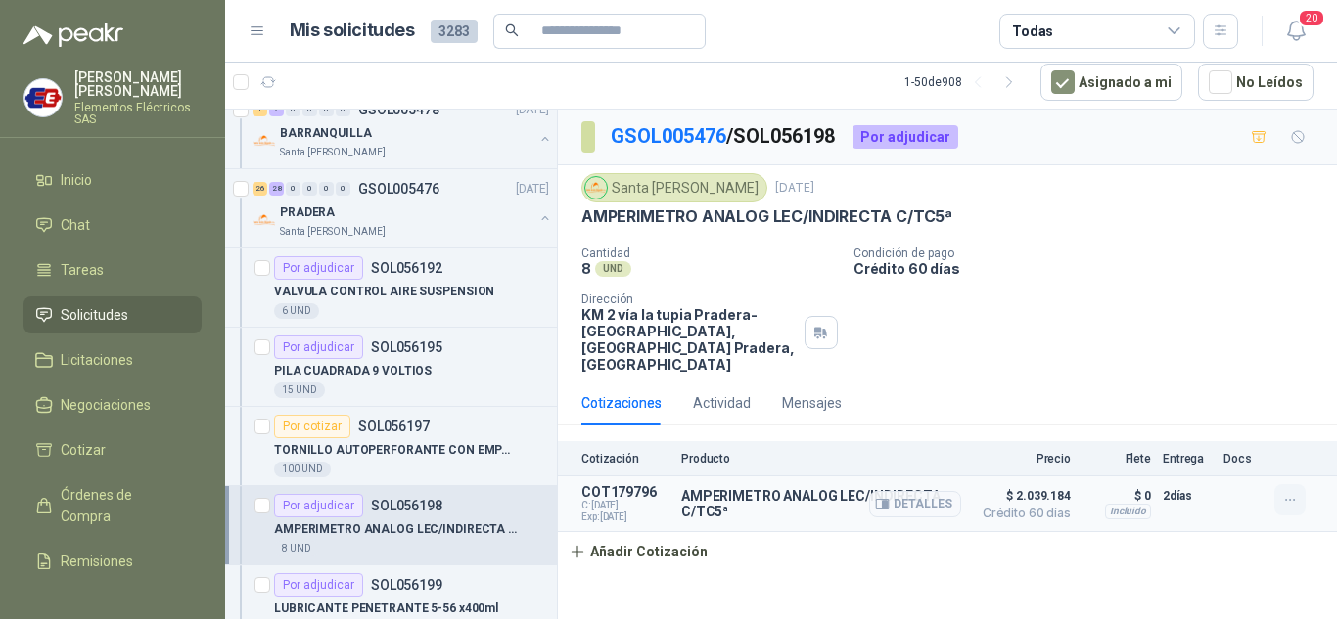
click at [1292, 492] on icon "button" at bounding box center [1290, 500] width 17 height 17
click at [1204, 401] on button "Editar" at bounding box center [1250, 404] width 157 height 31
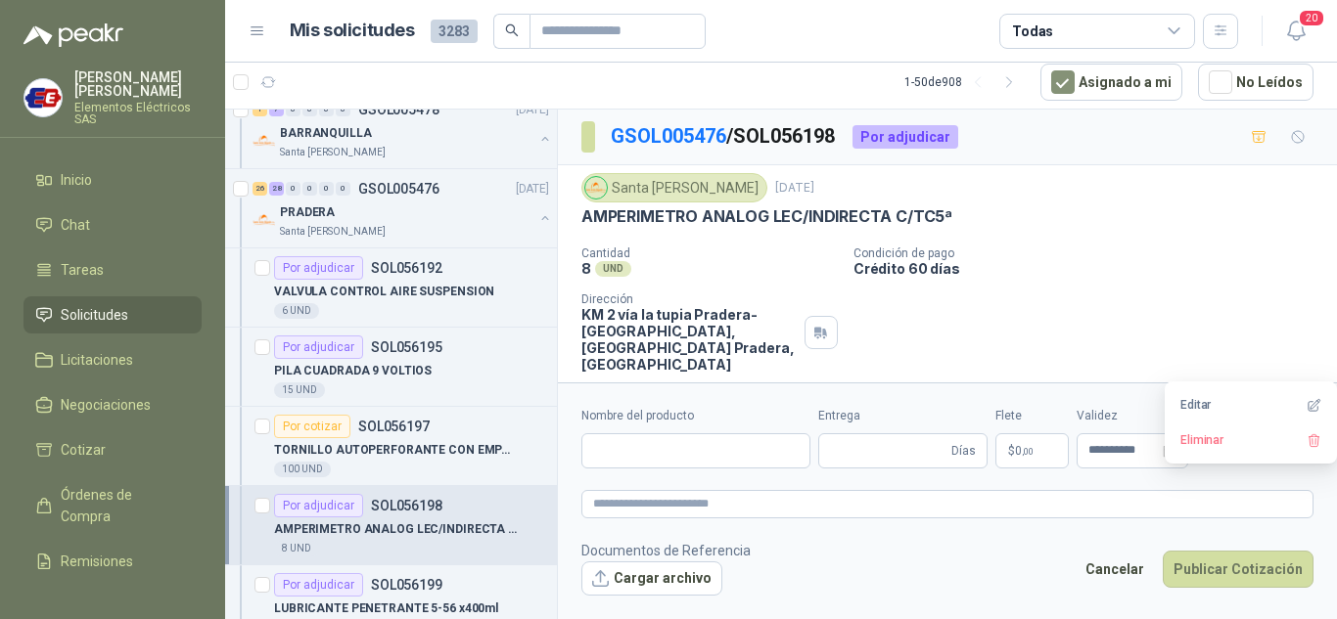
type input "**********"
type input "*"
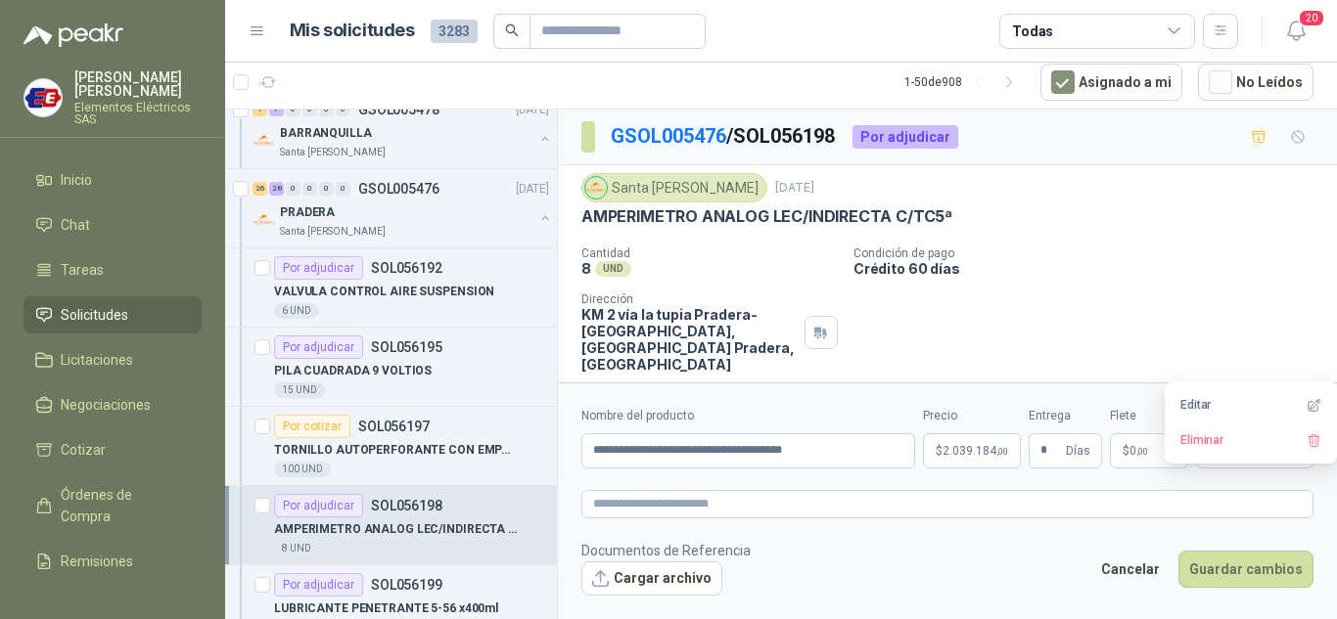
click at [958, 455] on span "2.039.184 ,00" at bounding box center [975, 451] width 66 height 12
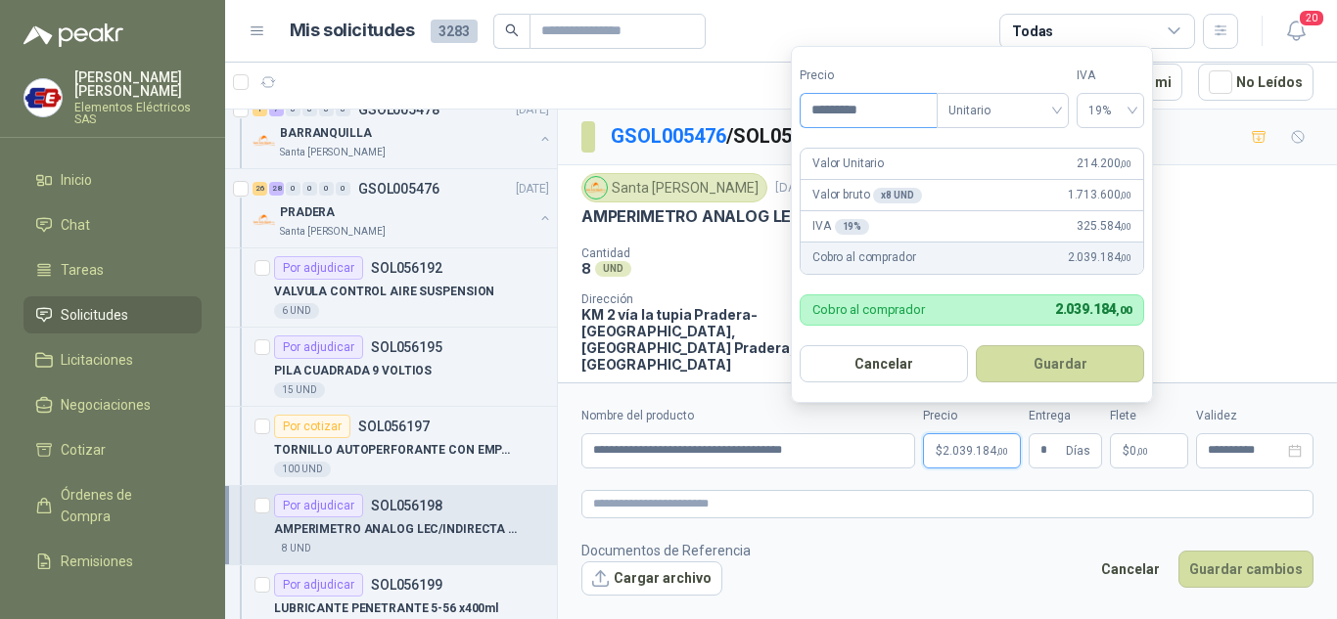
click at [824, 109] on input "*********" at bounding box center [868, 110] width 136 height 33
click at [834, 105] on input "*********" at bounding box center [868, 110] width 136 height 33
type input "*********"
click at [1053, 364] on button "Guardar" at bounding box center [1060, 363] width 168 height 37
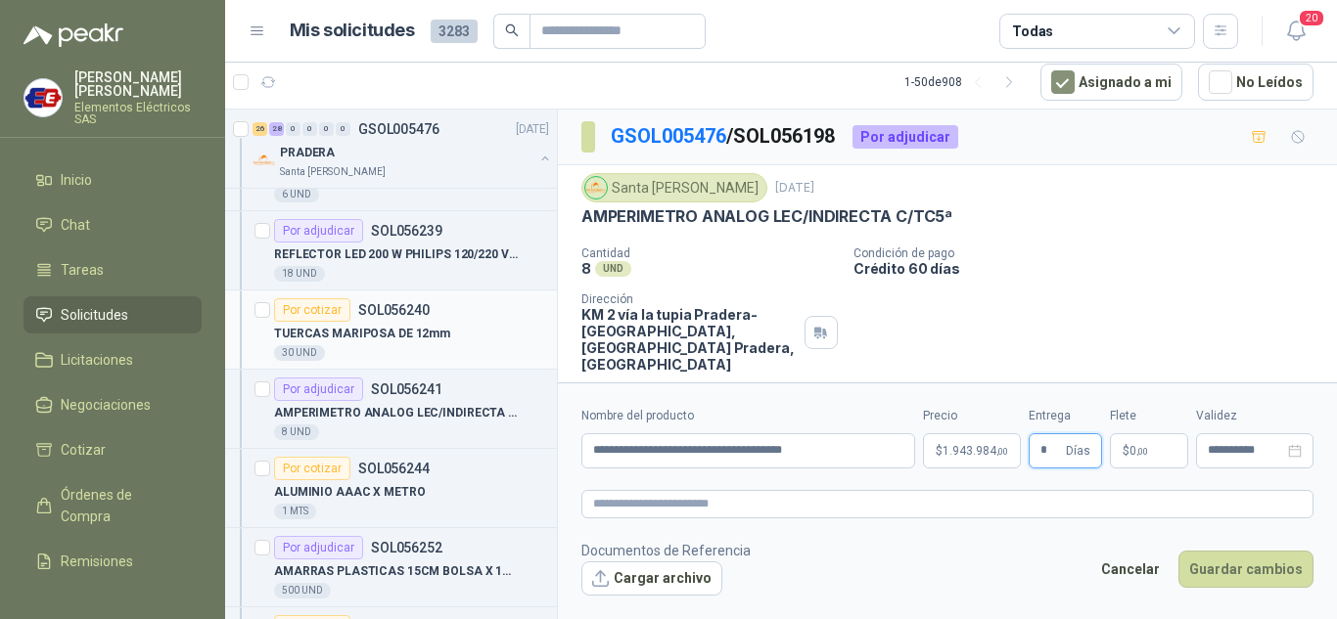
scroll to position [5578, 0]
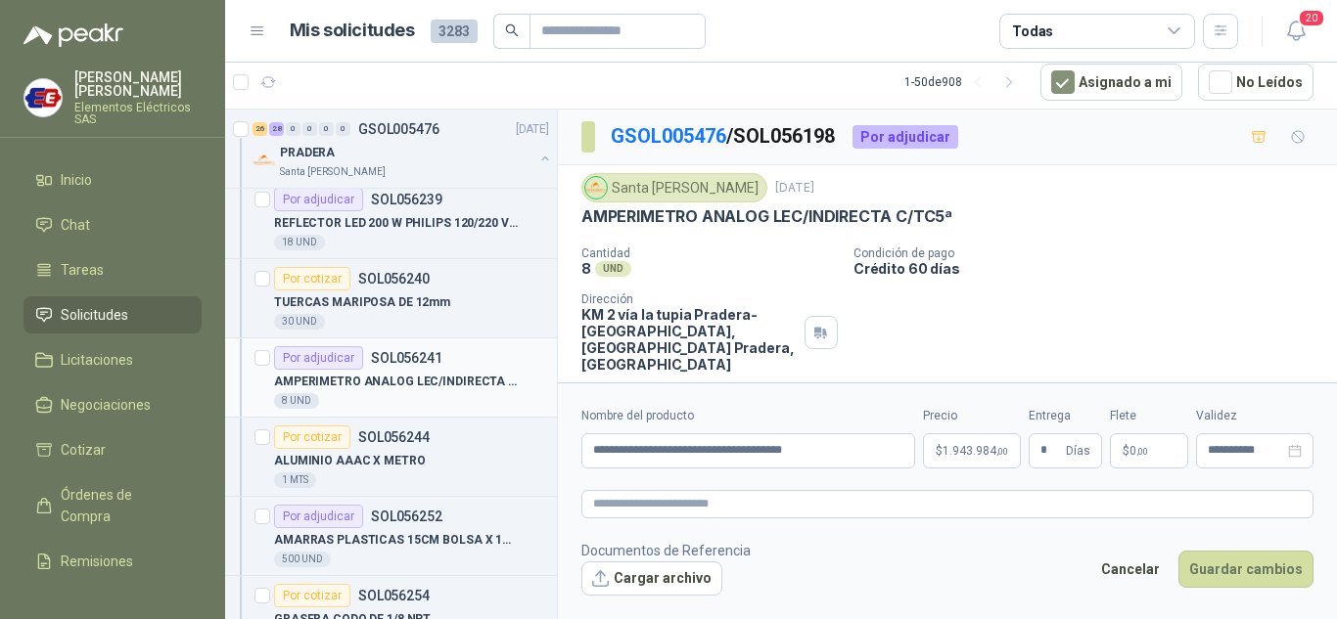
click at [325, 361] on div "Por adjudicar" at bounding box center [318, 357] width 89 height 23
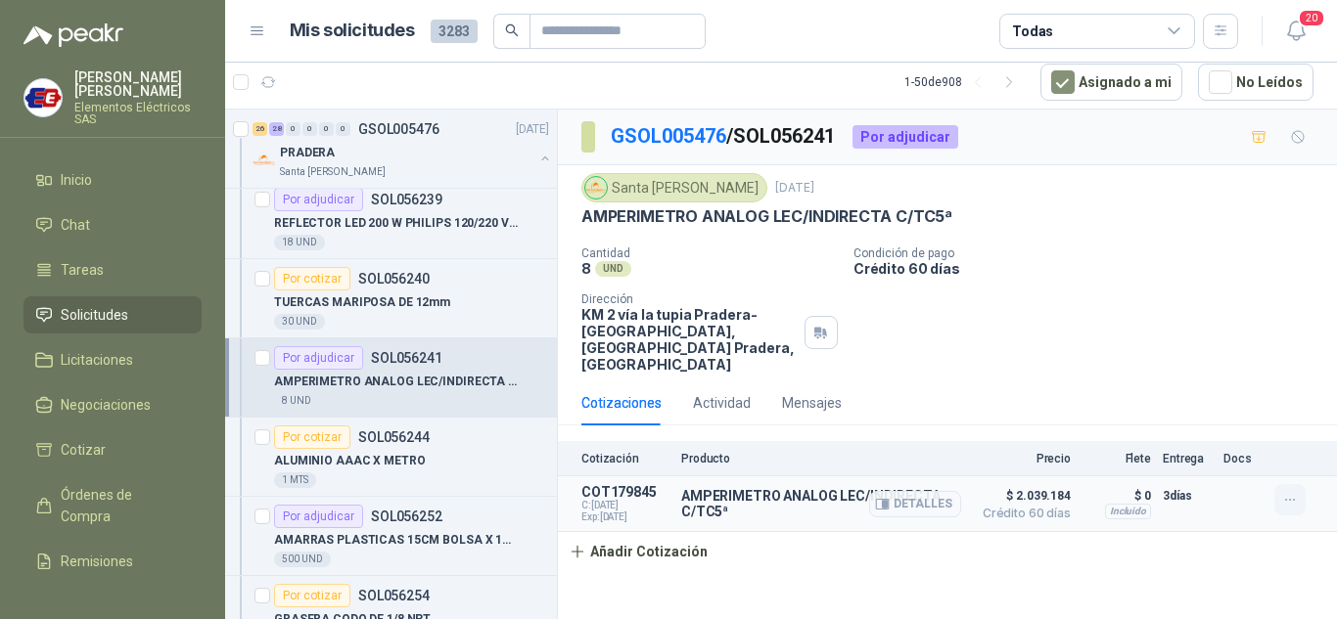
click at [1290, 492] on icon "button" at bounding box center [1290, 500] width 17 height 17
click at [1189, 405] on button "Editar" at bounding box center [1250, 404] width 157 height 31
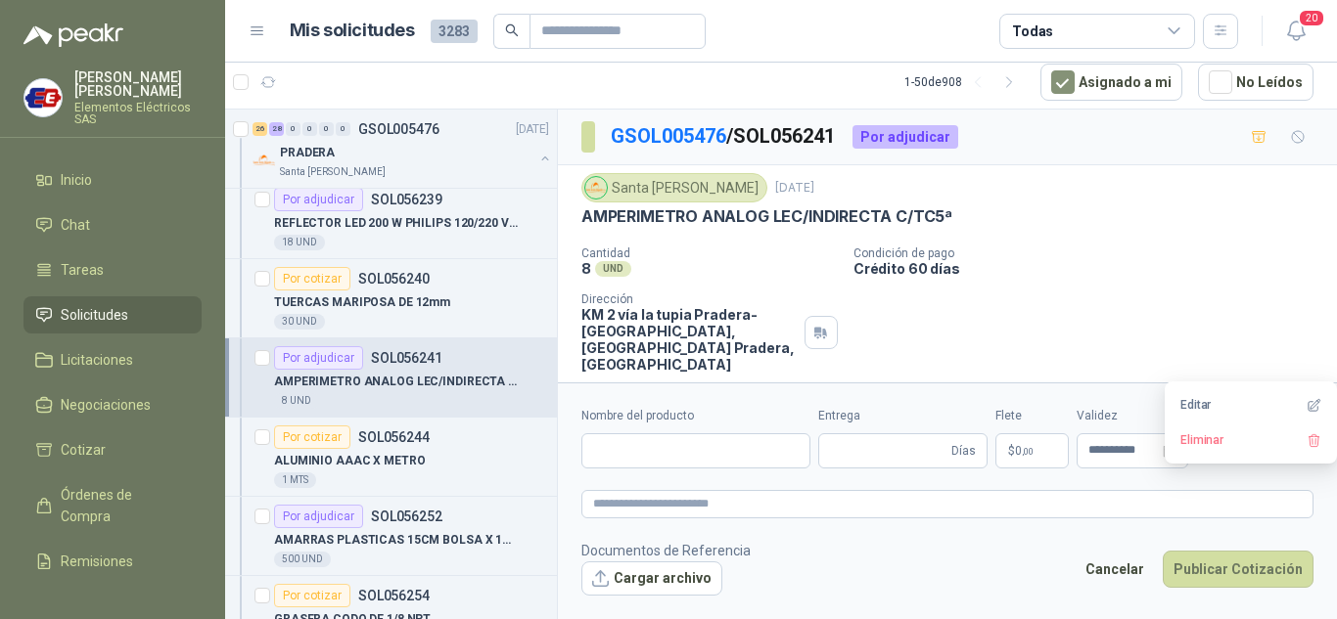
type input "**********"
type input "*"
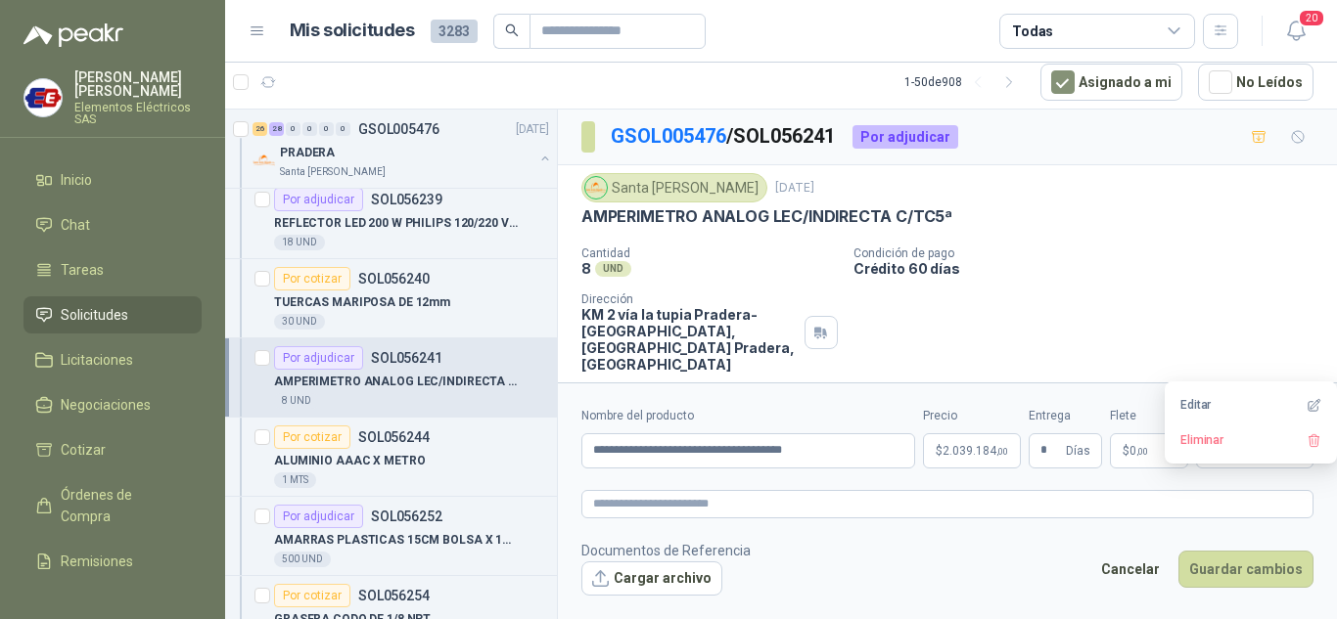
click at [961, 448] on span "2.039.184 ,00" at bounding box center [975, 451] width 66 height 12
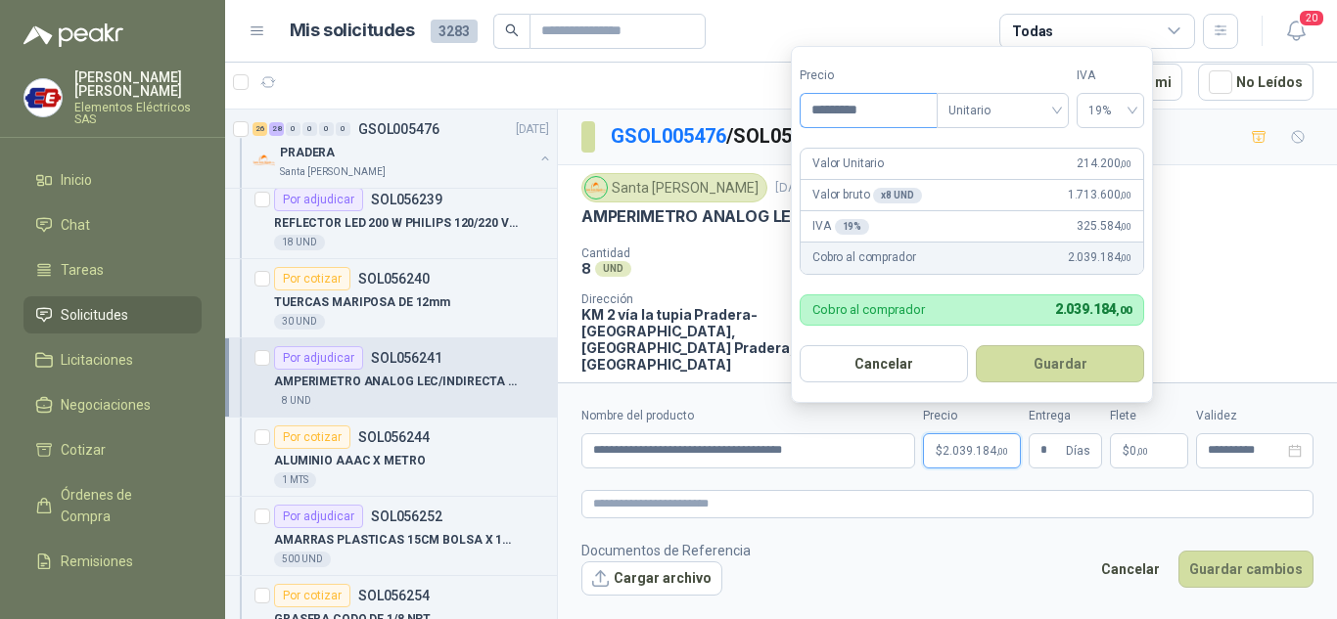
click at [826, 104] on input "*********" at bounding box center [868, 110] width 136 height 33
click at [829, 111] on input "*********" at bounding box center [868, 110] width 136 height 33
type input "*********"
drag, startPoint x: 1053, startPoint y: 356, endPoint x: 1182, endPoint y: 500, distance: 193.3
click at [1073, 369] on button "Guardar" at bounding box center [1060, 363] width 168 height 37
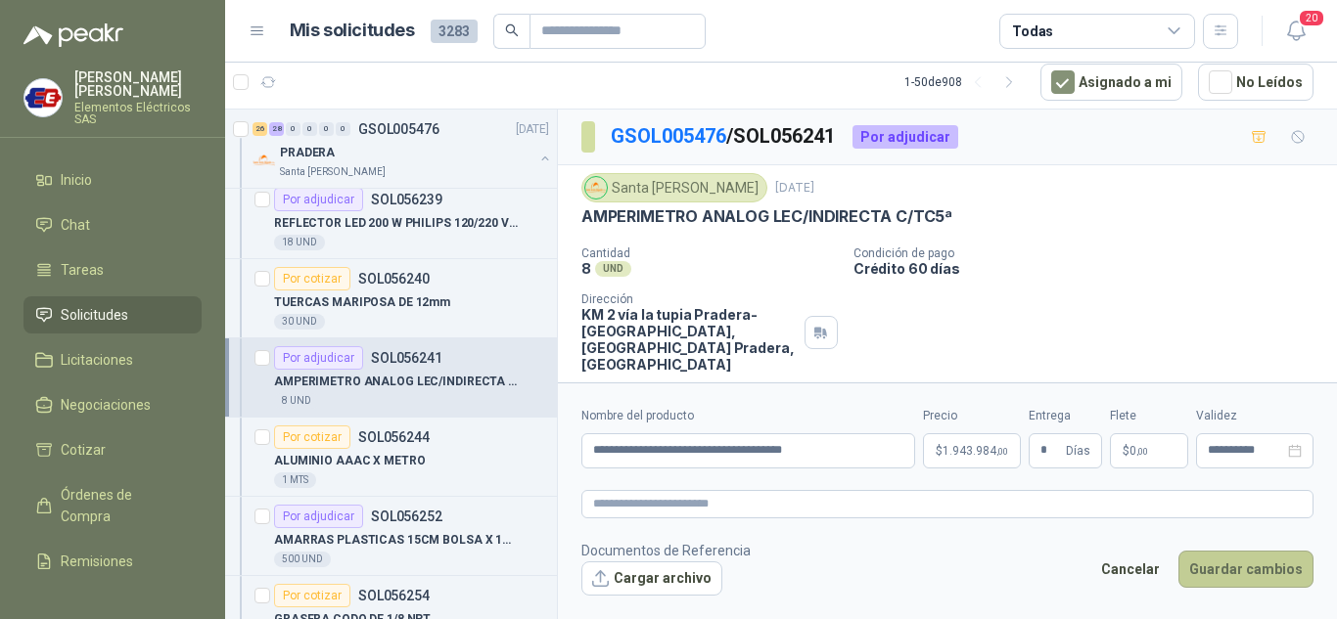
click at [1222, 567] on button "Guardar cambios" at bounding box center [1245, 569] width 135 height 37
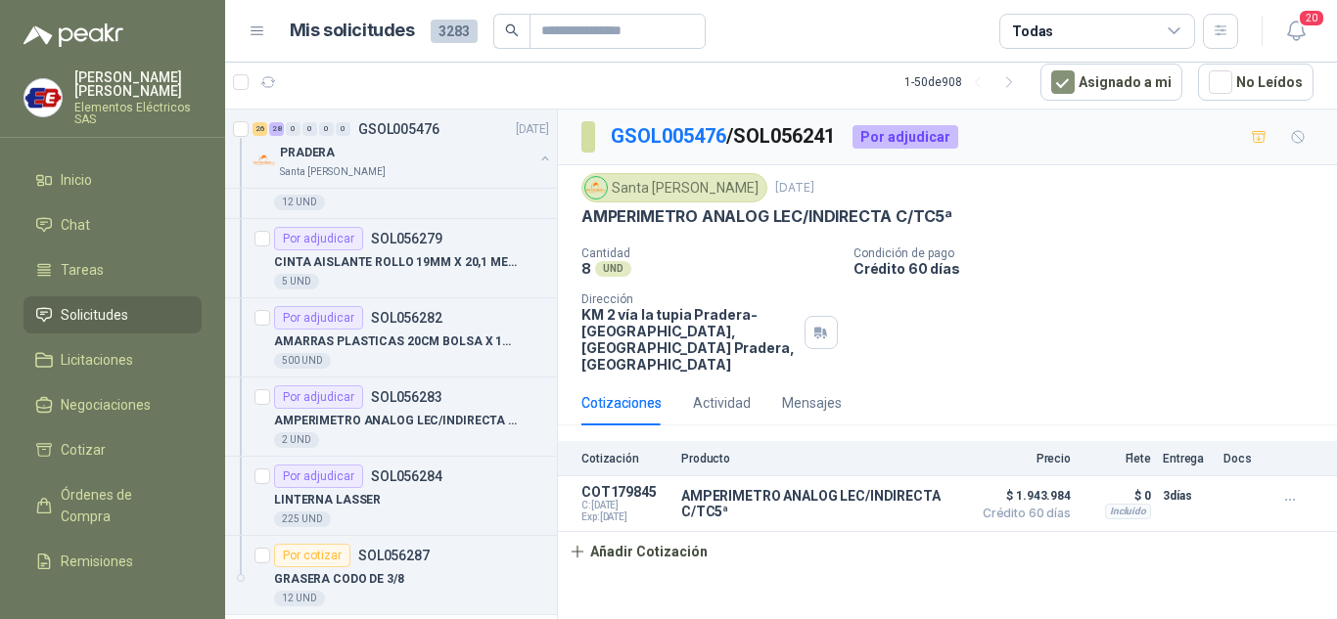
scroll to position [7046, 0]
click at [309, 397] on div "Por adjudicar" at bounding box center [318, 396] width 89 height 23
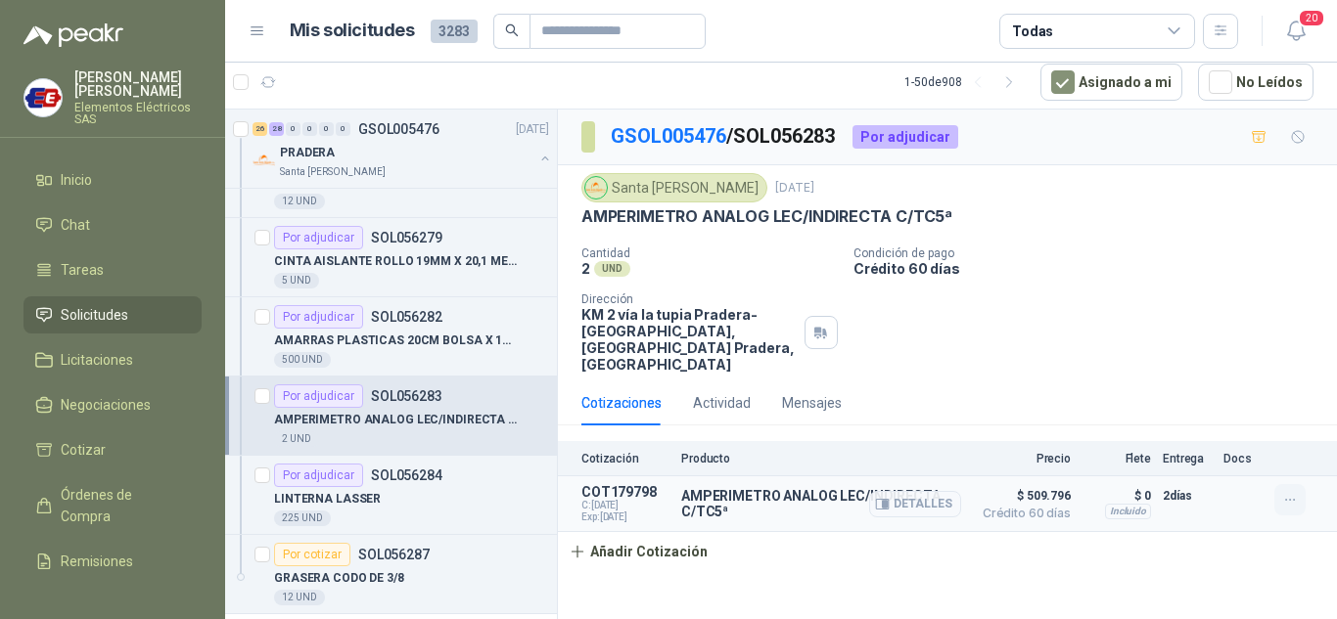
click at [1289, 492] on icon "button" at bounding box center [1290, 500] width 17 height 17
click at [1201, 402] on button "Editar" at bounding box center [1250, 404] width 157 height 31
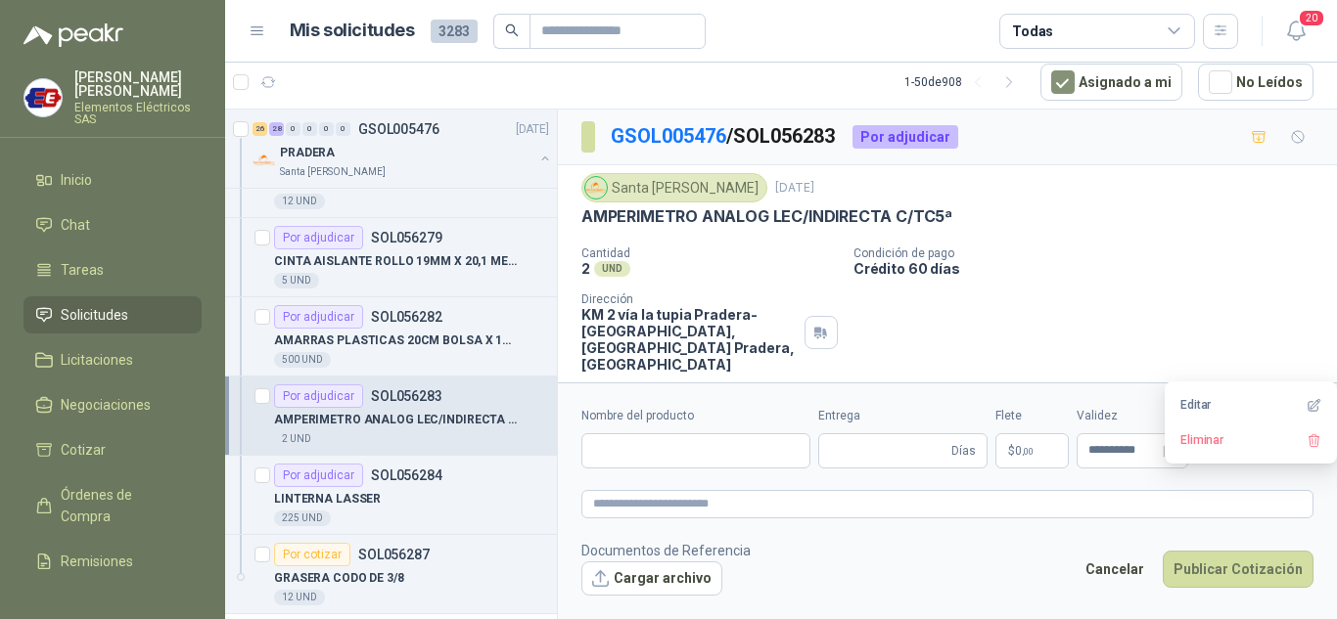
type input "**********"
type input "*"
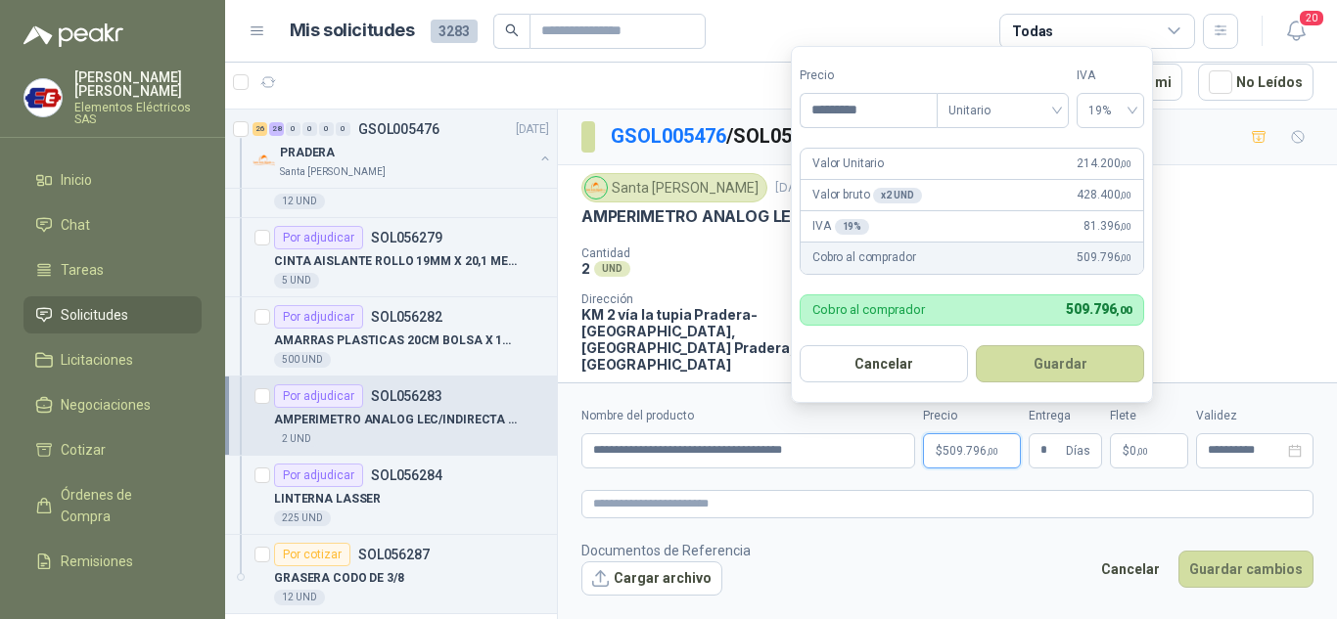
click at [966, 445] on span "509.796 ,00" at bounding box center [970, 451] width 56 height 12
click at [829, 103] on input "*********" at bounding box center [868, 110] width 136 height 33
type input "*********"
drag, startPoint x: 1048, startPoint y: 360, endPoint x: 1234, endPoint y: 498, distance: 231.5
click at [1066, 364] on button "Guardar" at bounding box center [1060, 363] width 168 height 37
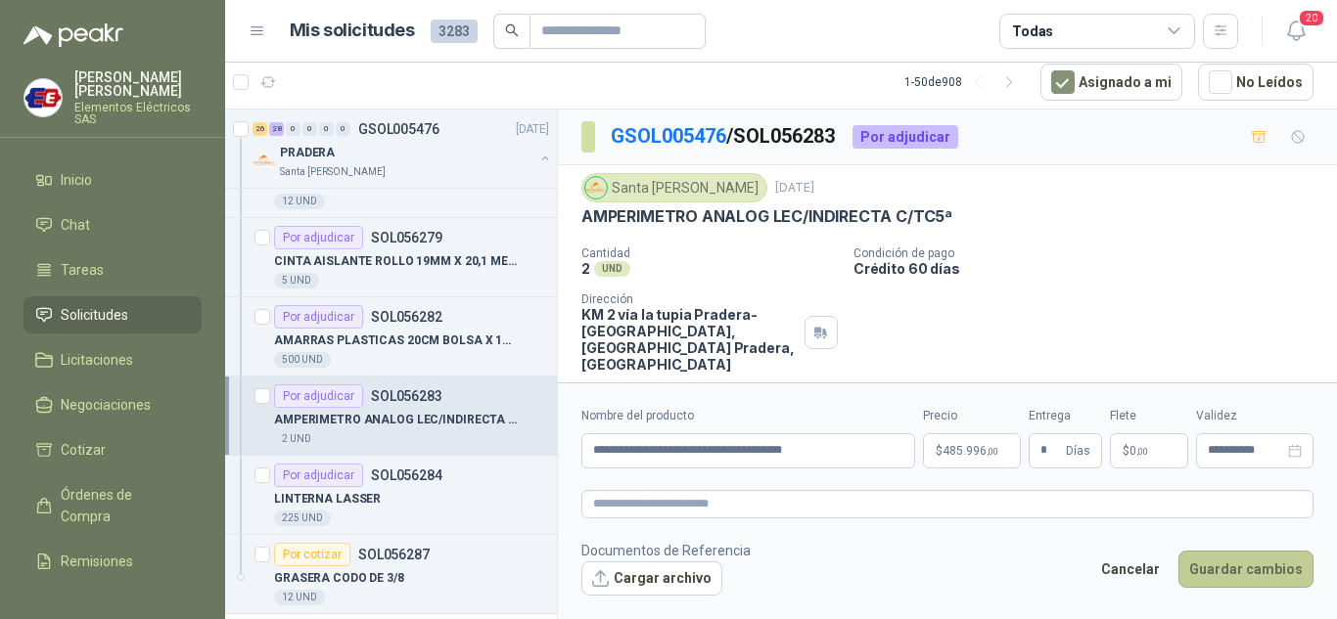
click at [1235, 568] on button "Guardar cambios" at bounding box center [1245, 569] width 135 height 37
